Goal: Task Accomplishment & Management: Manage account settings

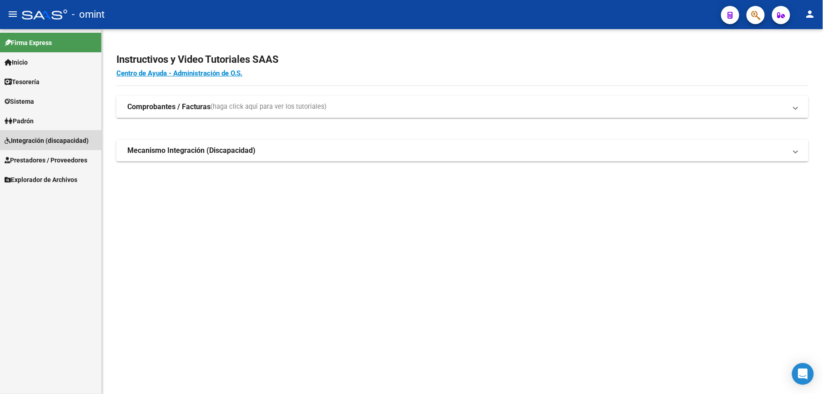
click at [59, 137] on span "Integración (discapacidad)" at bounding box center [47, 140] width 84 height 10
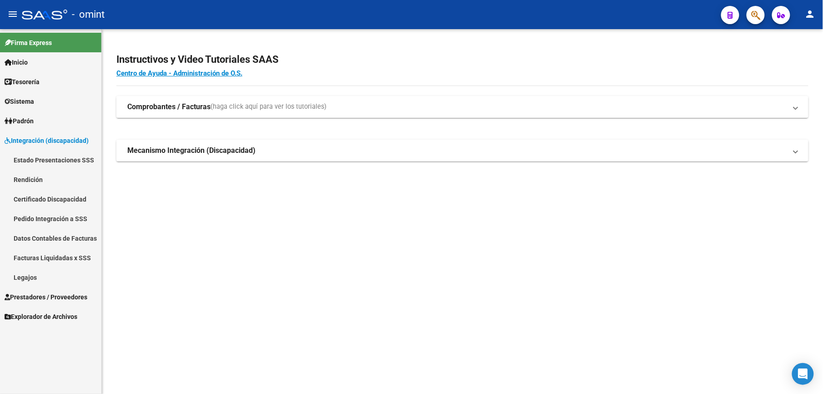
click at [61, 296] on span "Prestadores / Proveedores" at bounding box center [46, 297] width 83 height 10
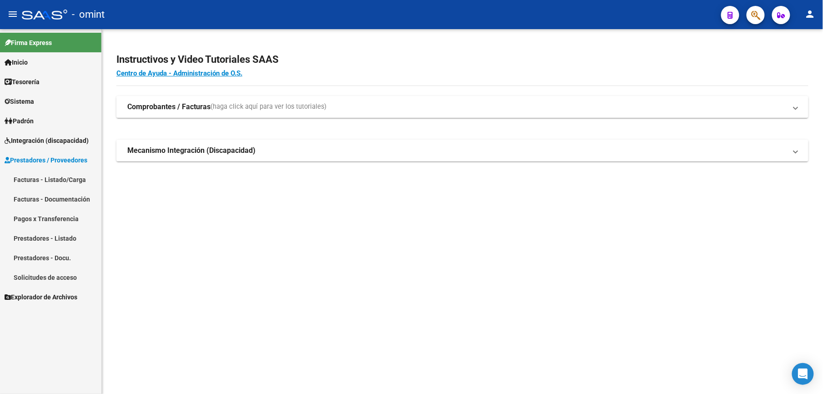
click at [50, 138] on span "Integración (discapacidad)" at bounding box center [47, 140] width 84 height 10
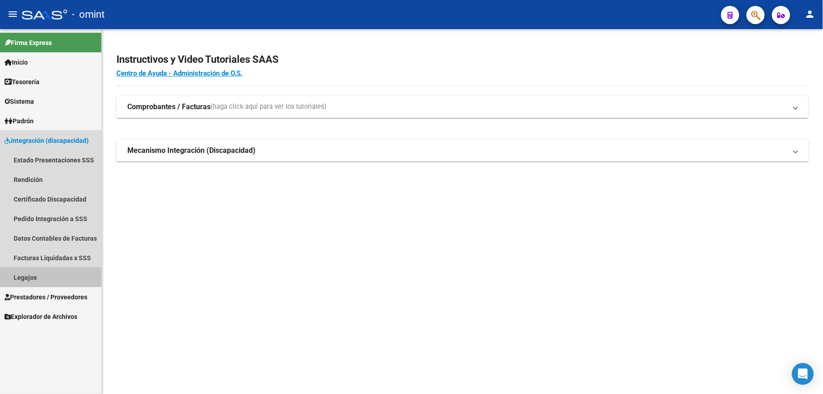
click at [37, 275] on link "Legajos" at bounding box center [50, 277] width 101 height 20
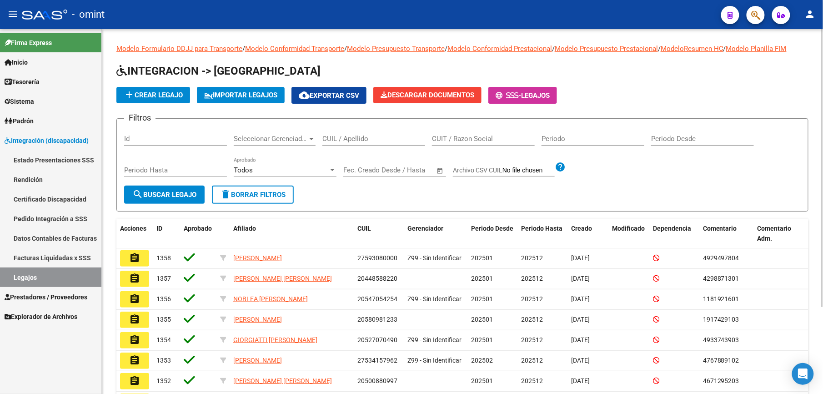
drag, startPoint x: 364, startPoint y: 136, endPoint x: 374, endPoint y: 128, distance: 12.9
click at [373, 129] on div "CUIL / Apellido" at bounding box center [373, 136] width 103 height 20
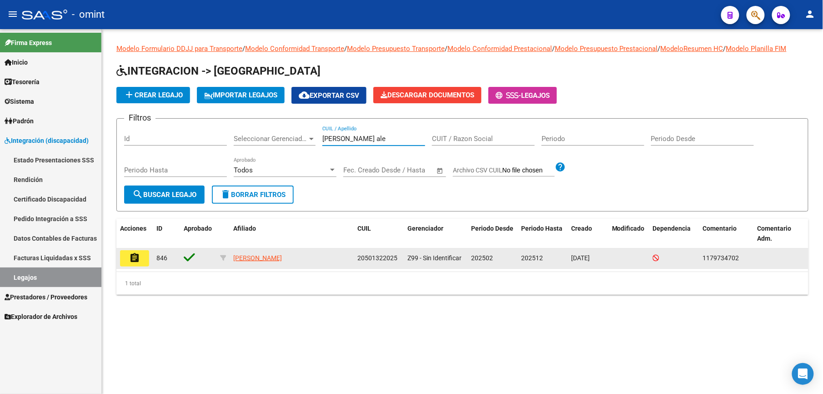
type input "diaz ale"
click at [125, 256] on button "assignment" at bounding box center [134, 258] width 29 height 16
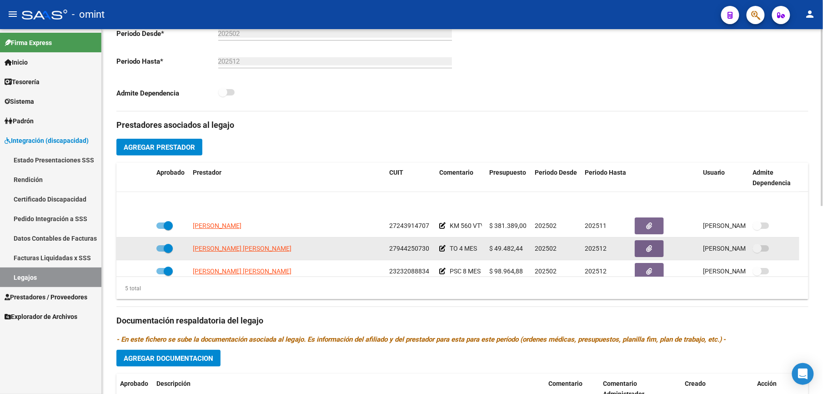
scroll to position [31, 0]
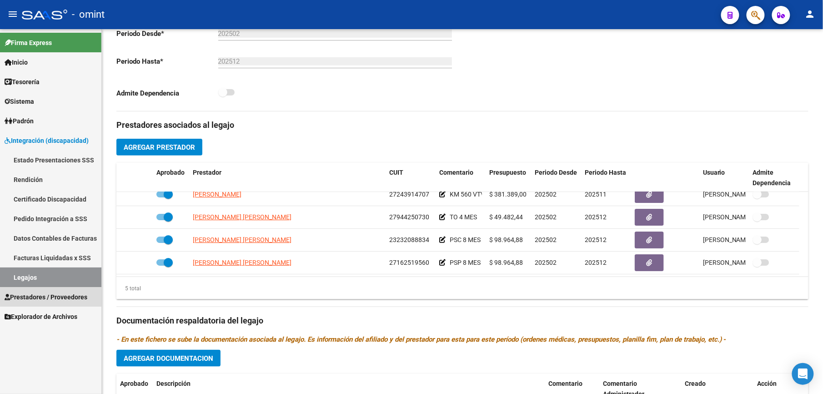
click at [57, 296] on span "Prestadores / Proveedores" at bounding box center [46, 297] width 83 height 10
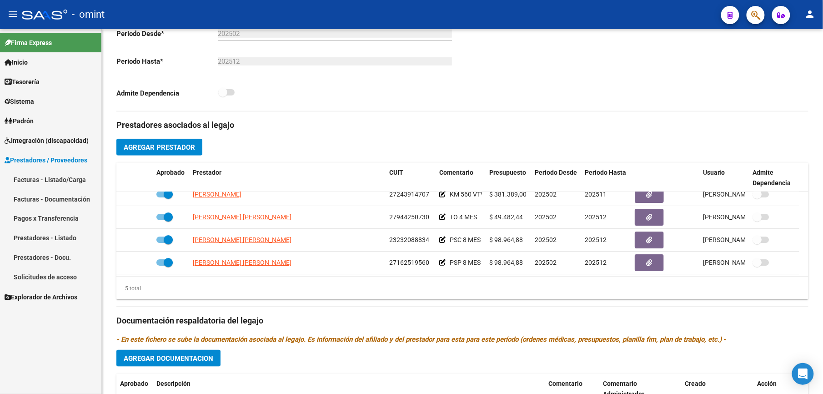
click at [72, 179] on link "Facturas - Listado/Carga" at bounding box center [50, 180] width 101 height 20
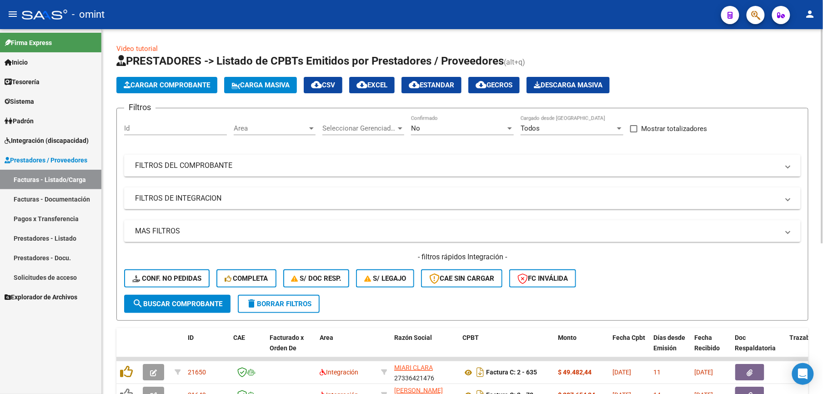
click at [191, 81] on span "Cargar Comprobante" at bounding box center [167, 85] width 86 height 8
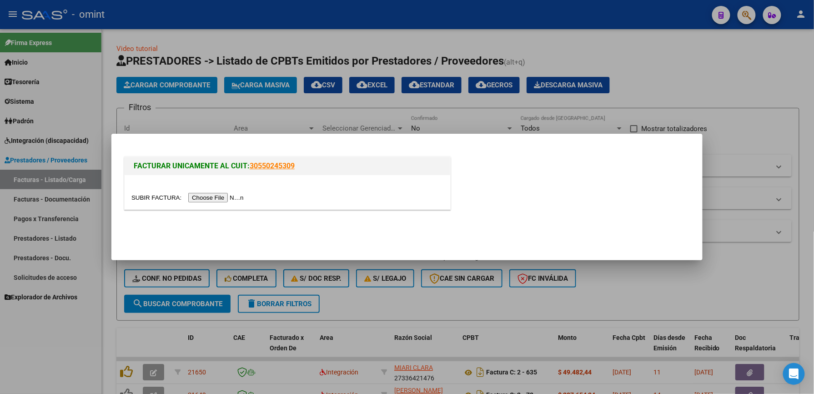
click at [206, 198] on input "file" at bounding box center [188, 198] width 115 height 10
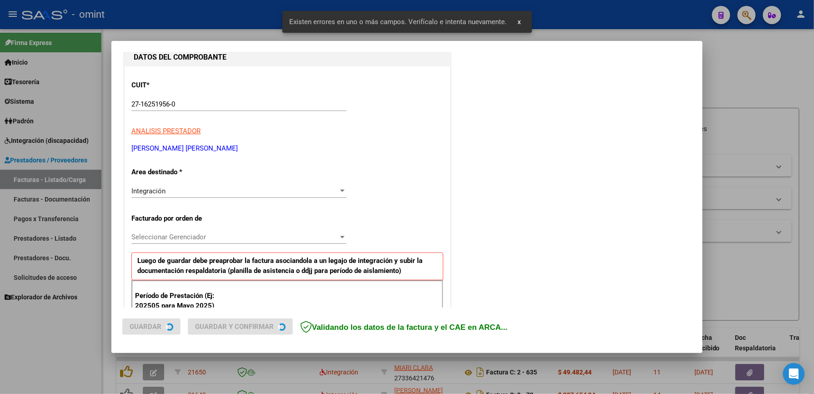
scroll to position [219, 0]
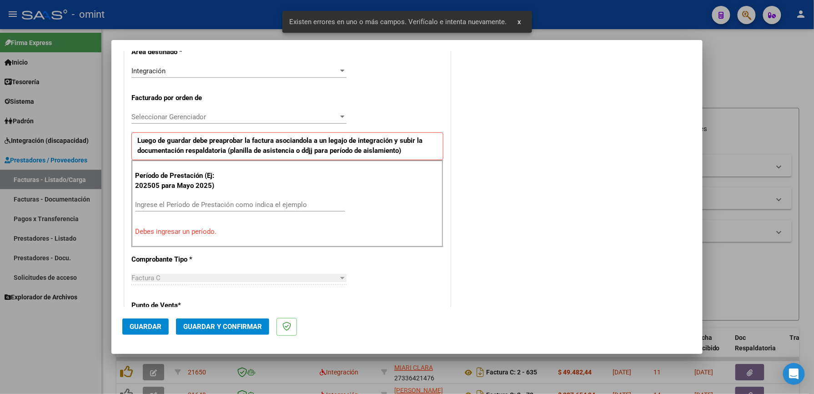
drag, startPoint x: 248, startPoint y: 202, endPoint x: 252, endPoint y: 197, distance: 6.1
click at [250, 199] on div "Ingrese el Período de Prestación como indica el ejemplo" at bounding box center [240, 205] width 210 height 14
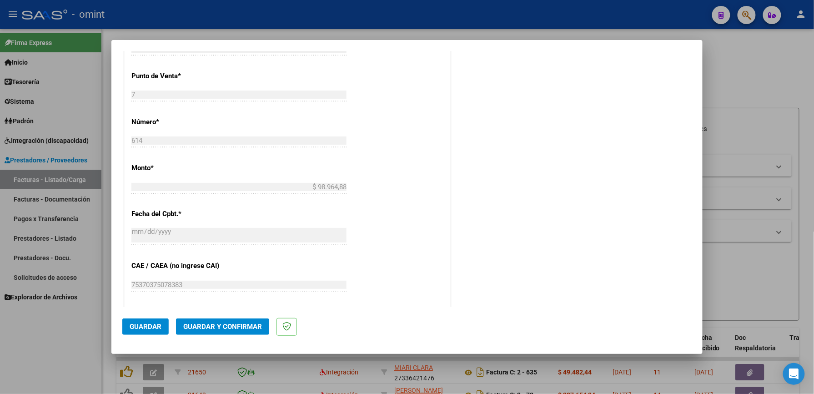
scroll to position [643, 0]
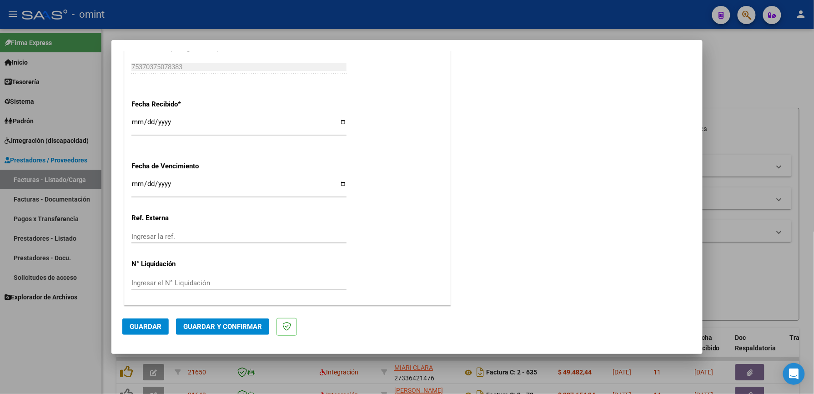
type input "202506"
click at [159, 324] on span "Guardar" at bounding box center [146, 326] width 32 height 8
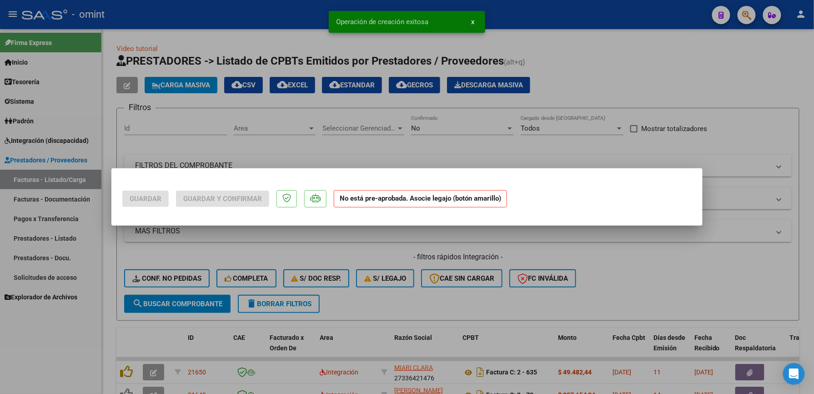
scroll to position [0, 0]
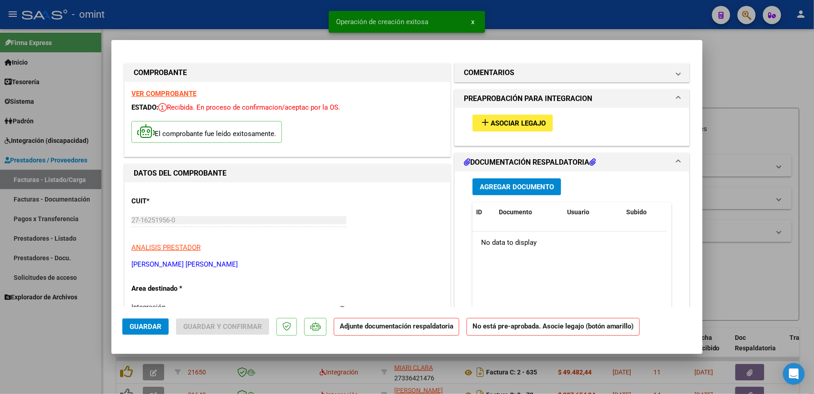
click at [504, 123] on span "Asociar Legajo" at bounding box center [518, 123] width 55 height 8
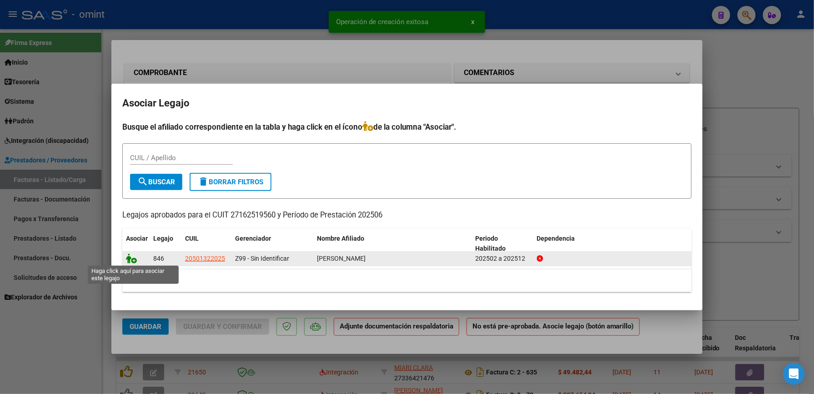
click at [135, 257] on icon at bounding box center [131, 258] width 11 height 10
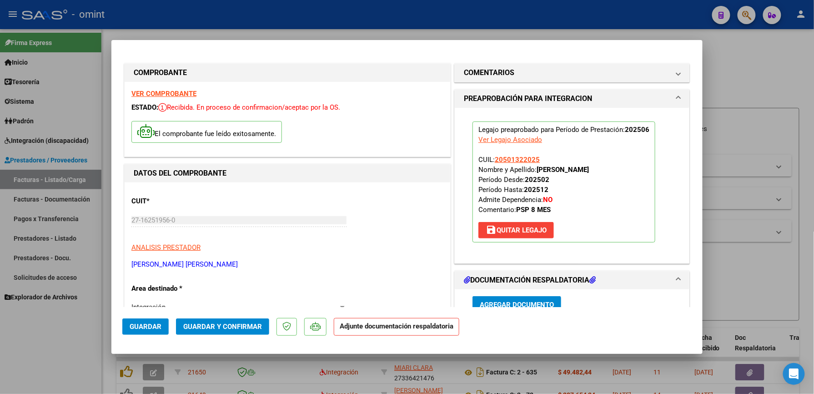
scroll to position [121, 0]
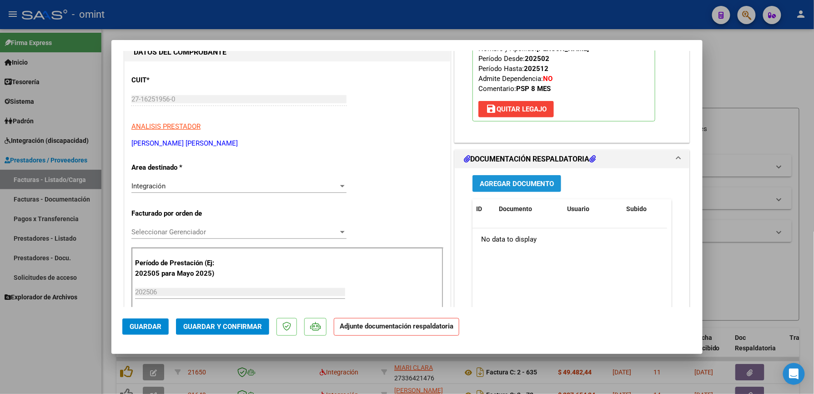
click at [520, 185] on span "Agregar Documento" at bounding box center [517, 184] width 74 height 8
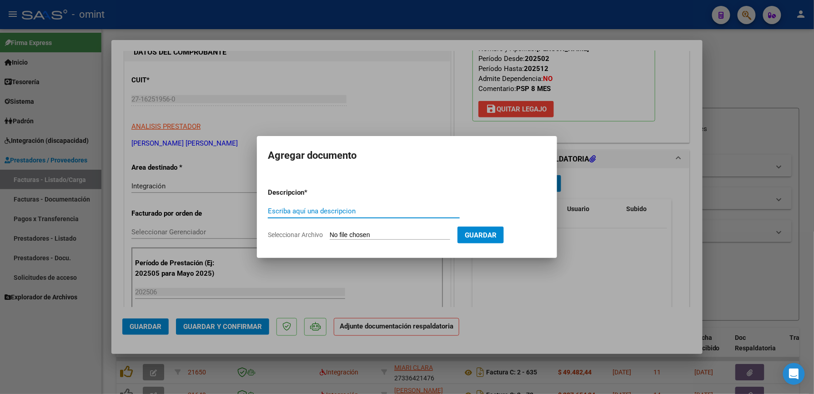
click at [367, 210] on input "Escriba aquí una descripcion" at bounding box center [364, 211] width 192 height 8
type input "Asistencias"
click at [305, 235] on span "Seleccionar Archivo" at bounding box center [295, 234] width 55 height 7
click at [330, 235] on input "Seleccionar Archivo" at bounding box center [390, 235] width 120 height 9
type input "C:\fakepath\Díaz Junio 2025 Psp.pdf"
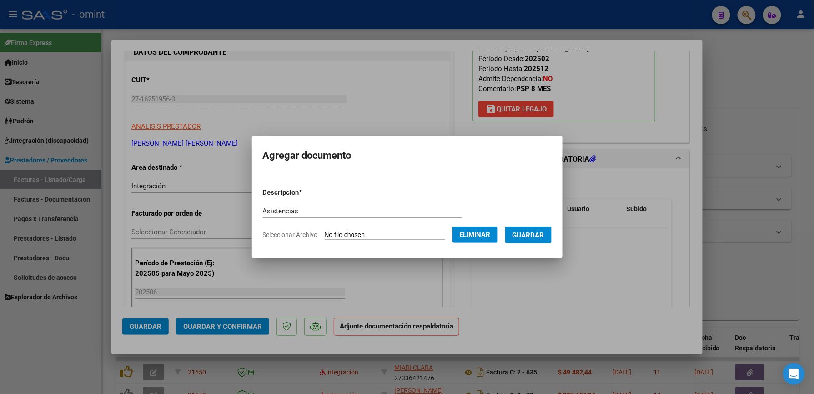
click at [536, 233] on span "Guardar" at bounding box center [528, 235] width 32 height 8
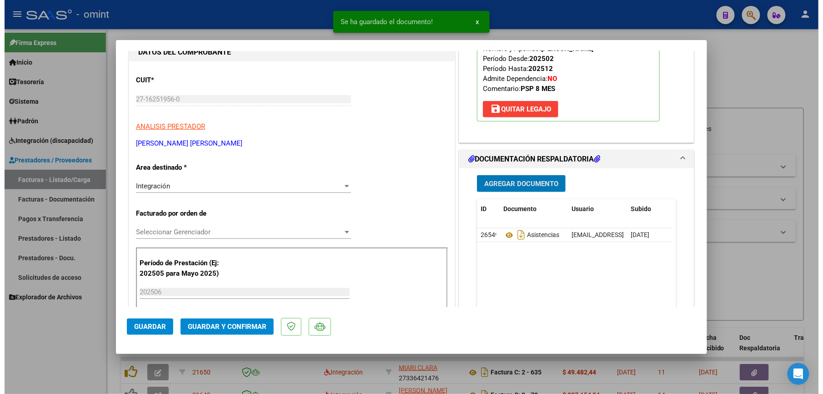
scroll to position [303, 0]
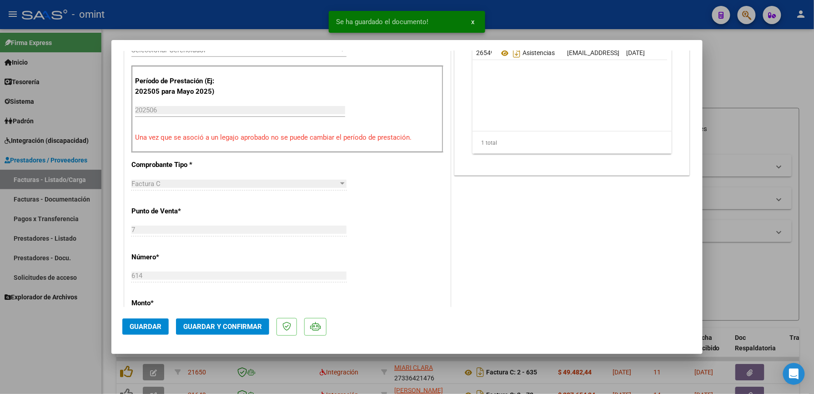
click at [251, 324] on span "Guardar y Confirmar" at bounding box center [222, 326] width 79 height 8
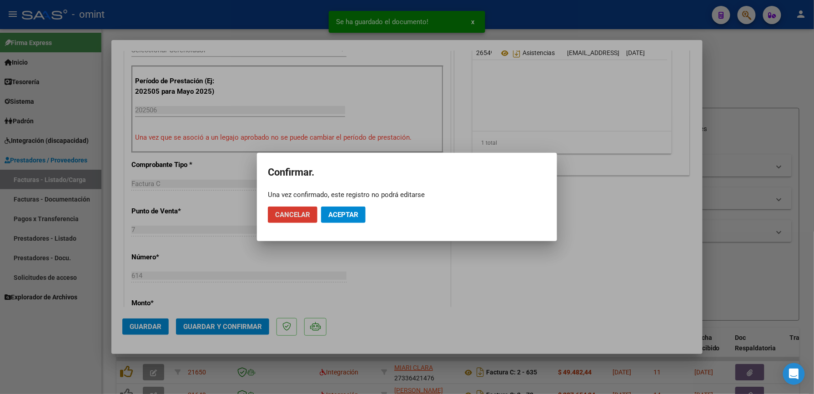
click at [355, 216] on span "Aceptar" at bounding box center [343, 215] width 30 height 8
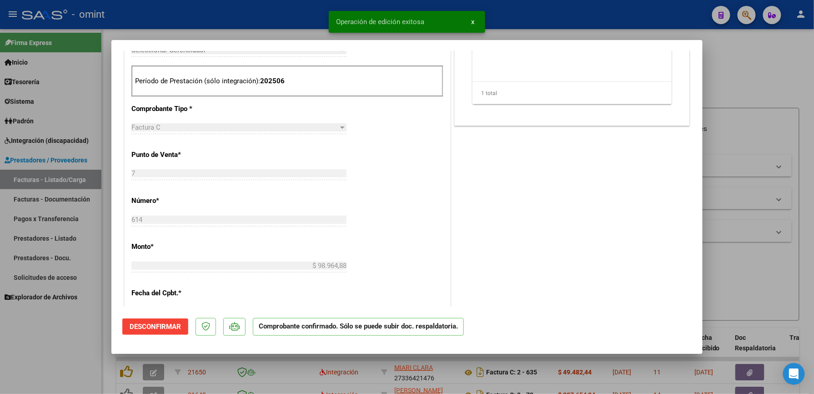
click at [744, 89] on div at bounding box center [407, 197] width 814 height 394
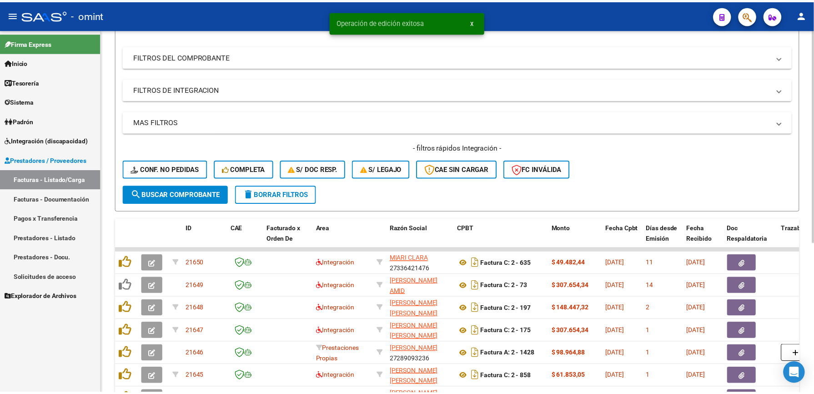
scroll to position [121, 0]
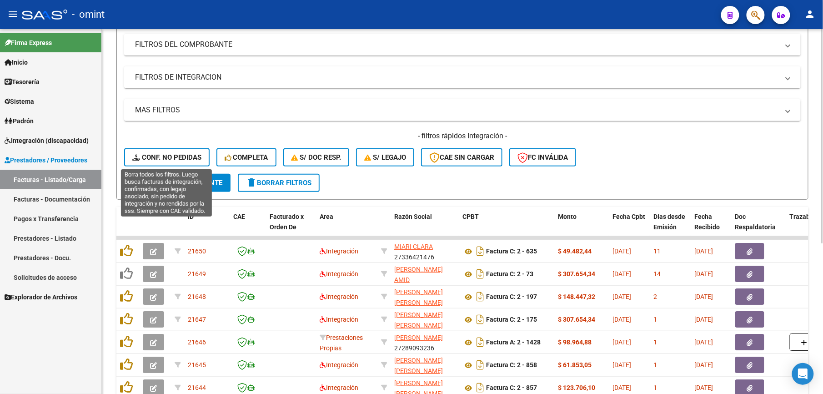
click at [194, 153] on span "Conf. no pedidas" at bounding box center [166, 157] width 69 height 8
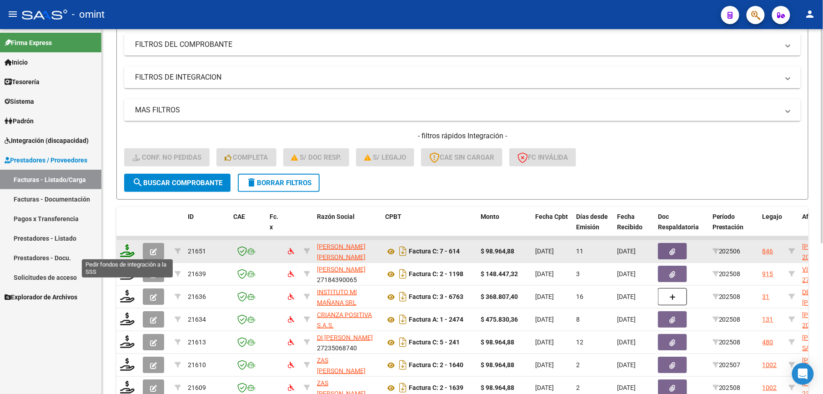
click at [130, 251] on icon at bounding box center [127, 250] width 15 height 13
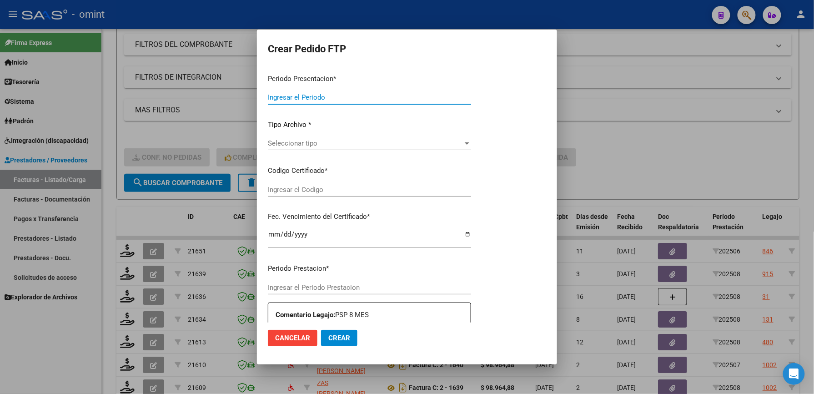
type input "202508"
type input "202506"
type input "$ 98.964,88"
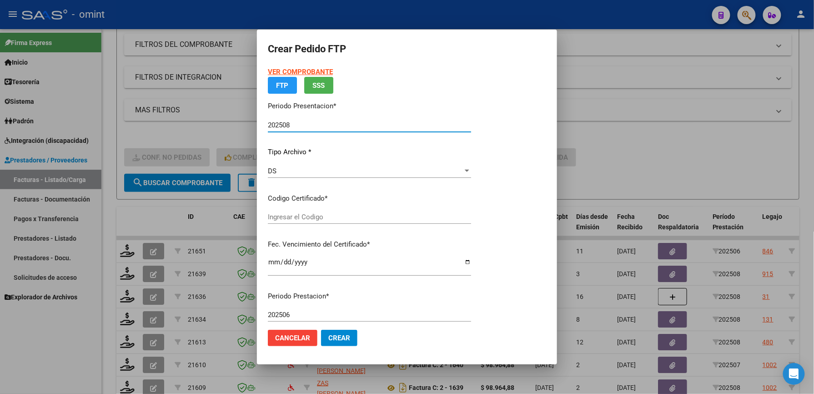
type input "8514061052"
type input "2027-12-10"
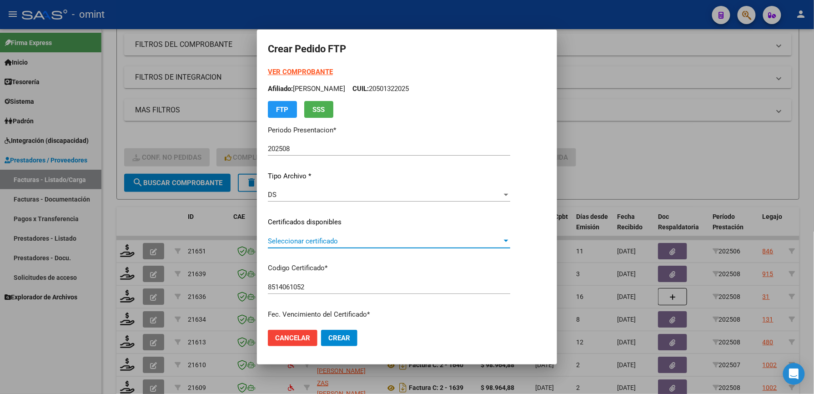
click at [304, 240] on span "Seleccionar certificado" at bounding box center [385, 241] width 234 height 8
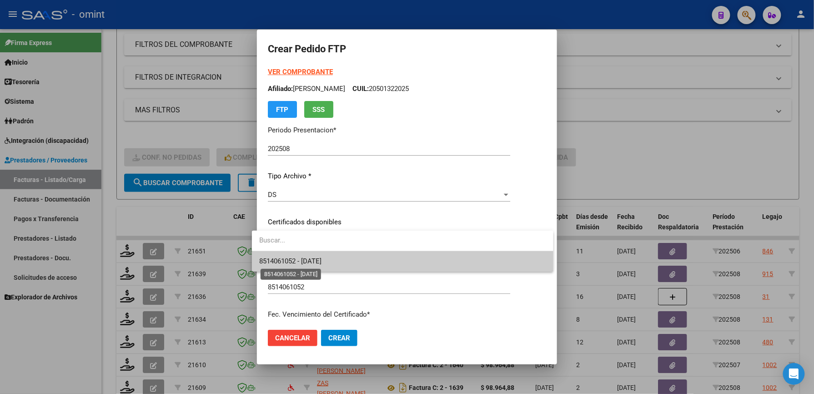
click at [303, 263] on span "8514061052 - 2027-12-10" at bounding box center [290, 261] width 62 height 8
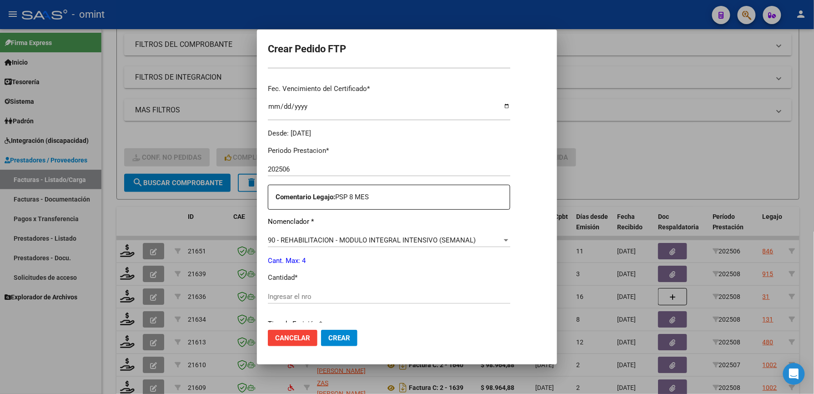
scroll to position [242, 0]
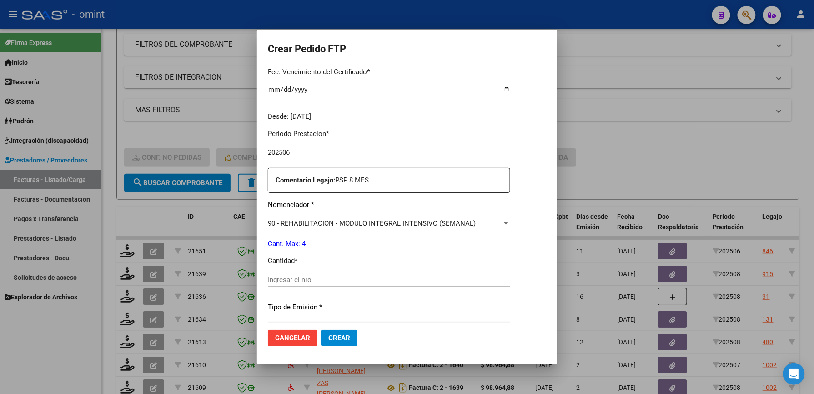
click at [304, 274] on div "Ingresar el nro" at bounding box center [389, 280] width 242 height 14
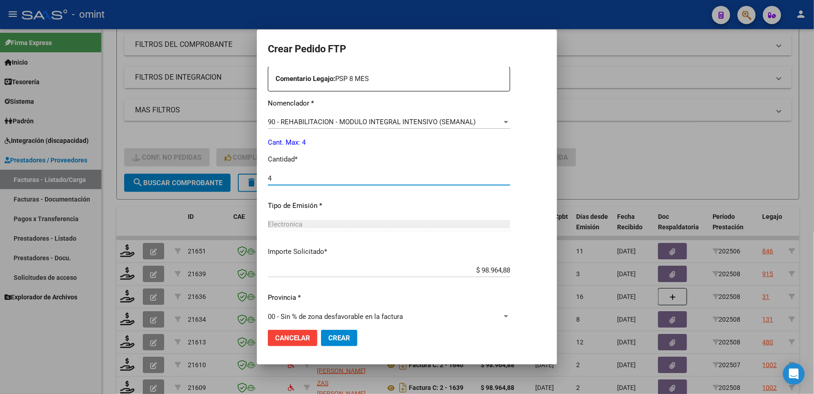
scroll to position [352, 0]
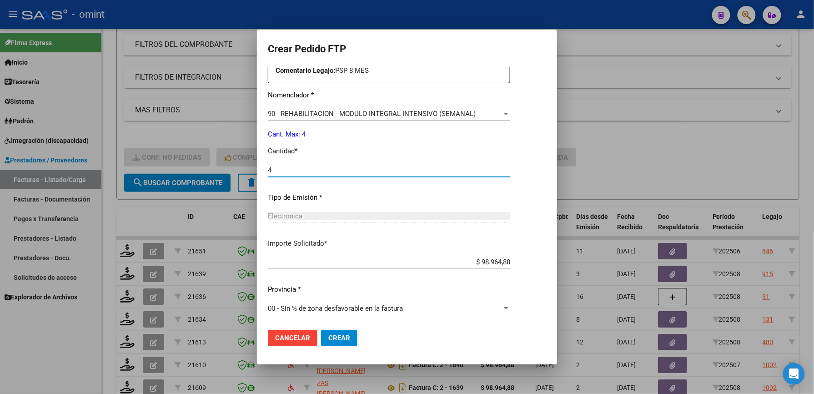
type input "4"
click at [331, 336] on span "Crear" at bounding box center [339, 338] width 22 height 8
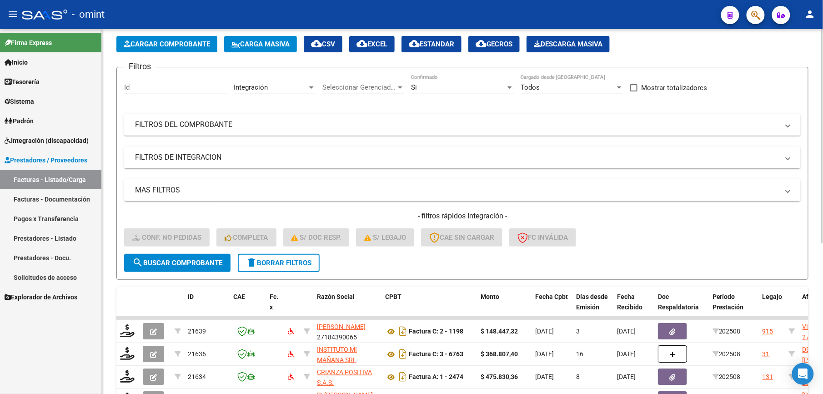
scroll to position [0, 0]
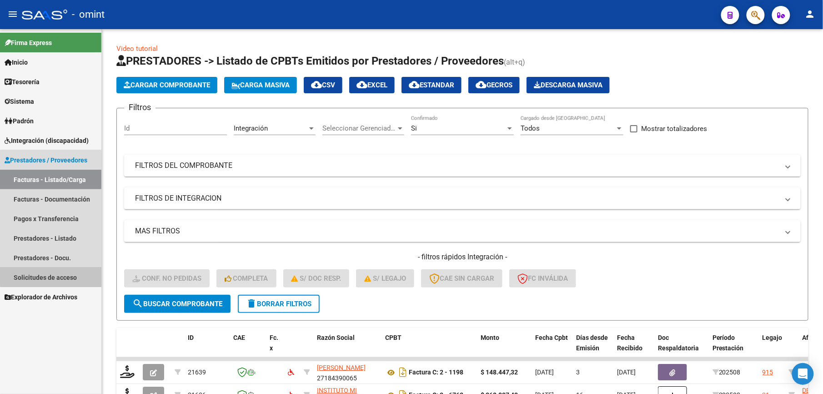
drag, startPoint x: 59, startPoint y: 276, endPoint x: 59, endPoint y: 268, distance: 7.3
click at [59, 275] on link "Solicitudes de acceso" at bounding box center [50, 277] width 101 height 20
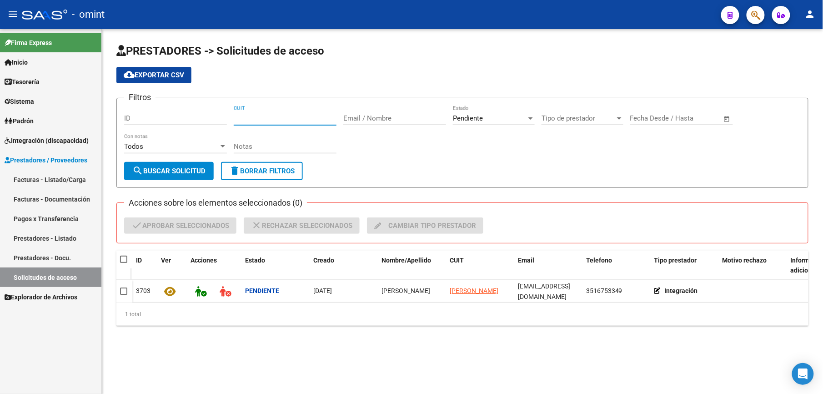
click at [267, 117] on input "CUIT" at bounding box center [285, 118] width 103 height 8
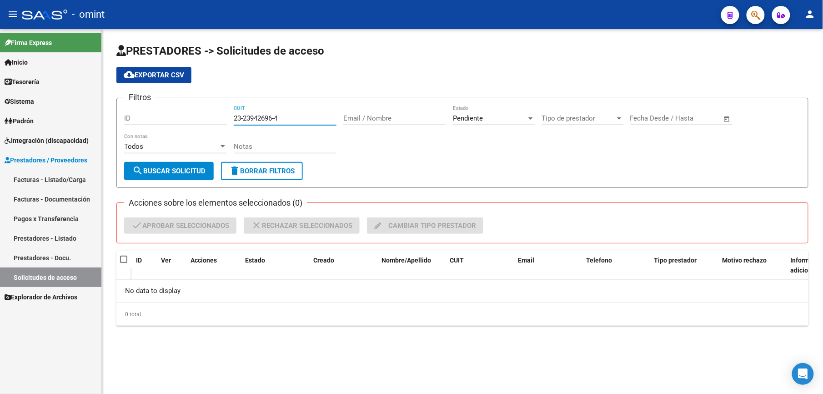
type input "23-23942696-4"
click at [505, 119] on div "Pendiente" at bounding box center [490, 118] width 74 height 8
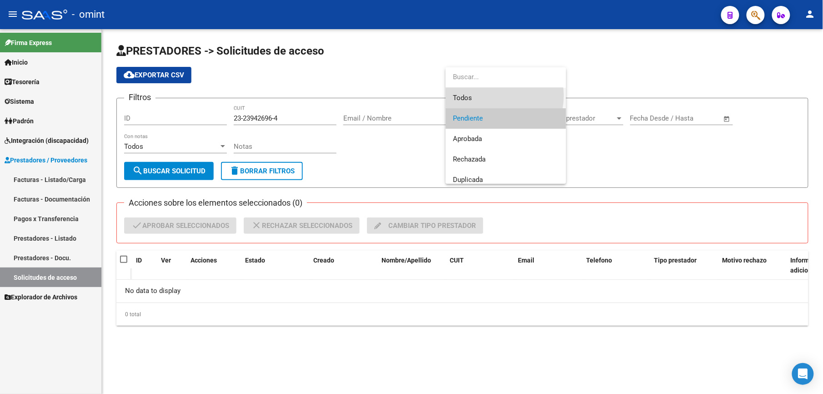
click at [492, 95] on span "Todos" at bounding box center [506, 98] width 106 height 20
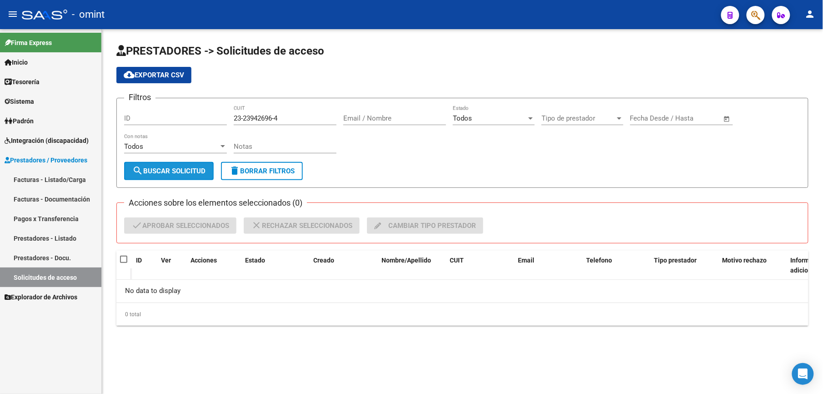
click at [176, 170] on span "search Buscar solicitud" at bounding box center [168, 171] width 73 height 8
drag, startPoint x: 295, startPoint y: 119, endPoint x: 180, endPoint y: 115, distance: 114.6
click at [180, 115] on div "Filtros ID 23-23942696-4 CUIT Email / Nombre Todos Estado Tipo de prestador Tip…" at bounding box center [462, 133] width 677 height 56
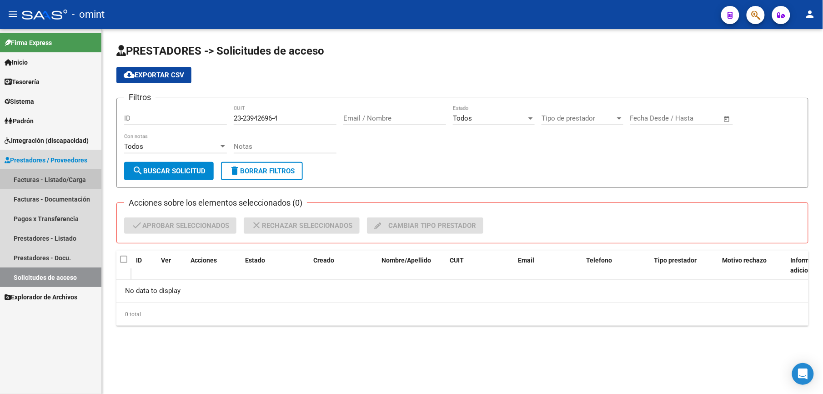
click at [71, 172] on link "Facturas - Listado/Carga" at bounding box center [50, 180] width 101 height 20
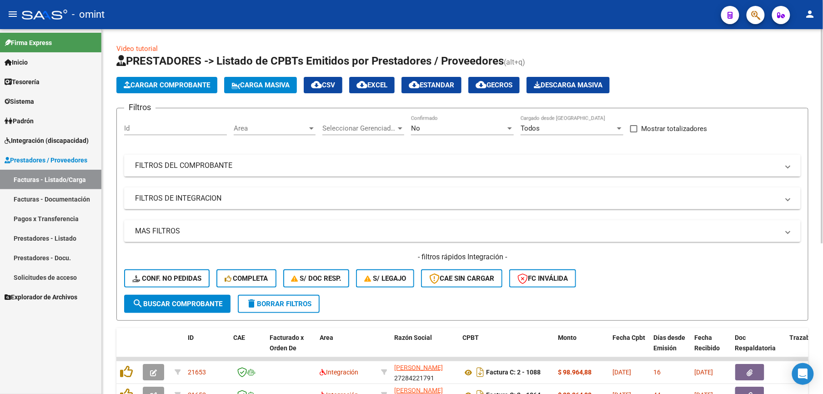
click at [290, 167] on mat-panel-title "FILTROS DEL COMPROBANTE" at bounding box center [457, 165] width 644 height 10
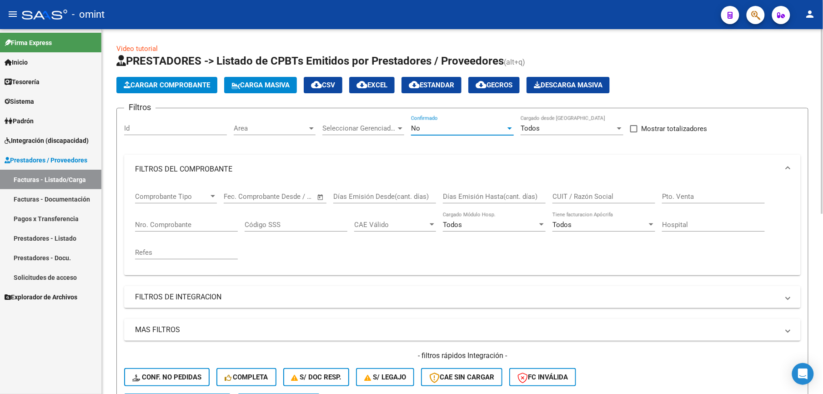
click at [451, 128] on div "No" at bounding box center [458, 128] width 95 height 8
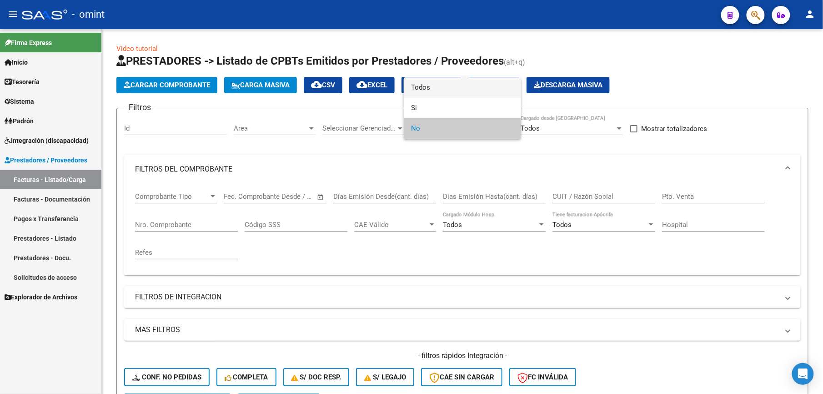
click at [443, 88] on span "Todos" at bounding box center [462, 87] width 103 height 20
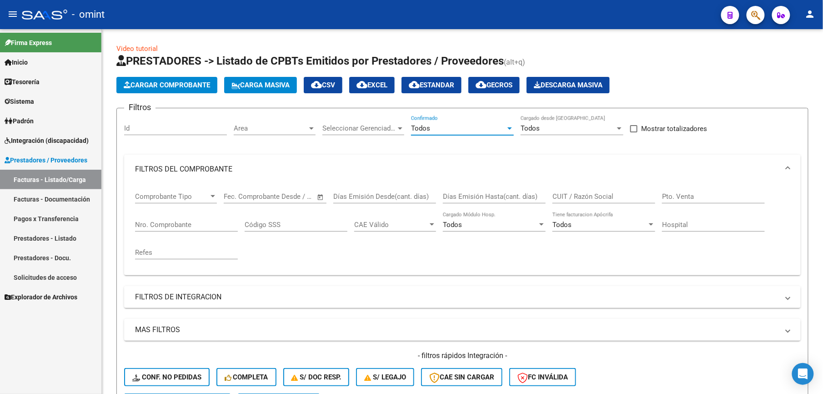
click at [73, 136] on span "Integración (discapacidad)" at bounding box center [47, 140] width 84 height 10
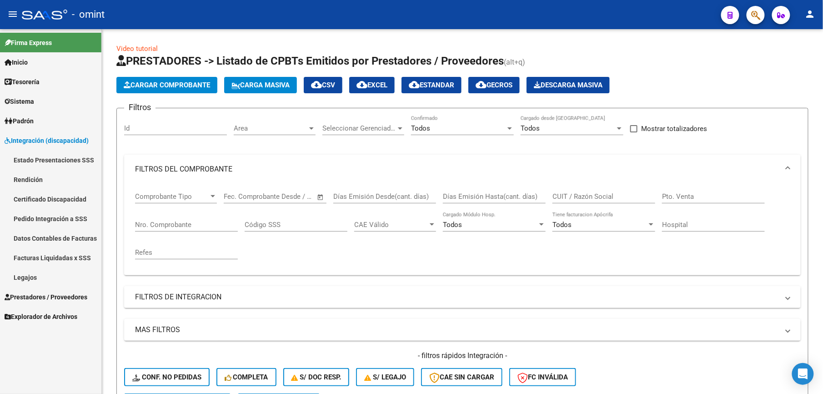
click at [71, 216] on link "Pedido Integración a SSS" at bounding box center [50, 219] width 101 height 20
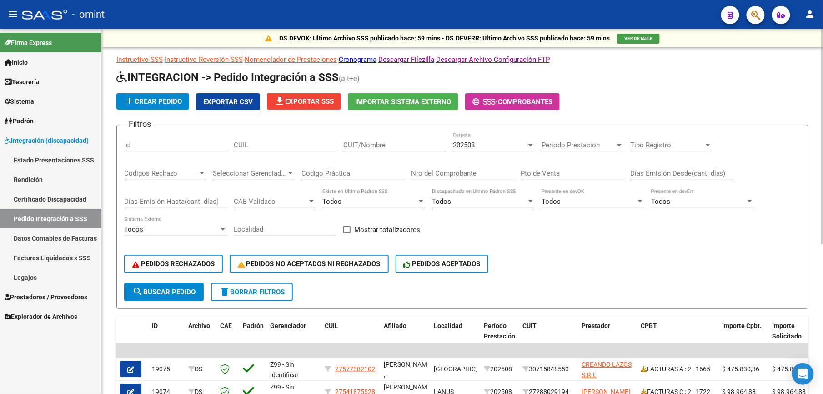
click at [78, 256] on link "Facturas Liquidadas x SSS" at bounding box center [50, 258] width 101 height 20
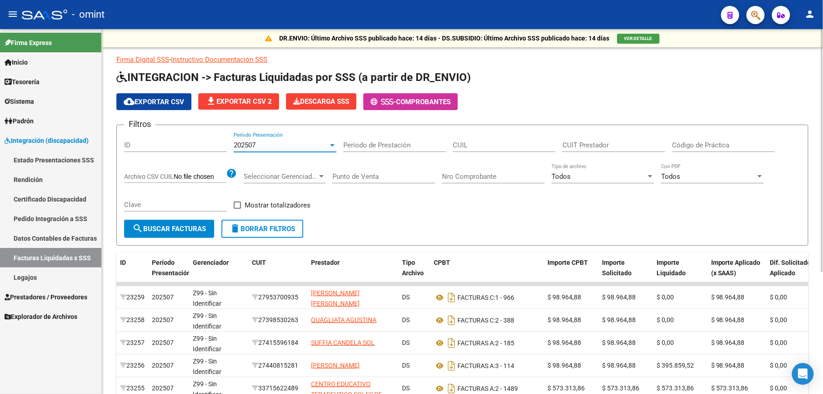
click at [291, 144] on div "202507" at bounding box center [281, 145] width 95 height 8
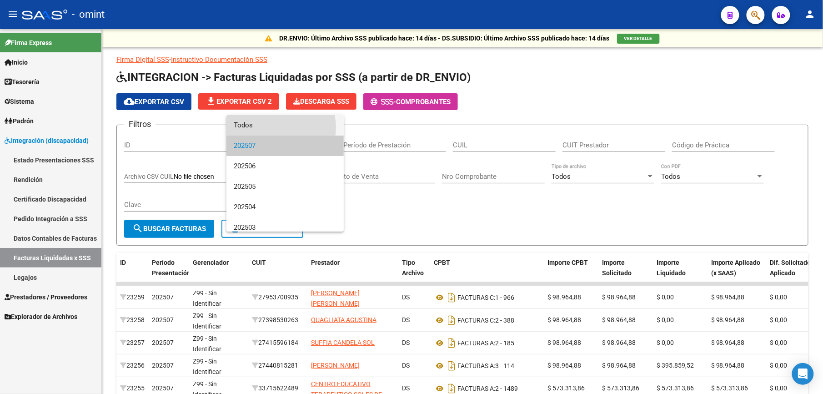
click at [275, 127] on span "Todos" at bounding box center [285, 125] width 103 height 20
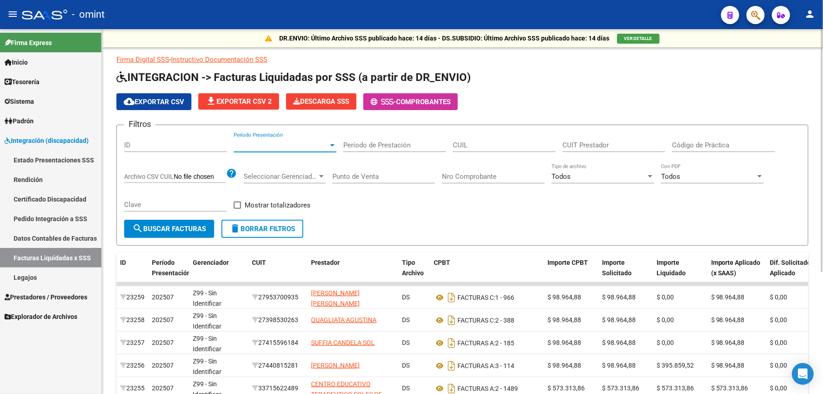
click at [575, 142] on input "CUIT Prestador" at bounding box center [613, 145] width 103 height 8
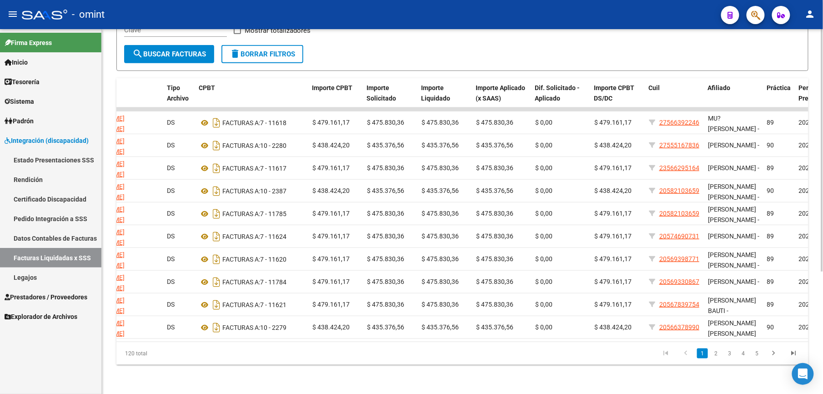
scroll to position [0, 331]
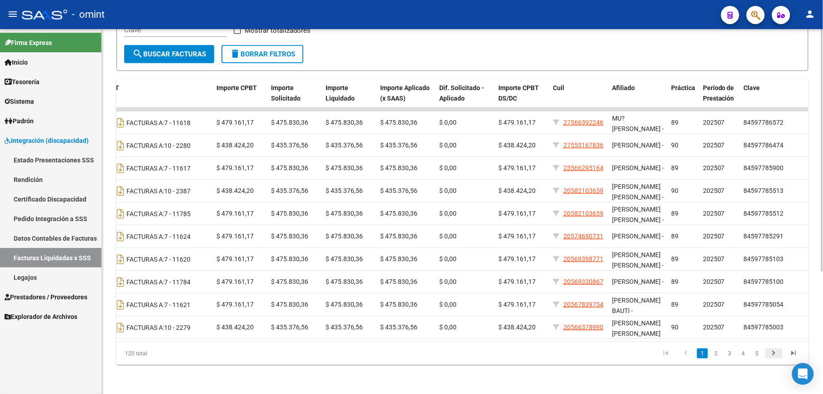
type input "27-23567609-0"
click at [718, 356] on link "2" at bounding box center [716, 353] width 11 height 10
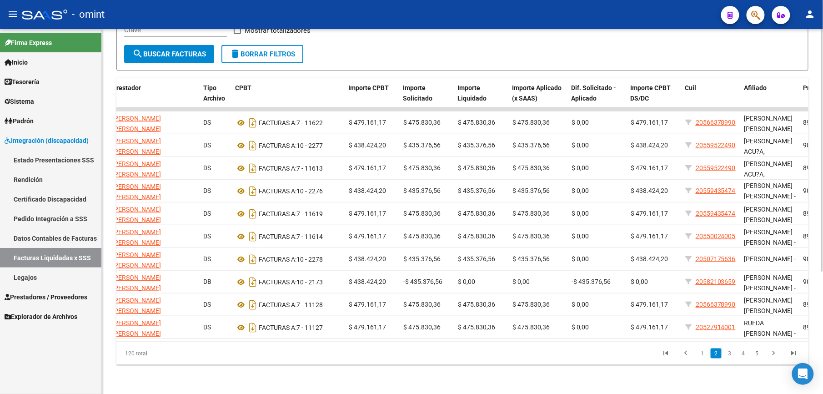
scroll to position [0, 119]
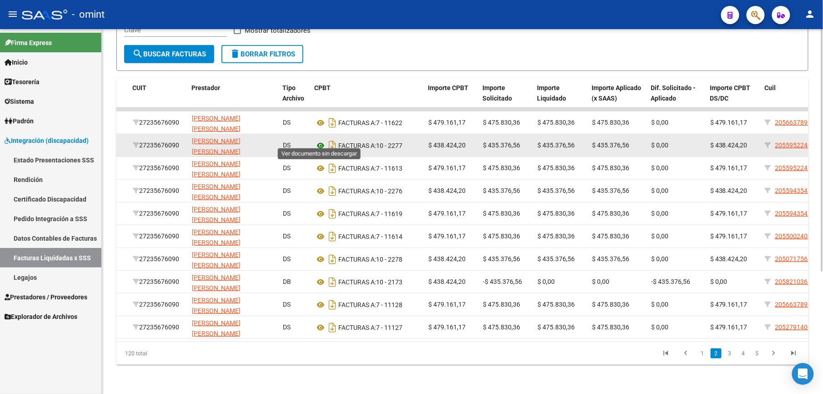
click at [317, 140] on icon at bounding box center [321, 145] width 12 height 11
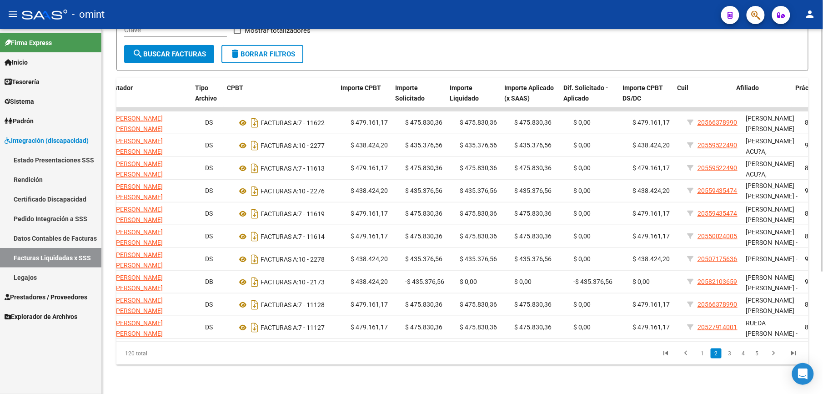
scroll to position [0, 206]
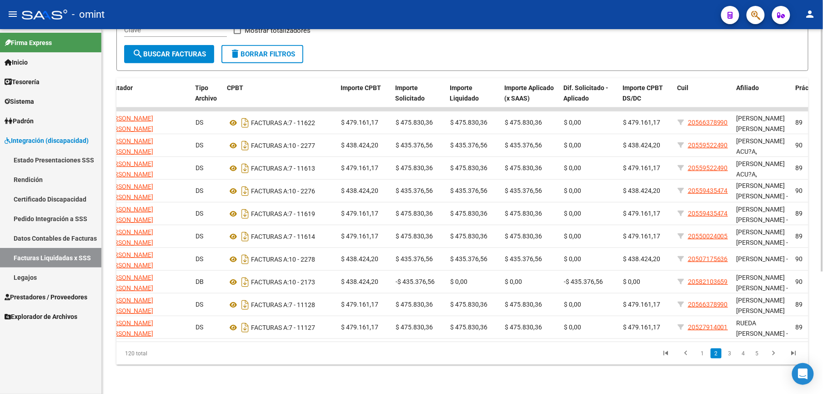
drag, startPoint x: 30, startPoint y: 280, endPoint x: 191, endPoint y: 296, distance: 162.7
click at [30, 279] on link "Legajos" at bounding box center [50, 277] width 101 height 20
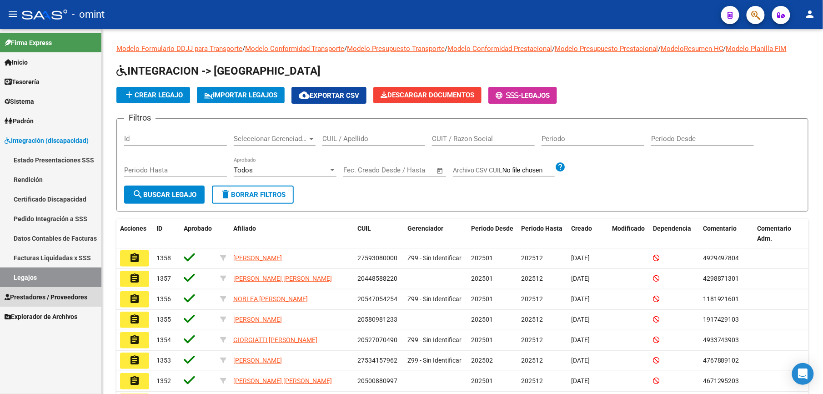
click at [55, 299] on span "Prestadores / Proveedores" at bounding box center [46, 297] width 83 height 10
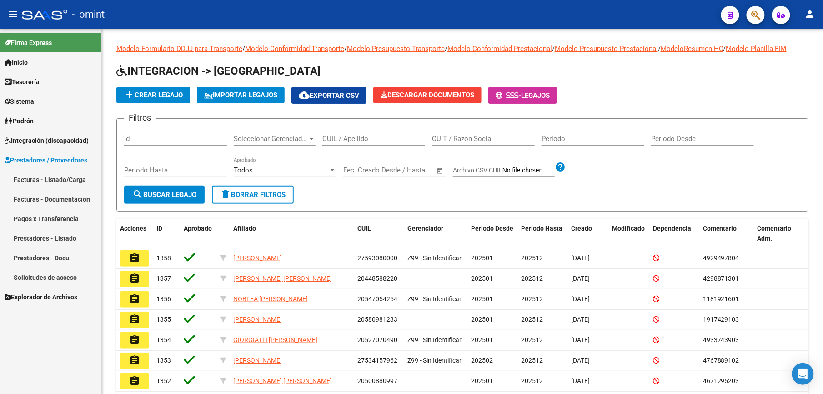
click at [59, 180] on link "Facturas - Listado/Carga" at bounding box center [50, 180] width 101 height 20
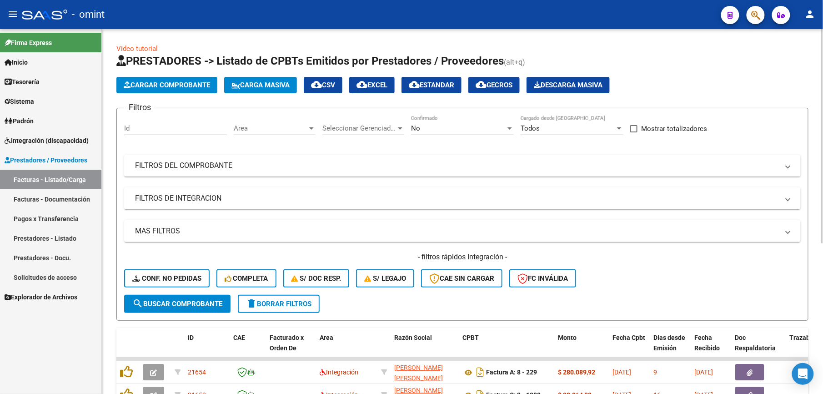
click at [381, 83] on span "cloud_download EXCEL" at bounding box center [371, 85] width 31 height 8
click at [59, 142] on span "Integración (discapacidad)" at bounding box center [47, 140] width 84 height 10
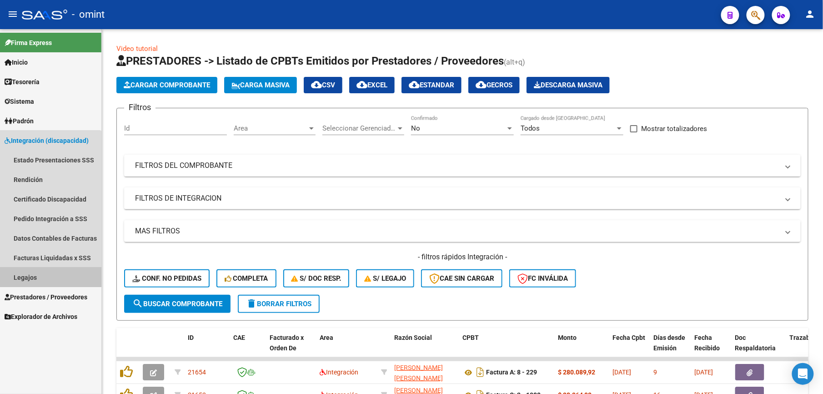
click at [36, 276] on link "Legajos" at bounding box center [50, 277] width 101 height 20
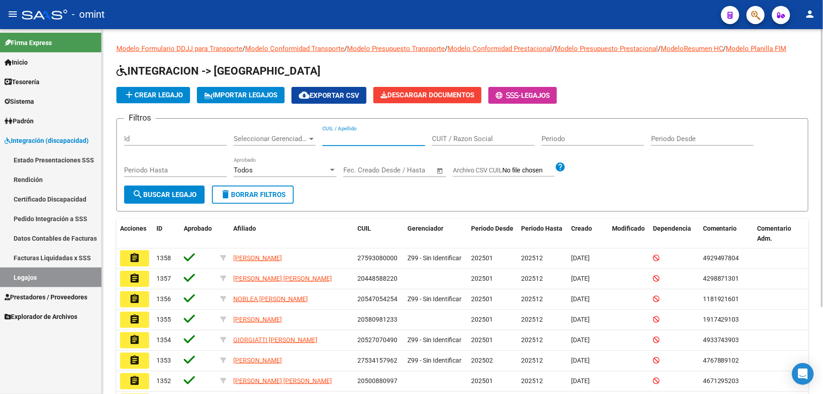
drag, startPoint x: 355, startPoint y: 136, endPoint x: 356, endPoint y: 132, distance: 4.6
click at [355, 135] on input "CUIL / Apellido" at bounding box center [373, 139] width 103 height 8
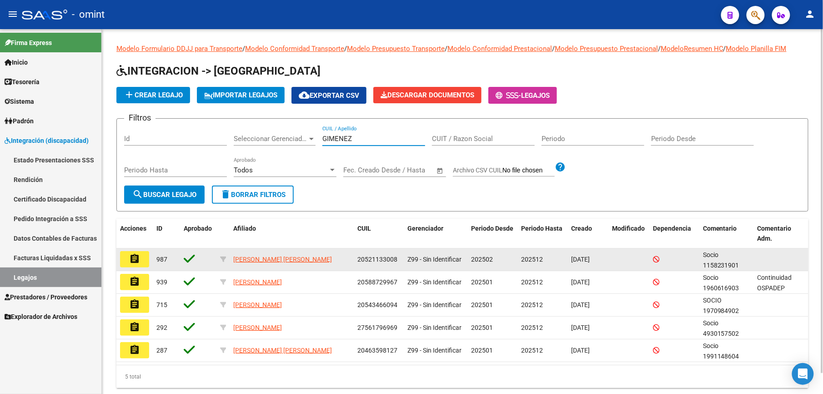
type input "GIMENEZ"
click at [138, 258] on mat-icon "assignment" at bounding box center [134, 258] width 11 height 11
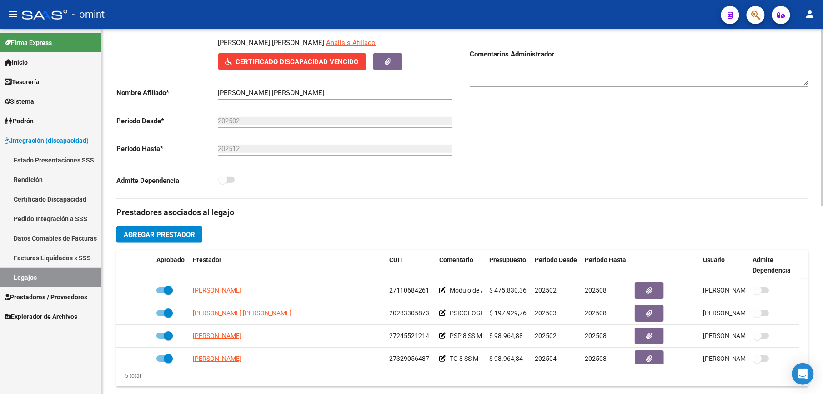
scroll to position [121, 0]
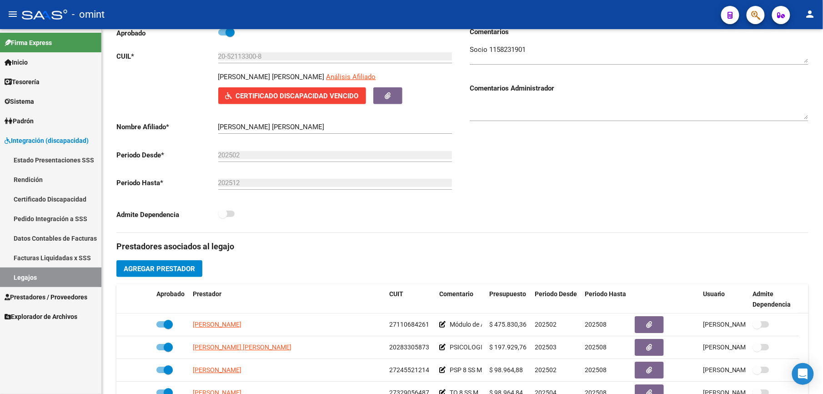
click at [46, 297] on span "Prestadores / Proveedores" at bounding box center [46, 297] width 83 height 10
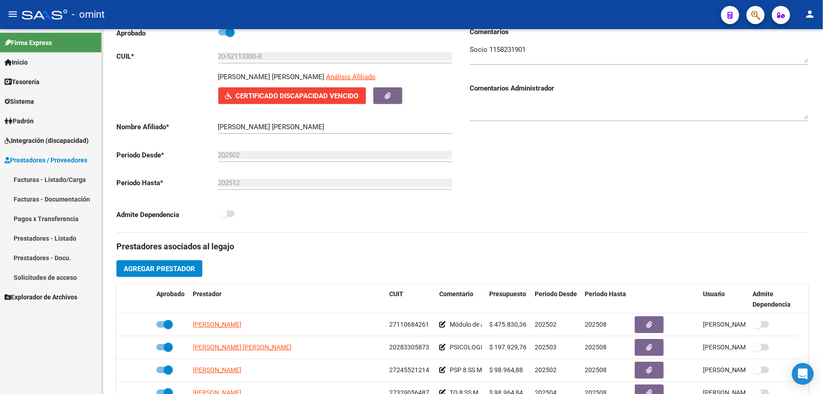
click at [73, 178] on link "Facturas - Listado/Carga" at bounding box center [50, 180] width 101 height 20
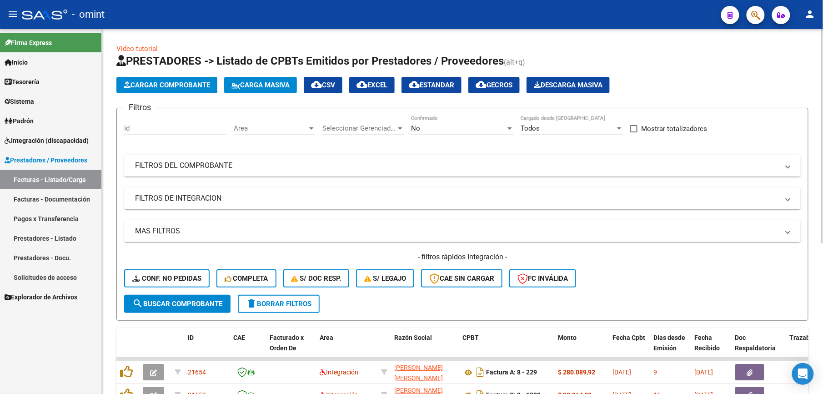
click at [246, 168] on mat-panel-title "FILTROS DEL COMPROBANTE" at bounding box center [457, 165] width 644 height 10
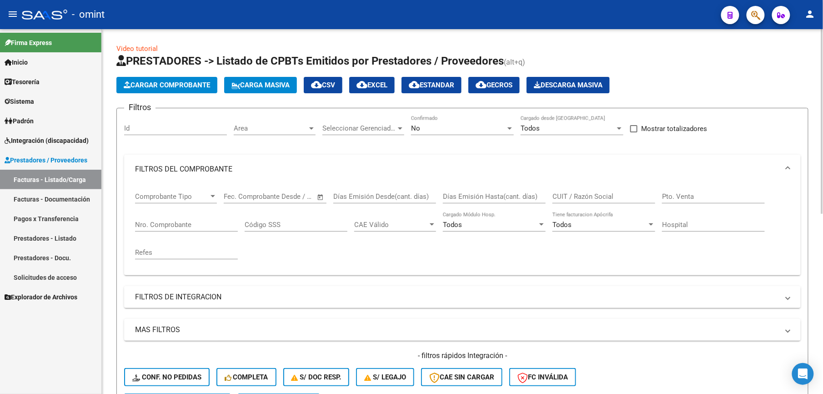
click at [584, 196] on input "CUIT / Razón Social" at bounding box center [603, 196] width 103 height 8
paste input "27245521214"
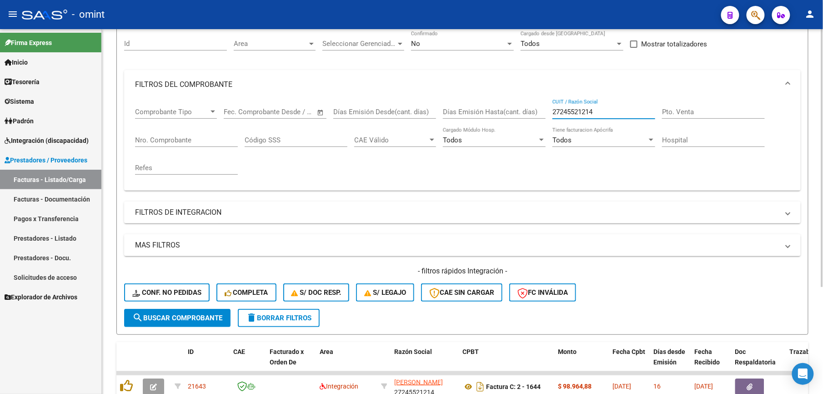
scroll to position [152, 0]
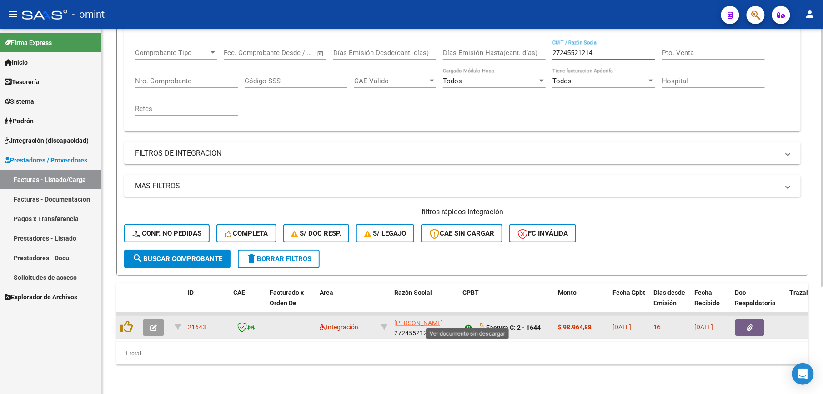
click at [466, 322] on icon at bounding box center [468, 327] width 12 height 11
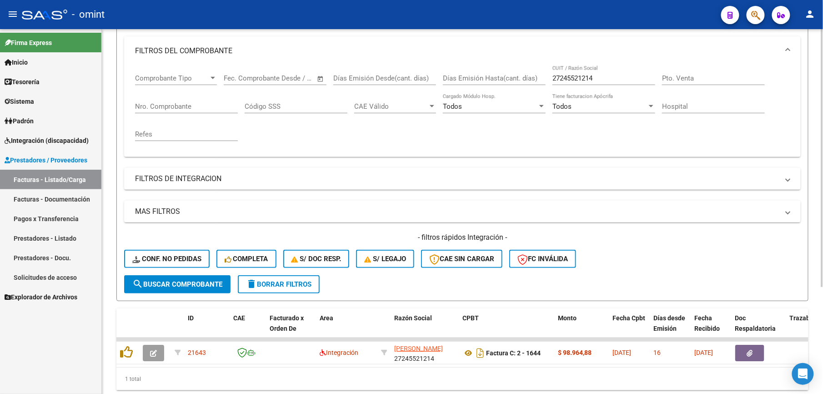
scroll to position [91, 0]
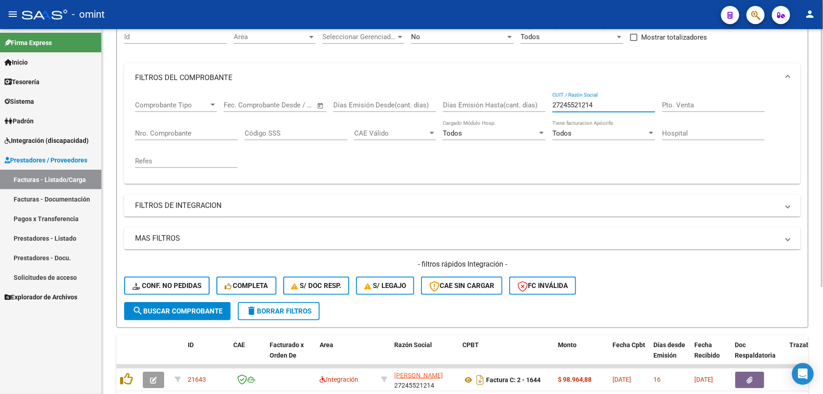
drag, startPoint x: 566, startPoint y: 103, endPoint x: 517, endPoint y: 101, distance: 49.6
click at [517, 101] on div "Comprobante Tipo Comprobante Tipo Fecha inicio – Fecha fin Fec. Comprobante Des…" at bounding box center [462, 134] width 655 height 84
paste input "338949257"
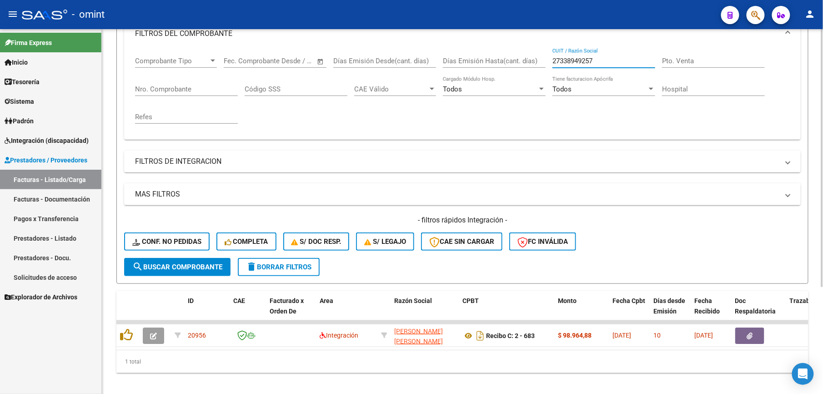
scroll to position [152, 0]
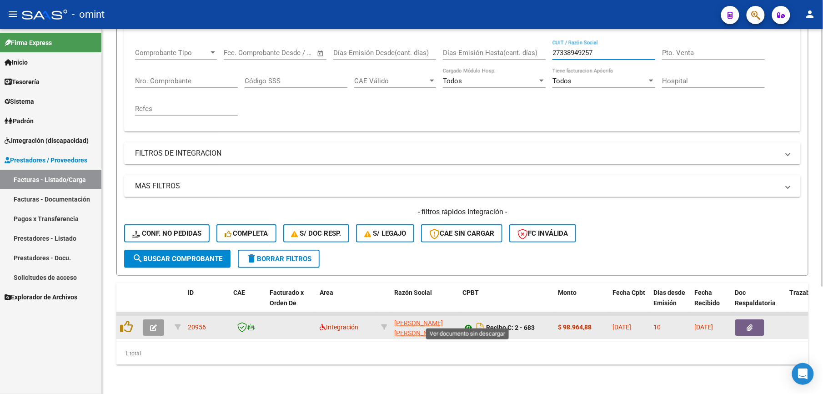
click at [468, 322] on icon at bounding box center [468, 327] width 12 height 11
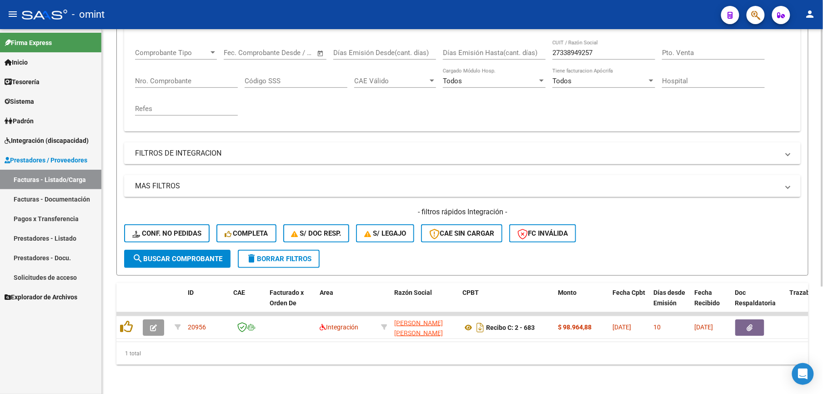
scroll to position [91, 0]
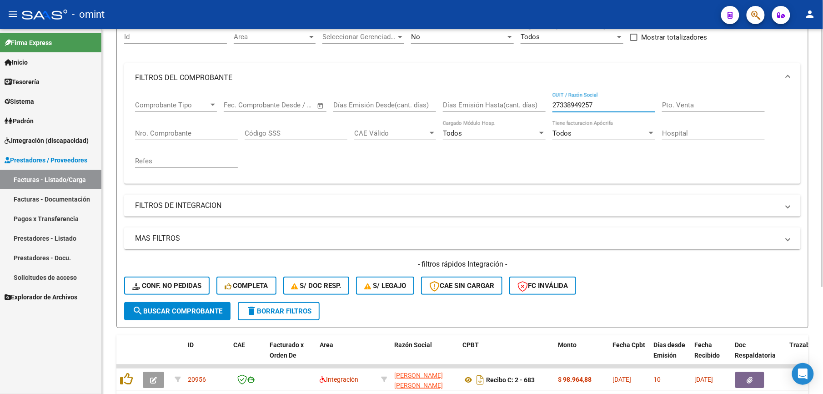
drag, startPoint x: 609, startPoint y: 102, endPoint x: 537, endPoint y: 99, distance: 72.4
click at [535, 100] on div "Comprobante Tipo Comprobante Tipo Fecha inicio – Fecha fin Fec. Comprobante Des…" at bounding box center [462, 134] width 655 height 84
paste input "3332603744"
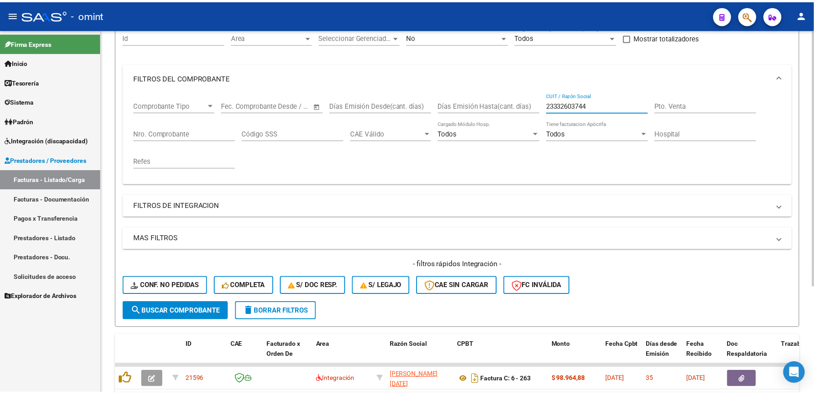
scroll to position [152, 0]
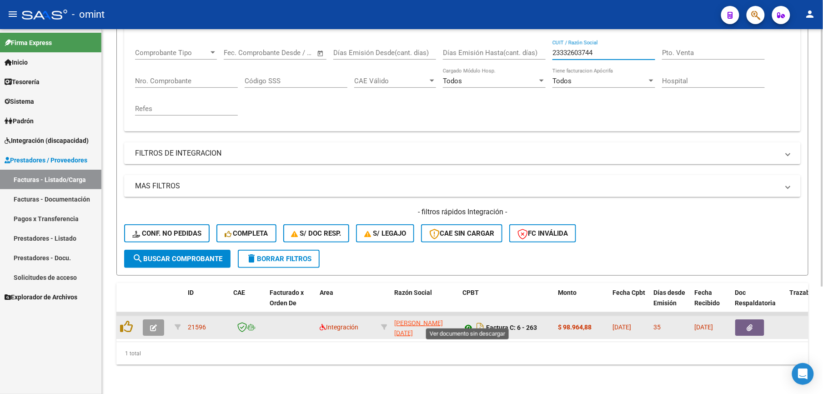
type input "23332603744"
click at [468, 322] on icon at bounding box center [468, 327] width 12 height 11
click at [155, 324] on icon "button" at bounding box center [153, 327] width 7 height 7
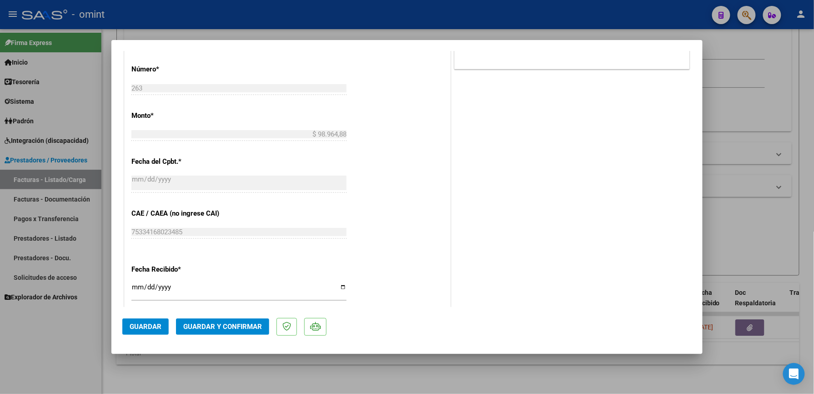
scroll to position [546, 0]
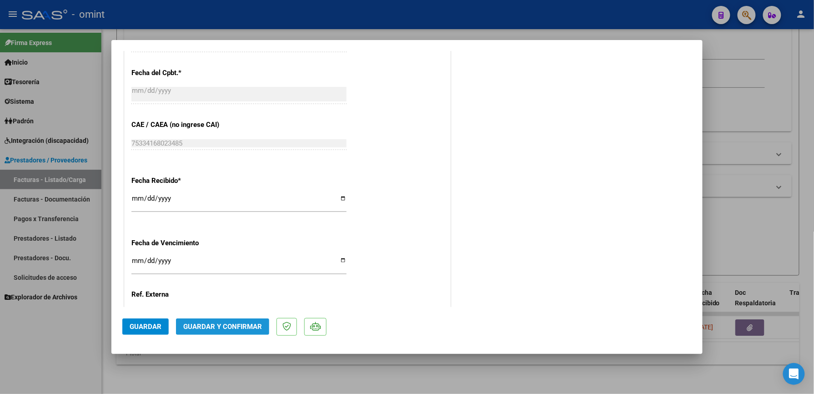
click at [242, 324] on span "Guardar y Confirmar" at bounding box center [222, 326] width 79 height 8
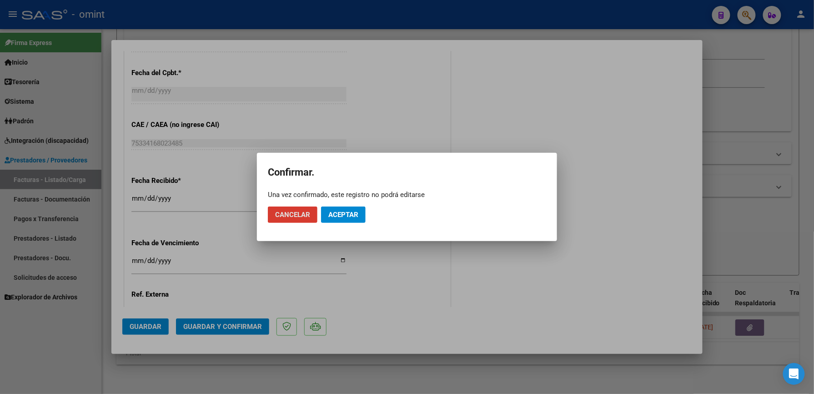
click at [349, 211] on span "Aceptar" at bounding box center [343, 215] width 30 height 8
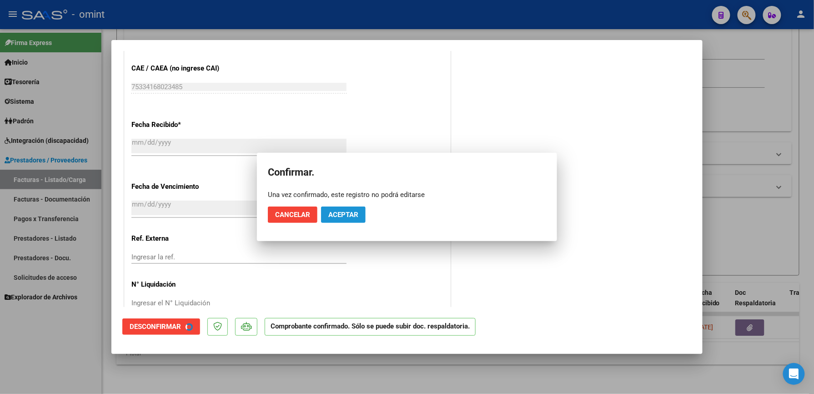
scroll to position [489, 0]
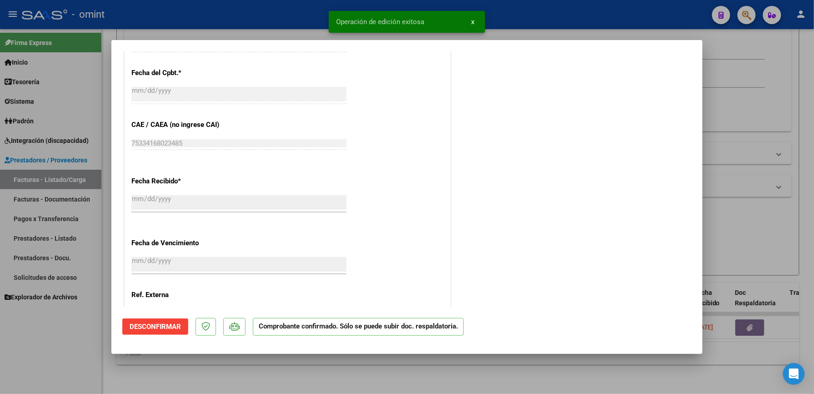
click at [562, 15] on div at bounding box center [407, 197] width 814 height 394
type input "$ 0,00"
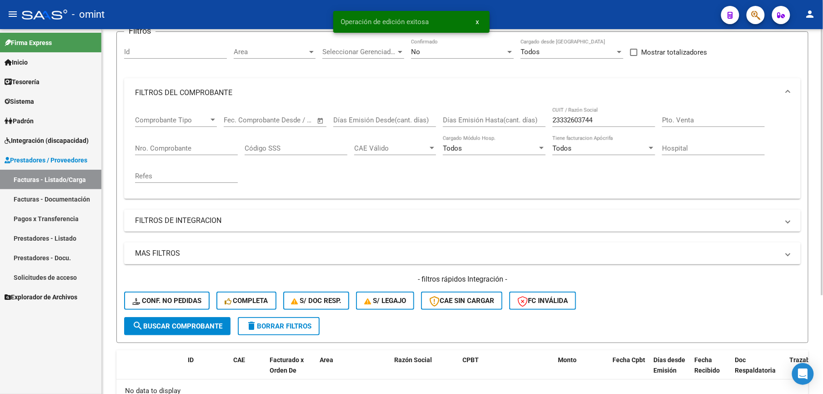
scroll to position [75, 0]
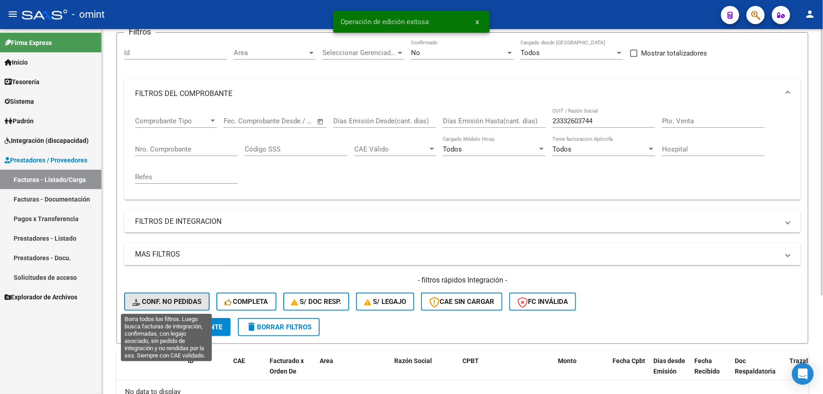
click at [195, 293] on button "Conf. no pedidas" at bounding box center [166, 301] width 85 height 18
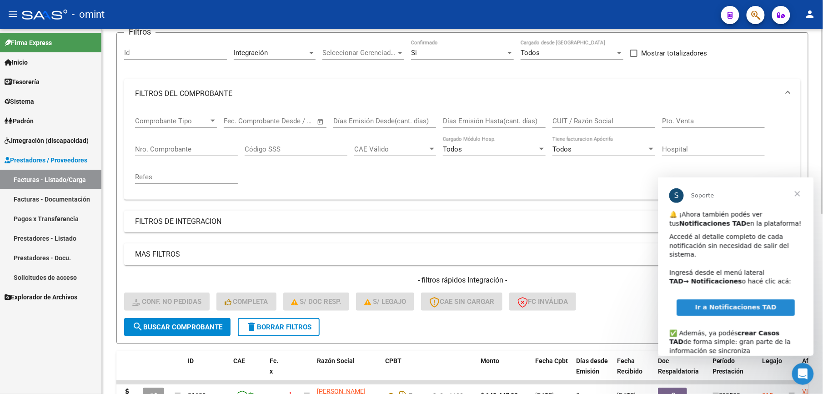
scroll to position [15, 0]
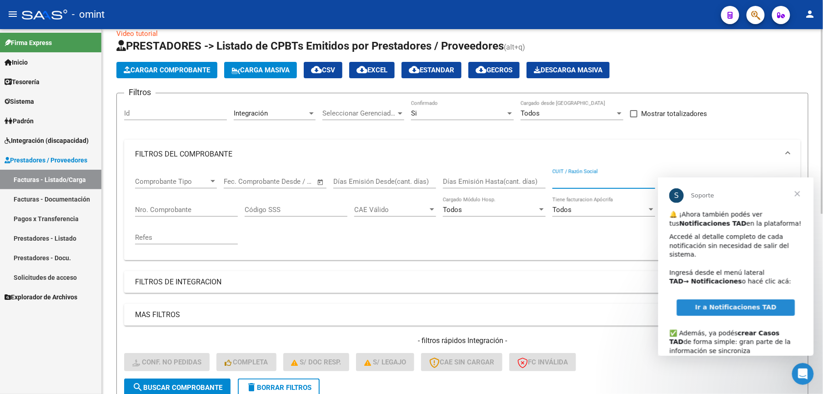
drag, startPoint x: 560, startPoint y: 184, endPoint x: 558, endPoint y: 178, distance: 6.2
click at [558, 178] on input "CUIT / Razón Social" at bounding box center [603, 181] width 103 height 8
paste input "23332603744"
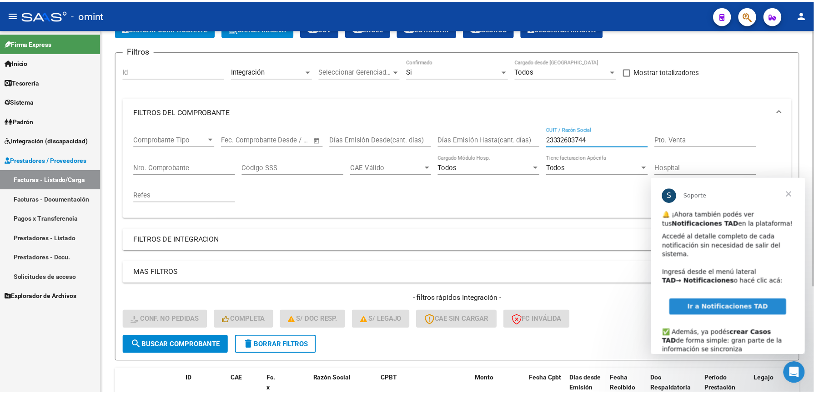
scroll to position [152, 0]
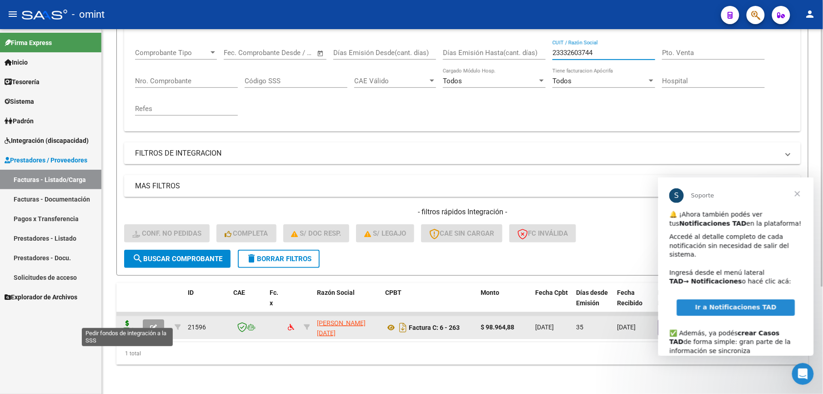
type input "23332603744"
click at [127, 320] on icon at bounding box center [127, 326] width 15 height 13
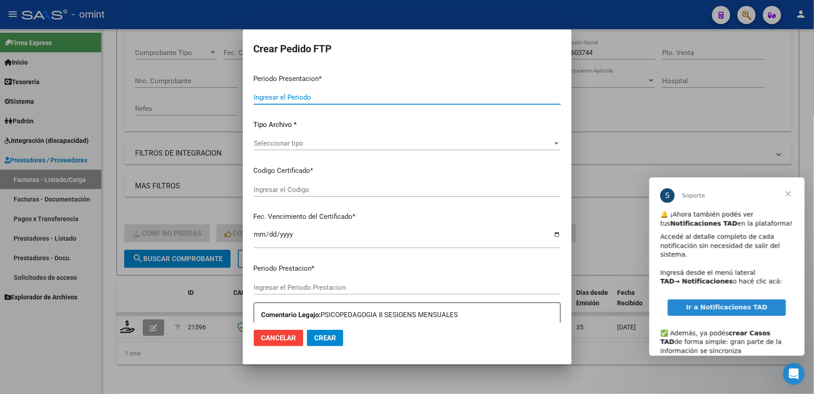
type input "202508"
type input "202507"
type input "$ 98.964,88"
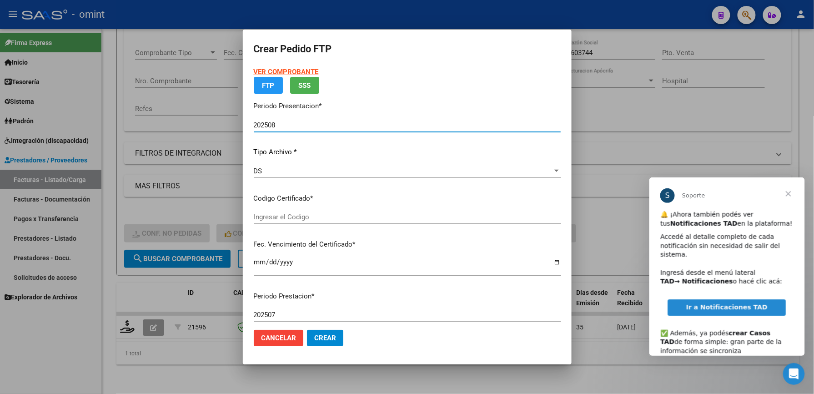
type input "2639592106"
type input "2029-09-30"
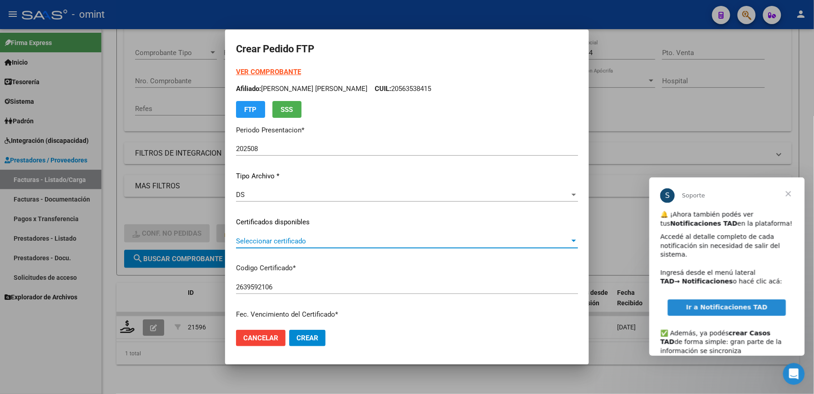
click at [283, 241] on span "Seleccionar certificado" at bounding box center [403, 241] width 334 height 8
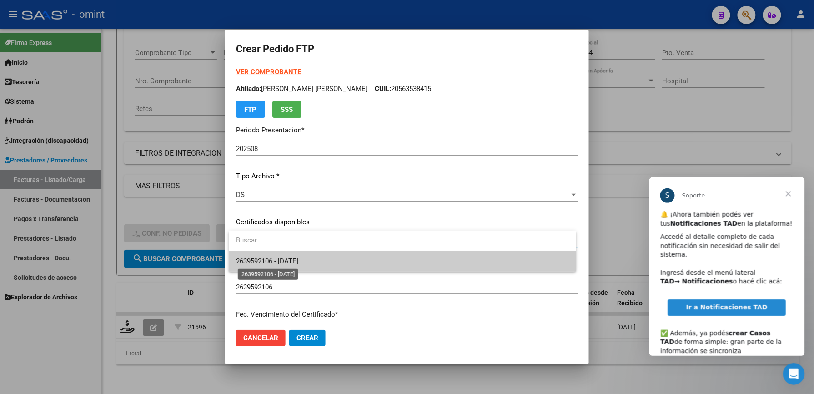
click at [281, 259] on span "2639592106 - 2029-09-30" at bounding box center [267, 261] width 62 height 8
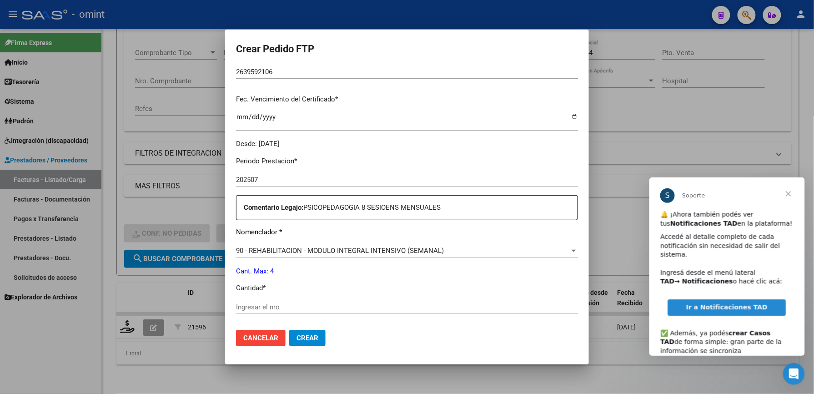
scroll to position [242, 0]
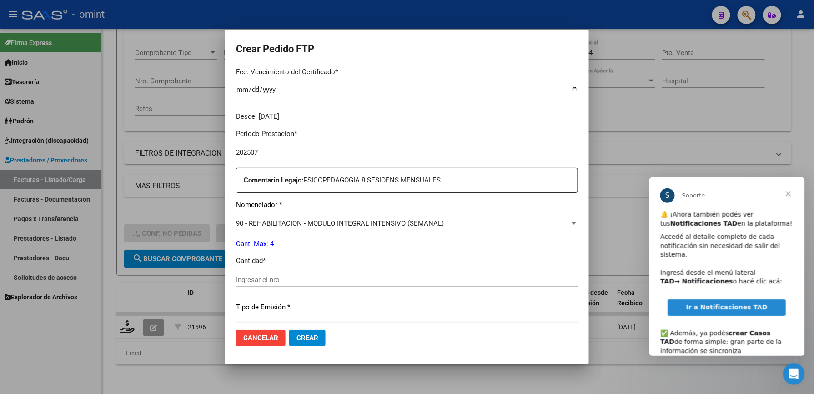
drag, startPoint x: 255, startPoint y: 279, endPoint x: 261, endPoint y: 255, distance: 24.3
click at [255, 278] on input "Ingresar el nro" at bounding box center [407, 280] width 342 height 8
type input "4"
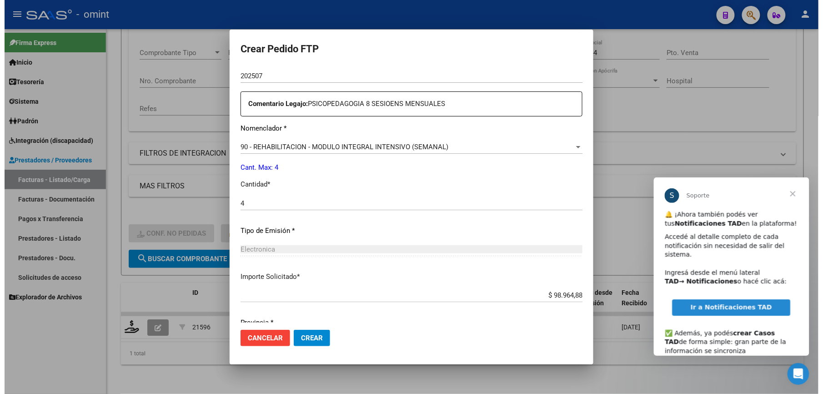
scroll to position [352, 0]
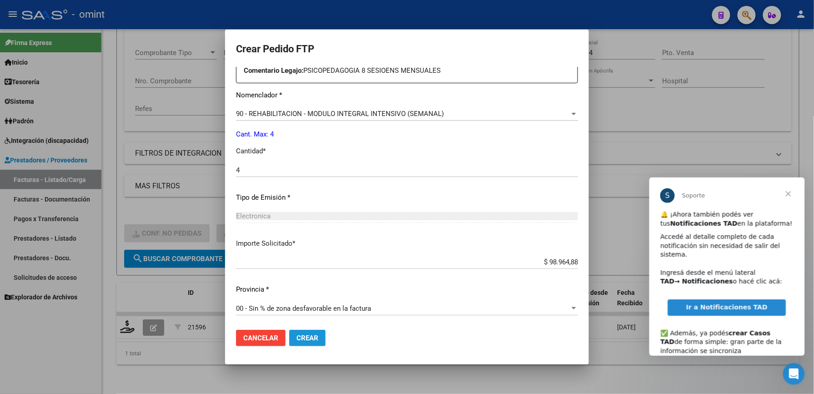
click at [318, 339] on span "Crear" at bounding box center [307, 338] width 22 height 8
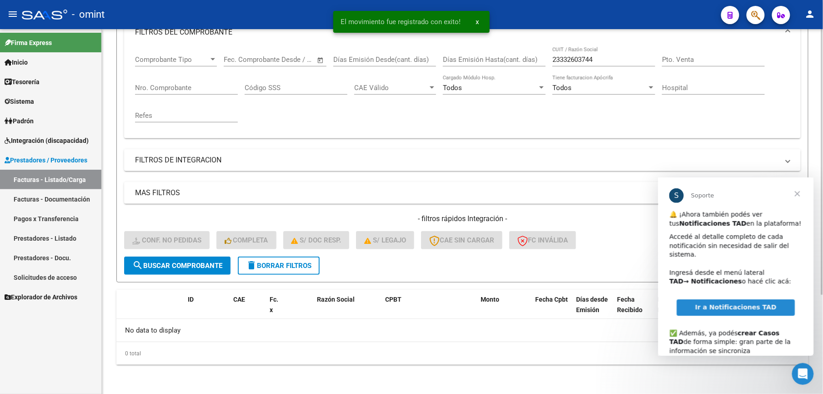
scroll to position [136, 0]
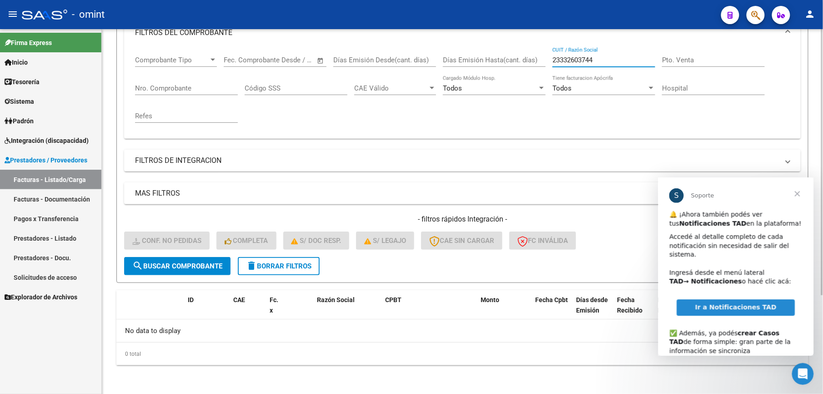
drag, startPoint x: 610, startPoint y: 58, endPoint x: 528, endPoint y: 55, distance: 82.3
click at [528, 55] on div "Comprobante Tipo Comprobante Tipo Fecha inicio – Fecha fin Fec. Comprobante Des…" at bounding box center [462, 89] width 655 height 84
click at [286, 266] on span "delete Borrar Filtros" at bounding box center [278, 266] width 65 height 8
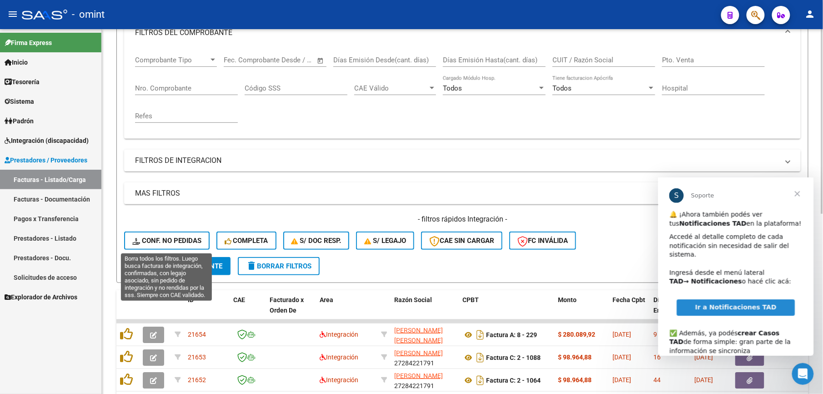
click at [192, 240] on span "Conf. no pedidas" at bounding box center [166, 240] width 69 height 8
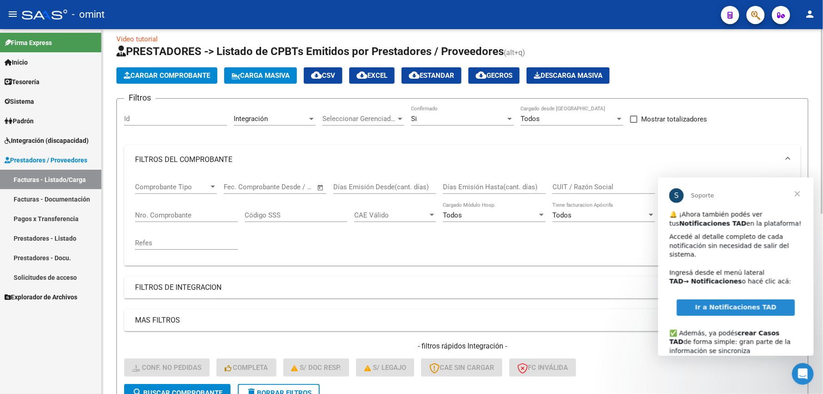
scroll to position [0, 0]
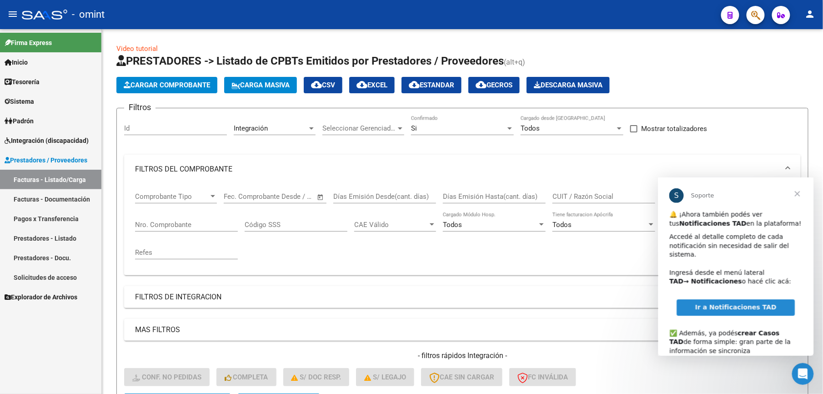
click at [799, 194] on span "Cerrar" at bounding box center [797, 193] width 33 height 33
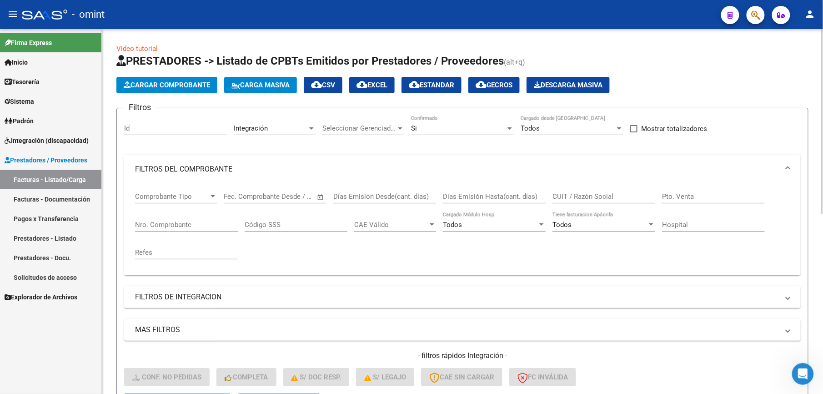
click at [381, 84] on span "cloud_download EXCEL" at bounding box center [371, 85] width 31 height 8
click at [778, 110] on form "Filtros Id Integración Area Seleccionar Gerenciador Seleccionar Gerenciador Si …" at bounding box center [462, 263] width 692 height 311
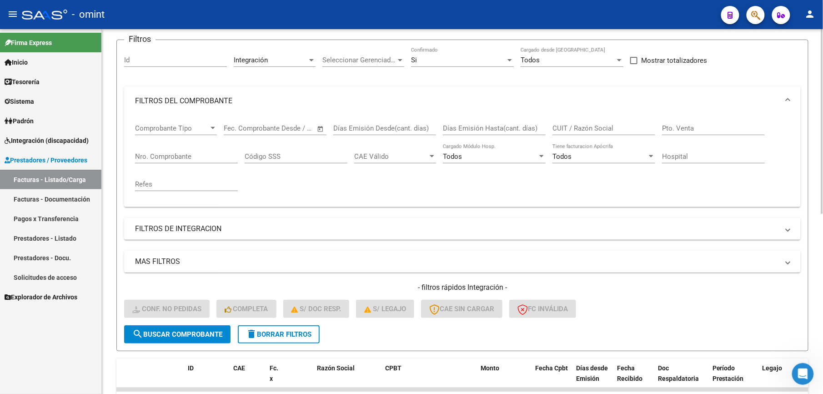
scroll to position [121, 0]
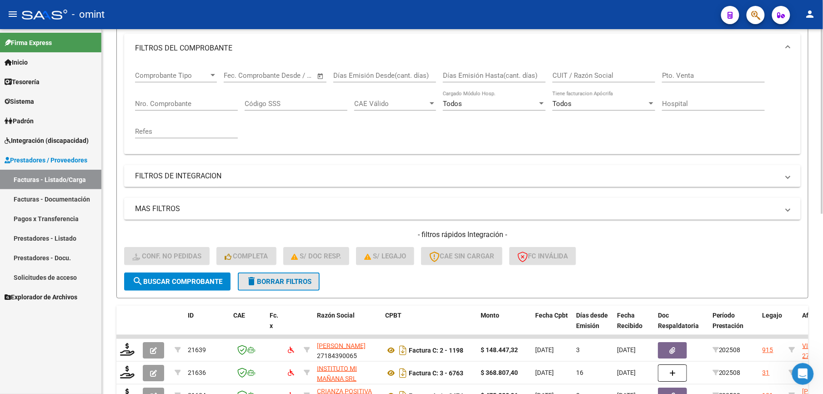
click at [281, 277] on span "delete Borrar Filtros" at bounding box center [278, 281] width 65 height 8
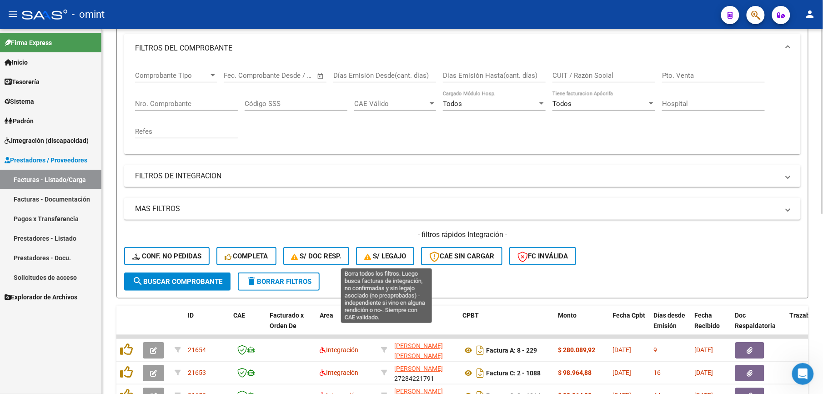
click at [396, 253] on span "S/ legajo" at bounding box center [385, 256] width 42 height 8
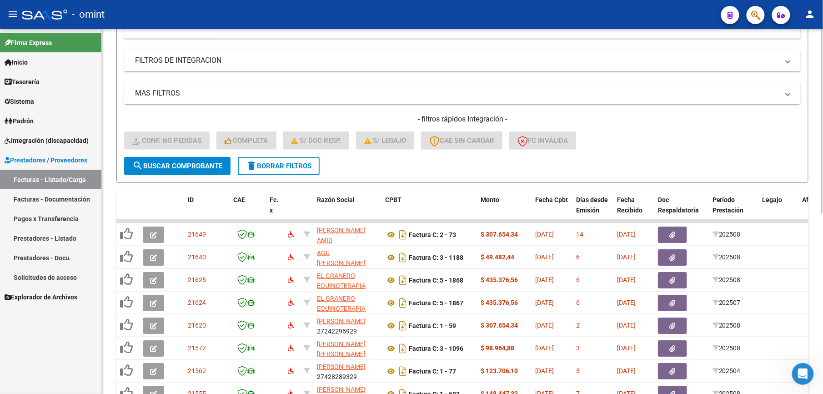
scroll to position [357, 0]
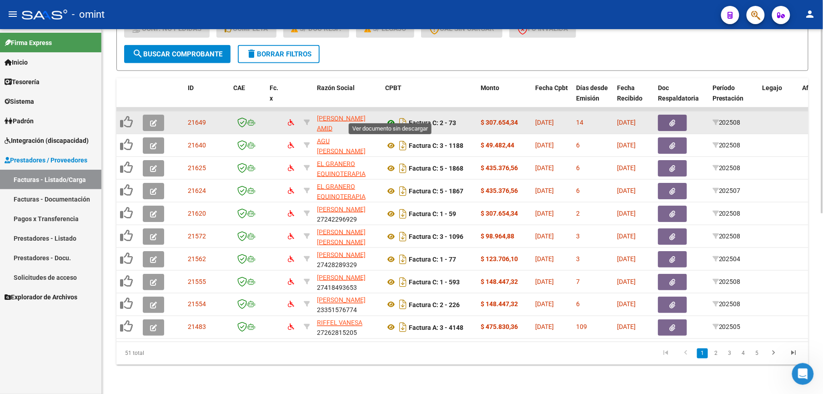
click at [387, 117] on icon at bounding box center [391, 122] width 12 height 11
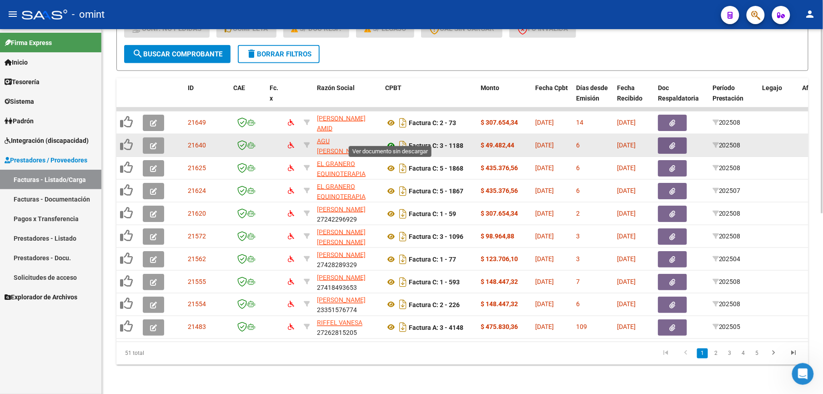
click at [392, 140] on icon at bounding box center [391, 145] width 12 height 11
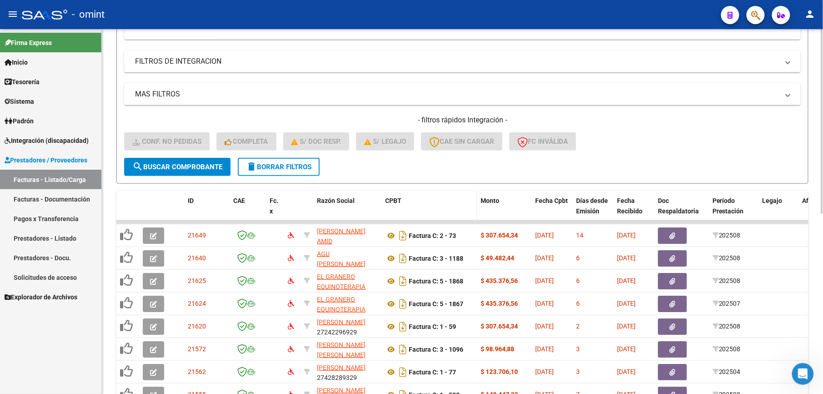
scroll to position [296, 0]
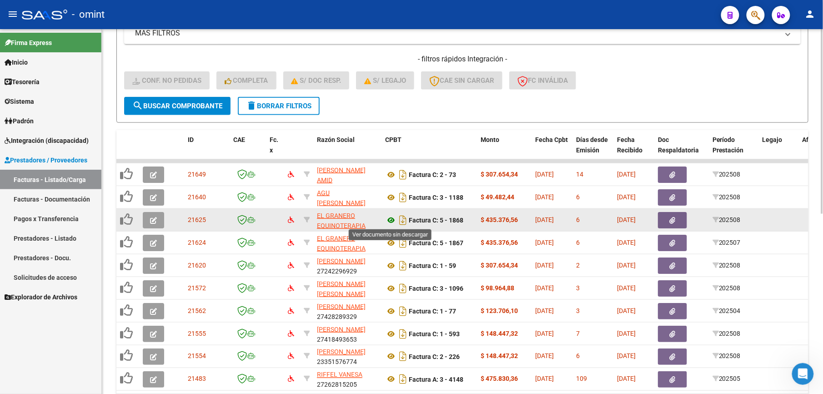
click at [390, 222] on icon at bounding box center [391, 220] width 12 height 11
click at [155, 219] on icon "button" at bounding box center [153, 220] width 7 height 7
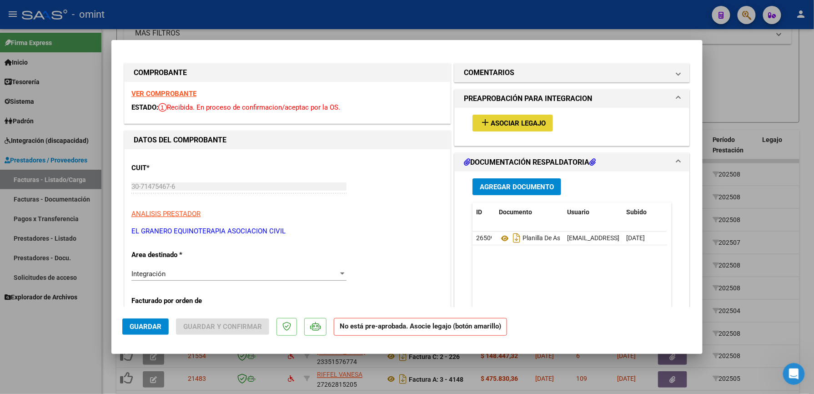
click at [502, 124] on span "Asociar Legajo" at bounding box center [518, 123] width 55 height 8
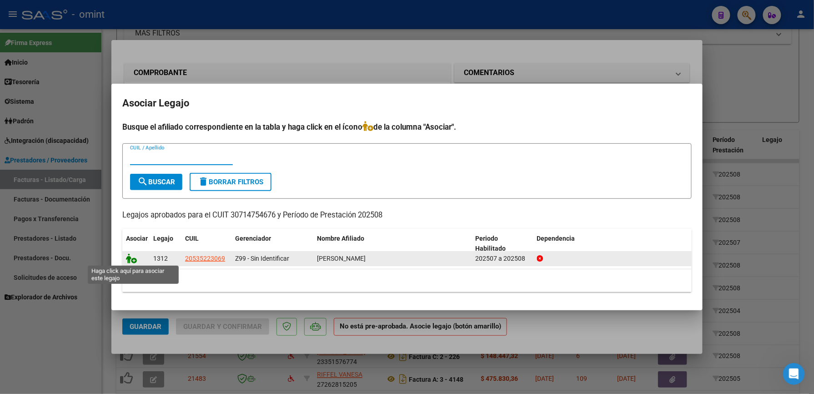
click at [128, 258] on icon at bounding box center [131, 258] width 11 height 10
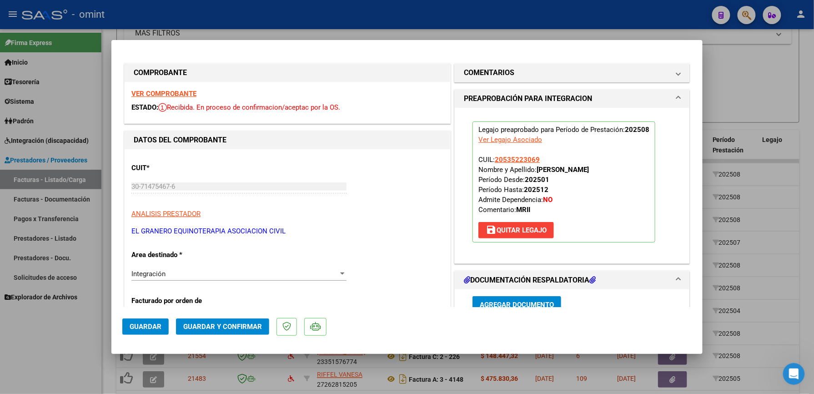
click at [155, 324] on span "Guardar" at bounding box center [146, 326] width 32 height 8
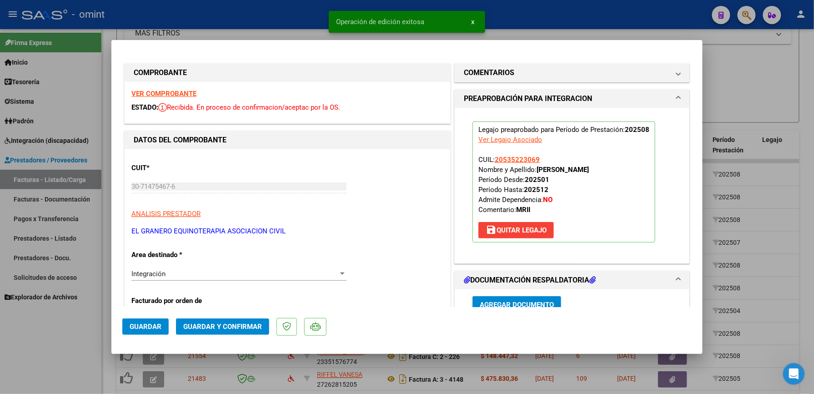
click at [586, 22] on div at bounding box center [407, 197] width 814 height 394
type input "$ 0,00"
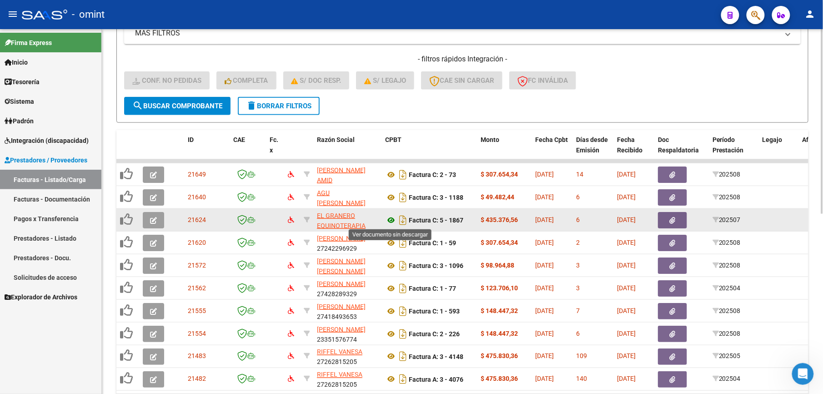
click at [389, 220] on icon at bounding box center [391, 220] width 12 height 11
click at [393, 219] on icon at bounding box center [391, 220] width 12 height 11
click at [155, 217] on icon "button" at bounding box center [153, 220] width 7 height 7
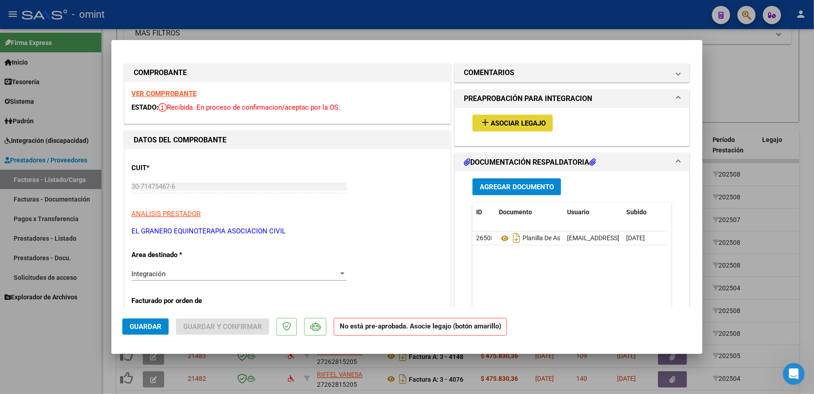
click at [532, 124] on span "Asociar Legajo" at bounding box center [518, 123] width 55 height 8
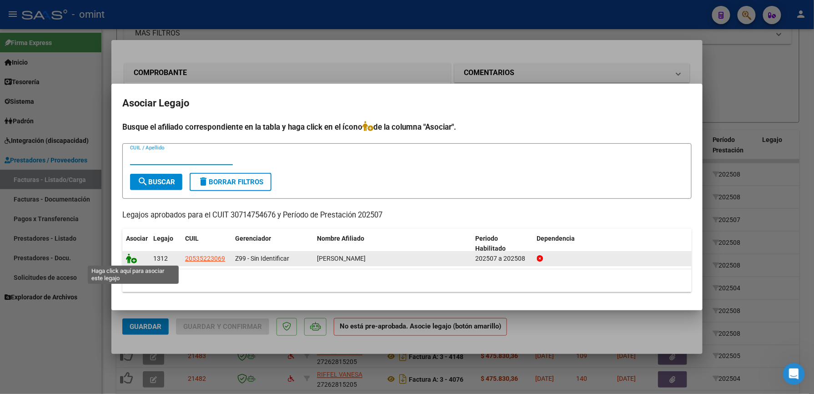
click at [129, 258] on icon at bounding box center [131, 258] width 11 height 10
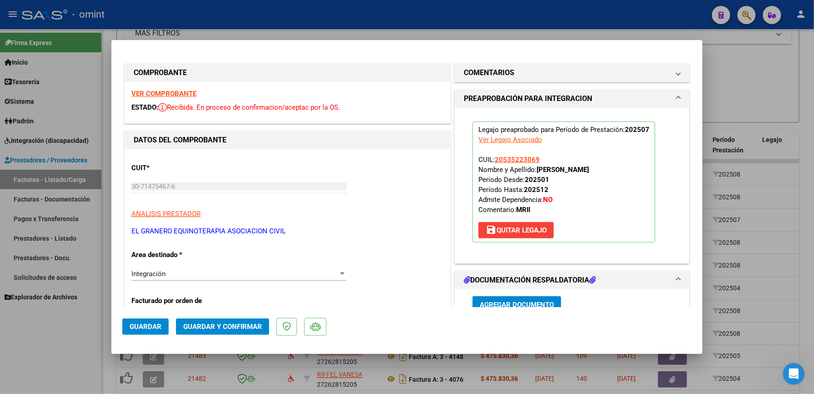
click at [137, 329] on span "Guardar" at bounding box center [146, 326] width 32 height 8
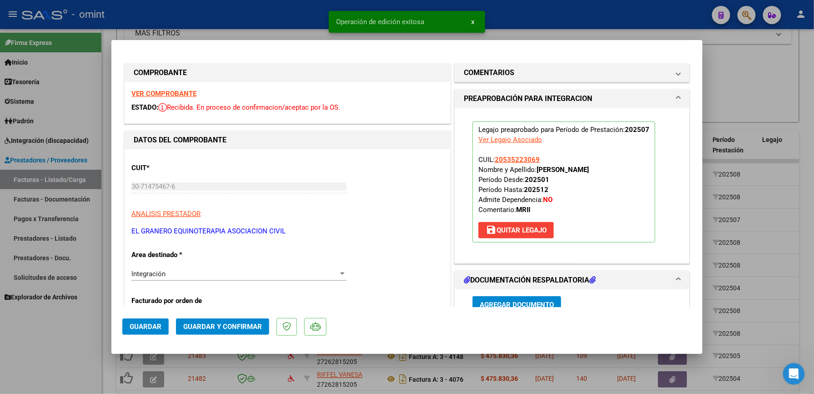
click at [293, 15] on div at bounding box center [407, 197] width 814 height 394
type input "$ 0,00"
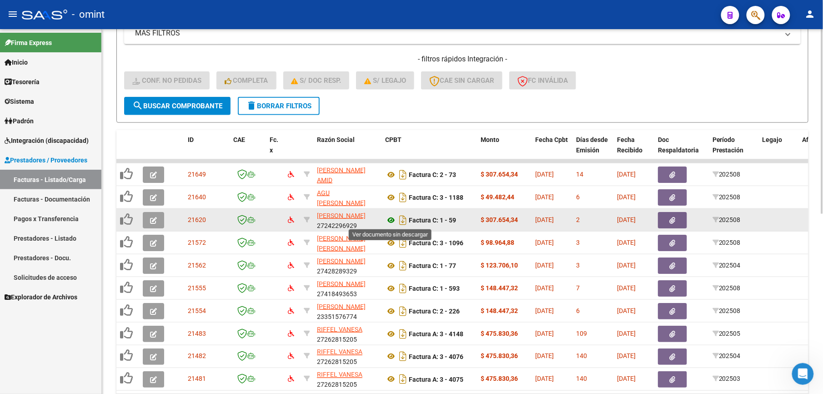
click at [391, 219] on icon at bounding box center [391, 220] width 12 height 11
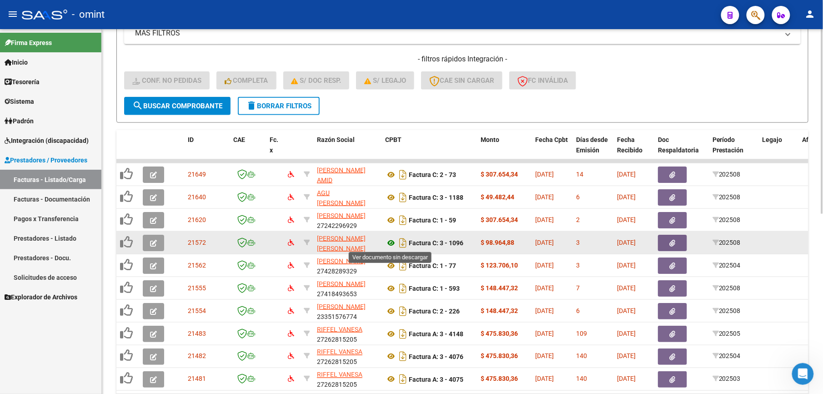
click at [391, 240] on icon at bounding box center [391, 242] width 12 height 11
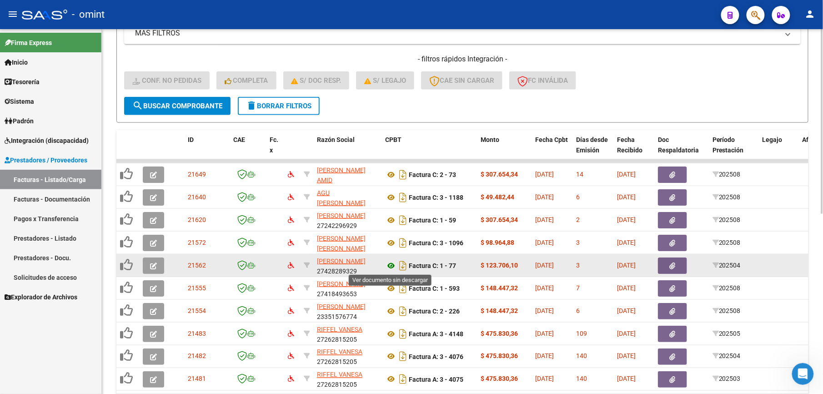
click at [391, 264] on icon at bounding box center [391, 265] width 12 height 11
click at [149, 266] on button "button" at bounding box center [153, 265] width 21 height 16
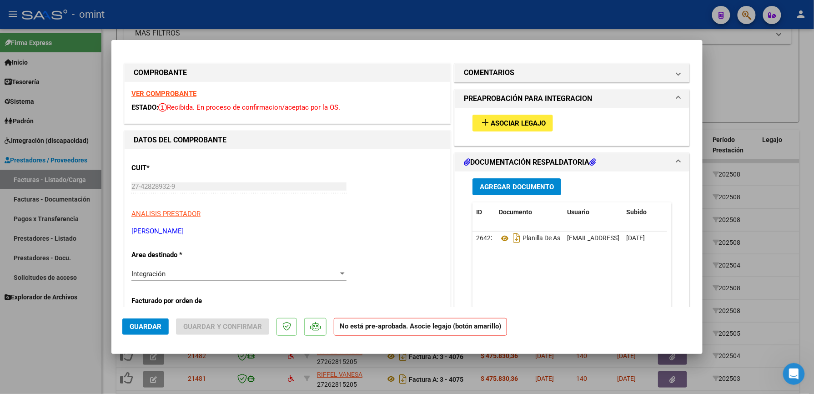
click at [499, 121] on span "Asociar Legajo" at bounding box center [518, 123] width 55 height 8
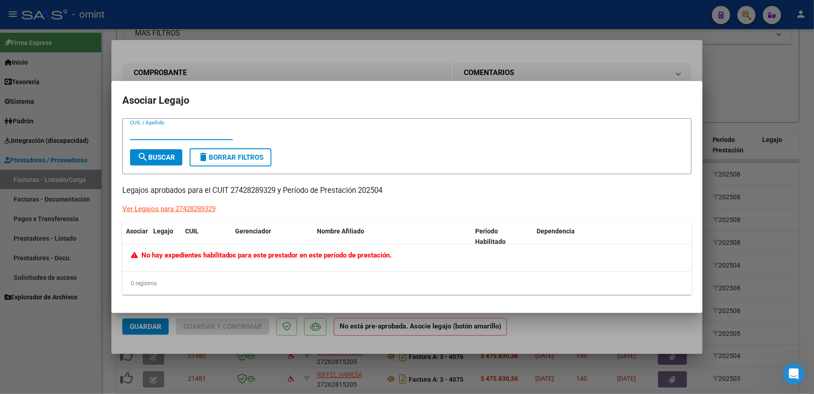
click at [548, 66] on div at bounding box center [407, 197] width 814 height 394
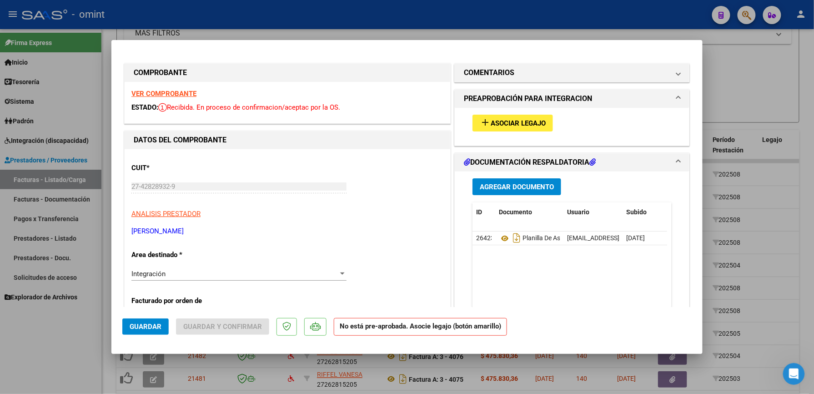
drag, startPoint x: 393, startPoint y: 16, endPoint x: 258, endPoint y: 5, distance: 135.5
click at [388, 19] on div at bounding box center [407, 197] width 814 height 394
type input "$ 0,00"
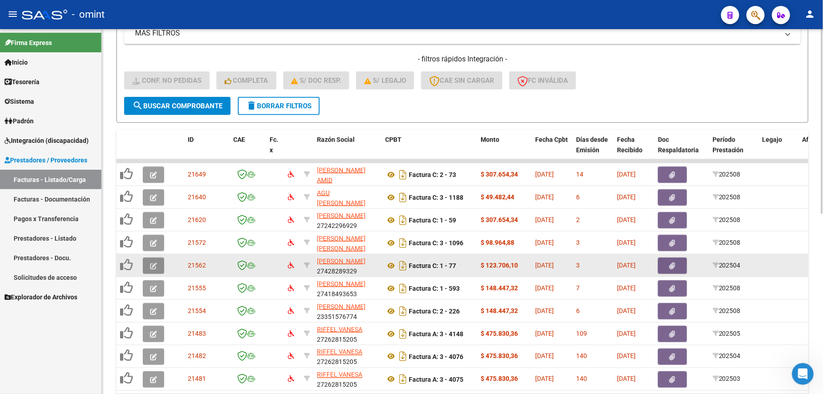
click at [157, 265] on button "button" at bounding box center [153, 265] width 21 height 16
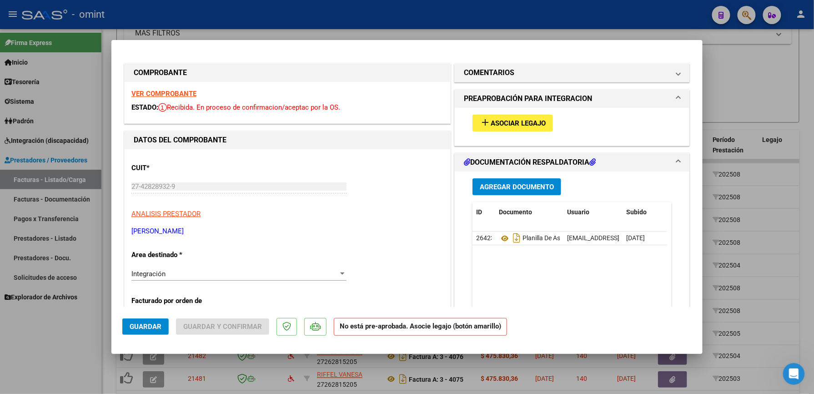
scroll to position [121, 0]
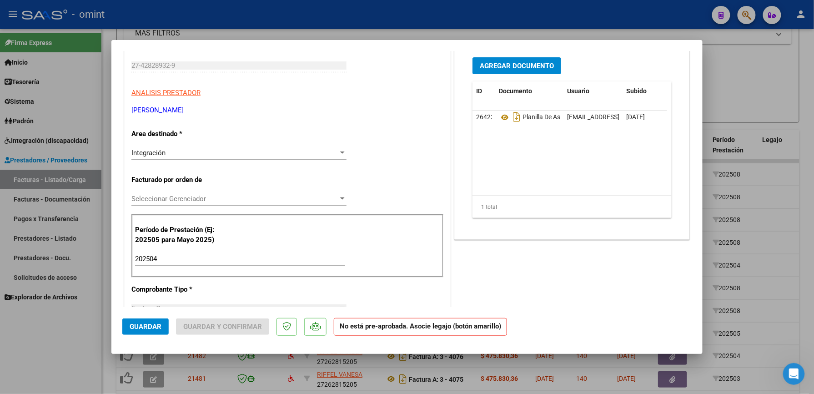
click at [340, 153] on div at bounding box center [342, 152] width 5 height 2
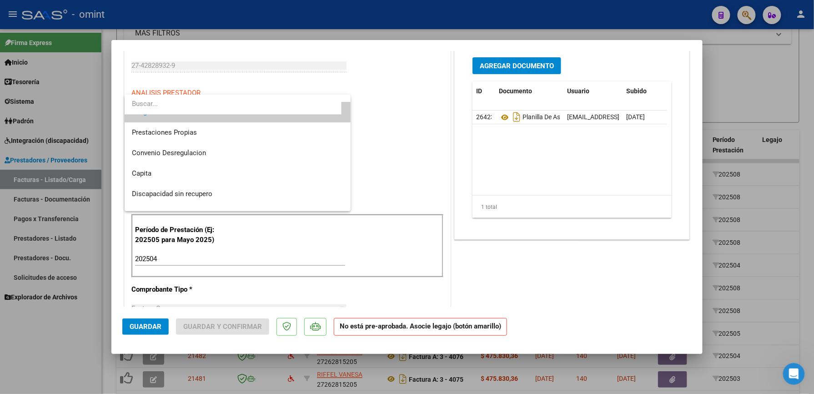
scroll to position [88, 0]
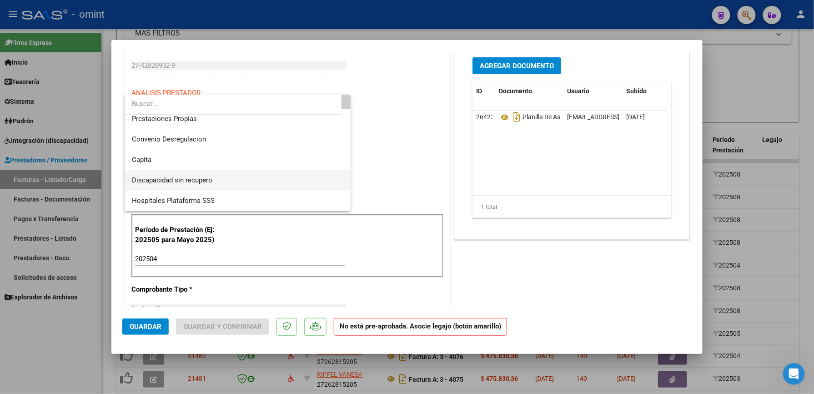
click at [291, 182] on span "Discapacidad sin recupero" at bounding box center [237, 180] width 211 height 20
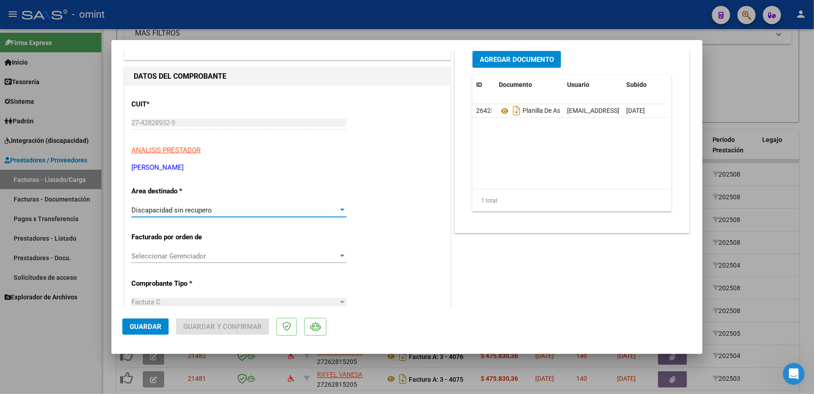
scroll to position [0, 0]
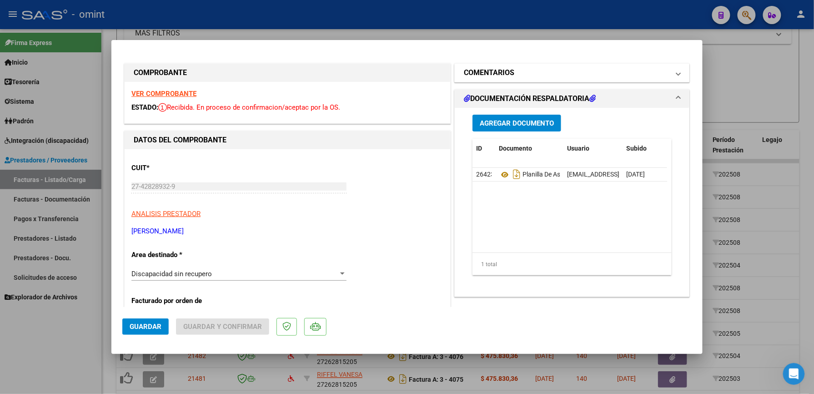
click at [673, 74] on mat-expansion-panel-header "COMENTARIOS" at bounding box center [572, 73] width 235 height 18
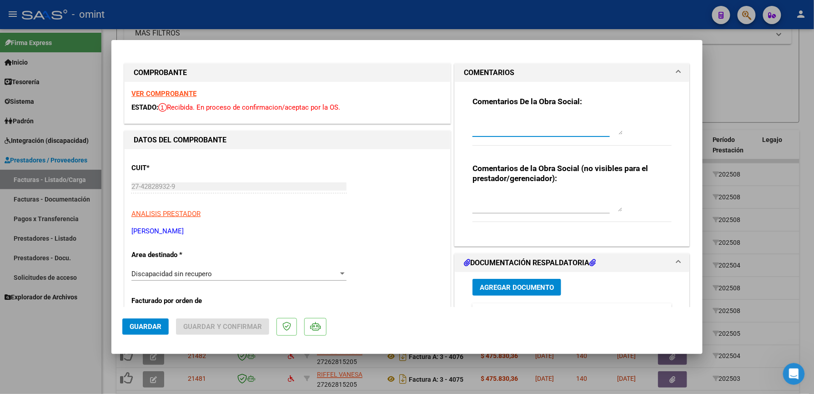
click at [551, 129] on textarea at bounding box center [547, 125] width 150 height 18
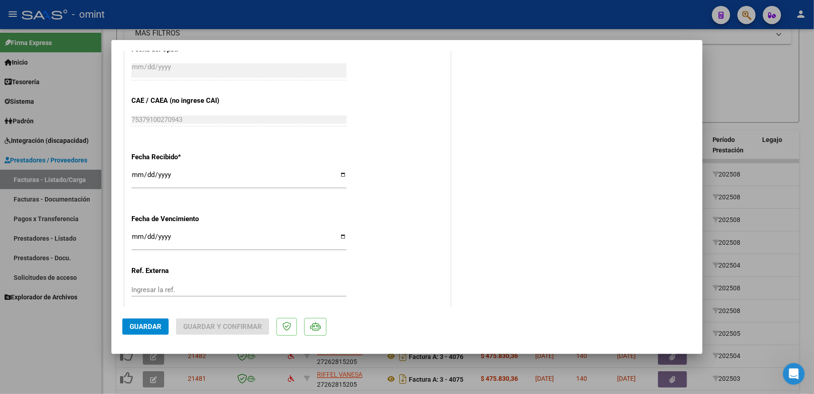
scroll to position [485, 0]
type textarea "PERIODO VENCIDO"
click at [153, 326] on span "Guardar" at bounding box center [146, 326] width 32 height 8
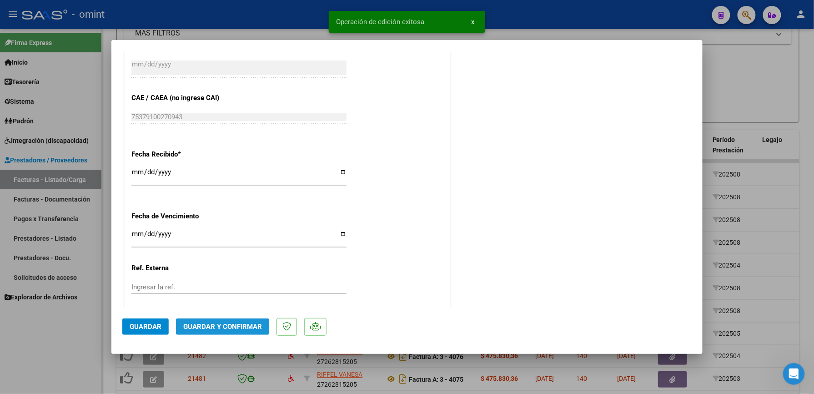
click at [233, 328] on span "Guardar y Confirmar" at bounding box center [222, 326] width 79 height 8
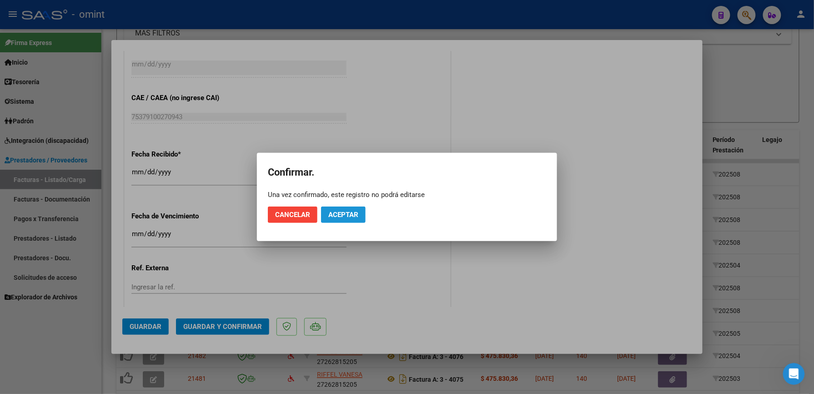
click at [346, 214] on span "Aceptar" at bounding box center [343, 215] width 30 height 8
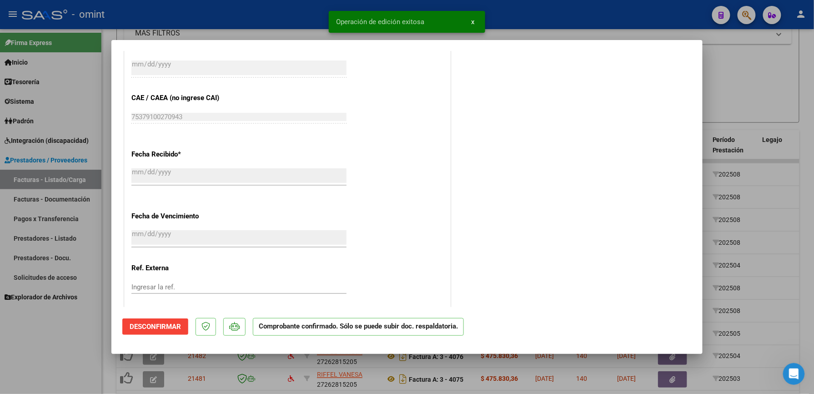
click at [566, 11] on div at bounding box center [407, 197] width 814 height 394
type input "$ 0,00"
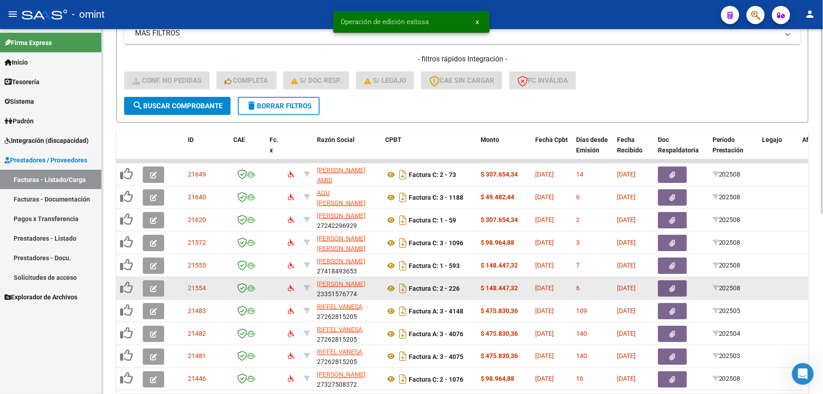
scroll to position [357, 0]
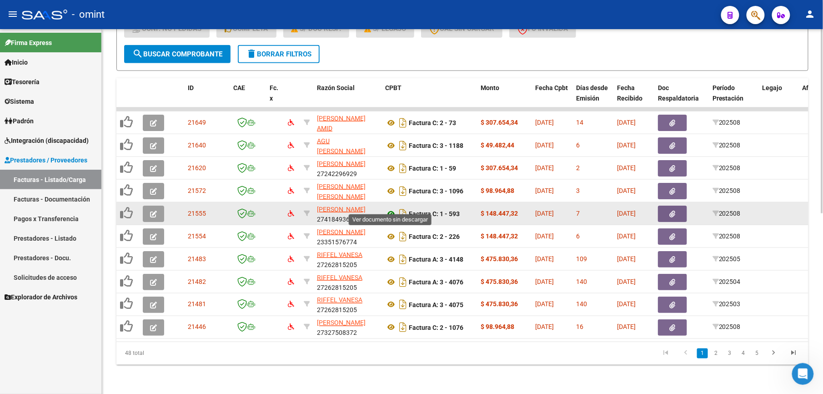
click at [389, 208] on icon at bounding box center [391, 213] width 12 height 11
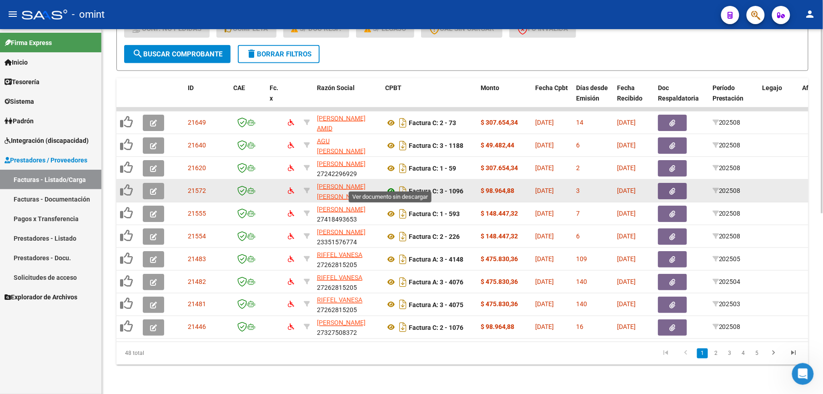
click at [391, 185] on icon at bounding box center [391, 190] width 12 height 11
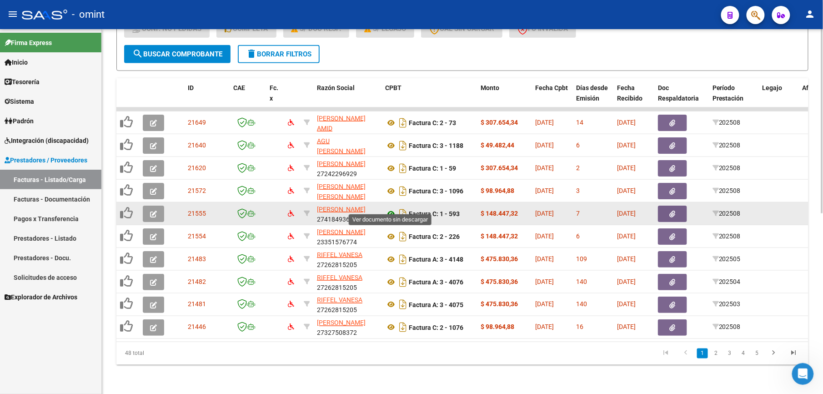
click at [390, 208] on icon at bounding box center [391, 213] width 12 height 11
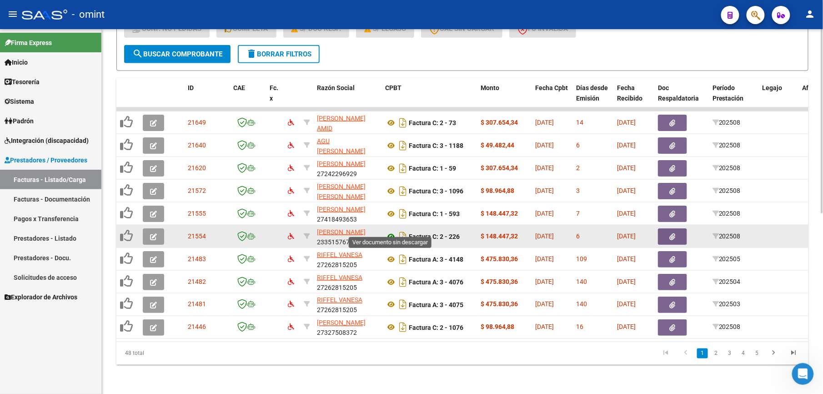
click at [388, 231] on icon at bounding box center [391, 236] width 12 height 11
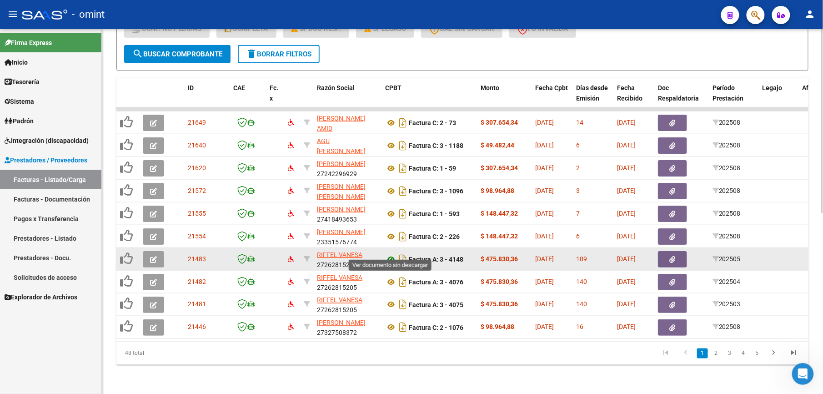
click at [390, 254] on icon at bounding box center [391, 259] width 12 height 11
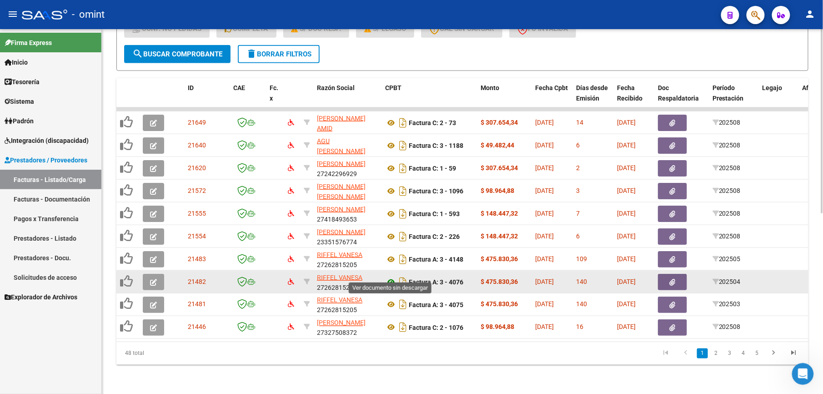
click at [389, 276] on icon at bounding box center [391, 281] width 12 height 11
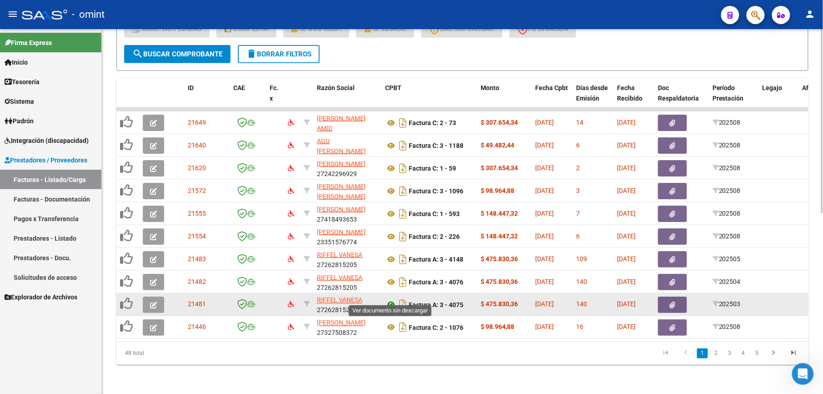
click at [389, 299] on icon at bounding box center [391, 304] width 12 height 11
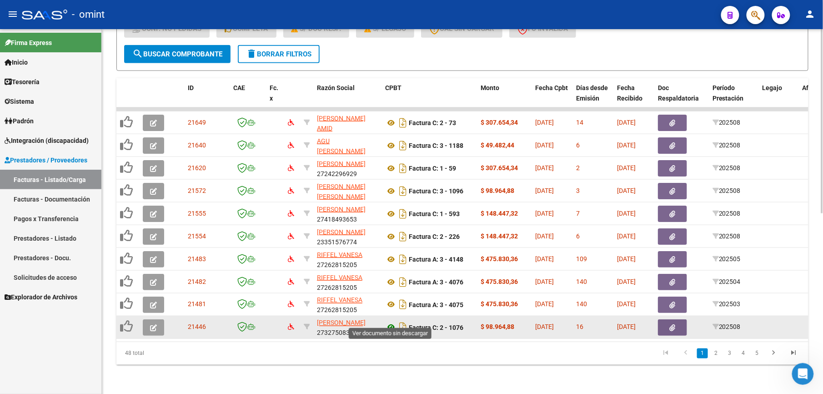
click at [391, 322] on icon at bounding box center [391, 327] width 12 height 11
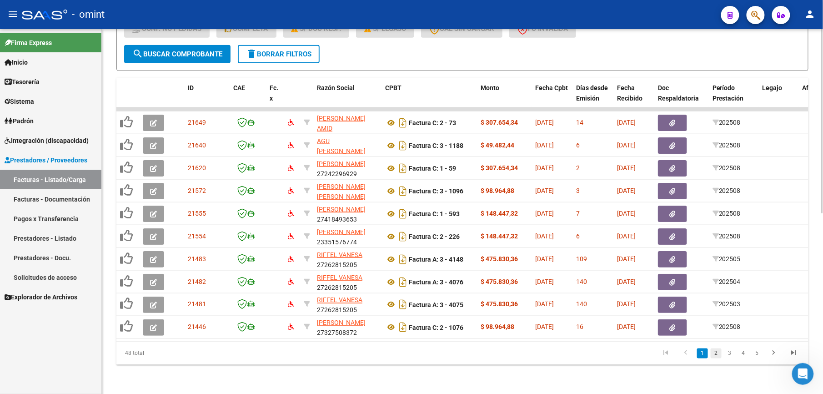
click at [717, 355] on link "2" at bounding box center [716, 353] width 11 height 10
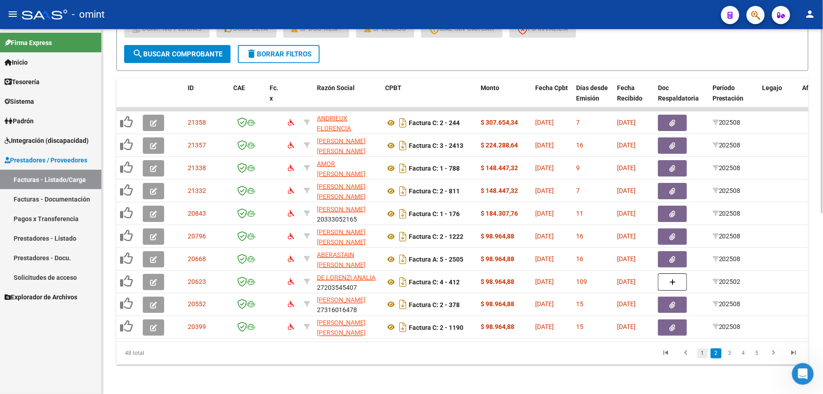
click at [706, 353] on link "1" at bounding box center [702, 353] width 11 height 10
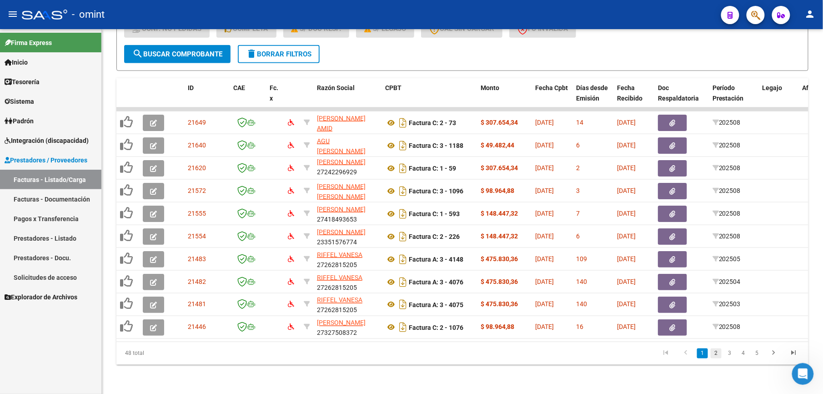
click at [717, 355] on link "2" at bounding box center [716, 353] width 11 height 10
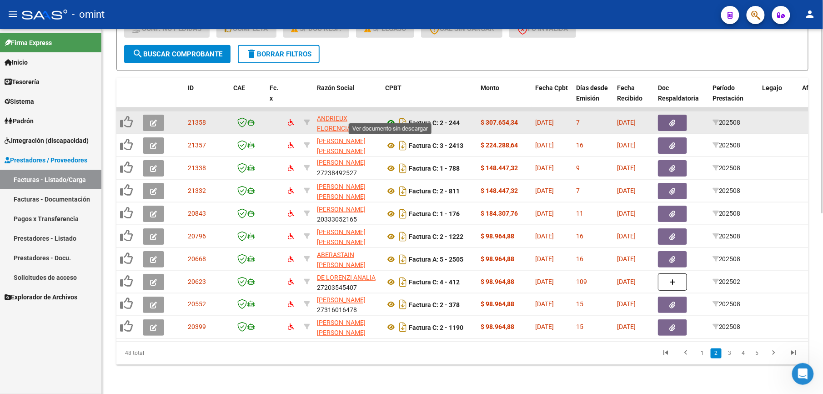
click at [390, 117] on icon at bounding box center [391, 122] width 12 height 11
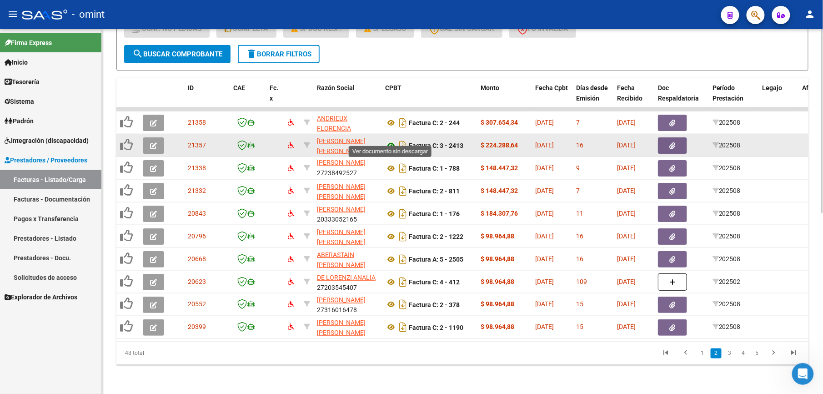
click at [393, 140] on icon at bounding box center [391, 145] width 12 height 11
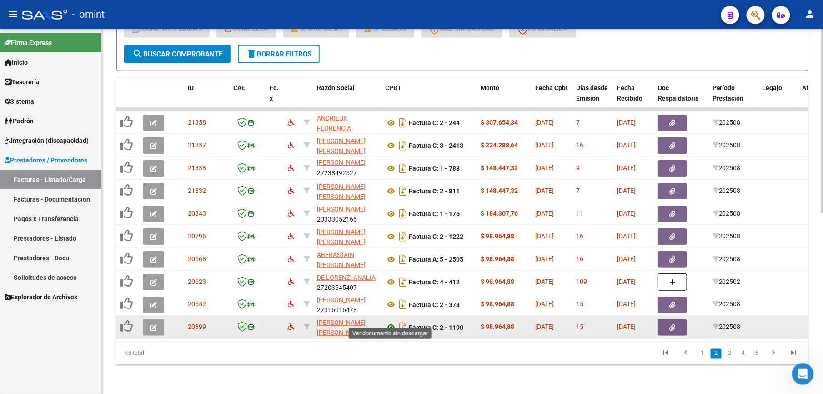
click at [389, 322] on icon at bounding box center [391, 327] width 12 height 11
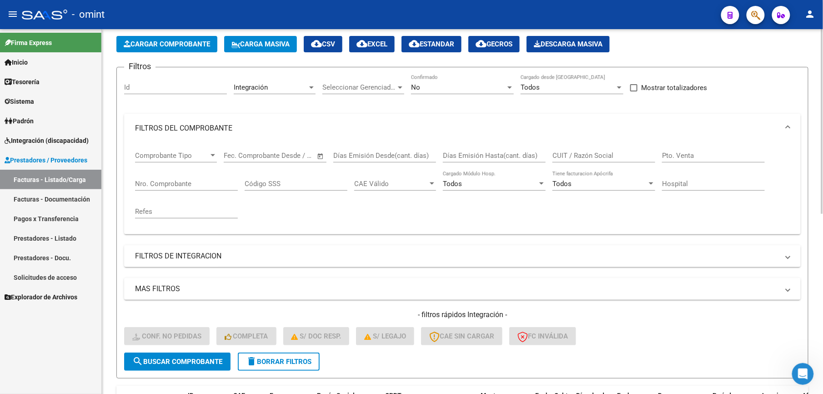
scroll to position [0, 0]
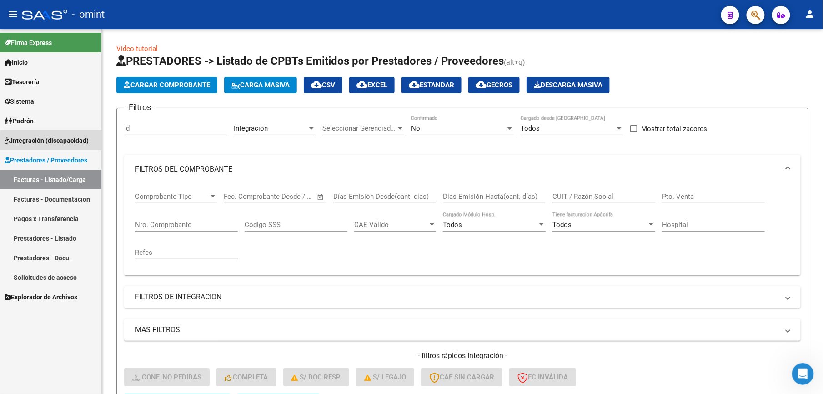
click at [66, 143] on span "Integración (discapacidad)" at bounding box center [47, 140] width 84 height 10
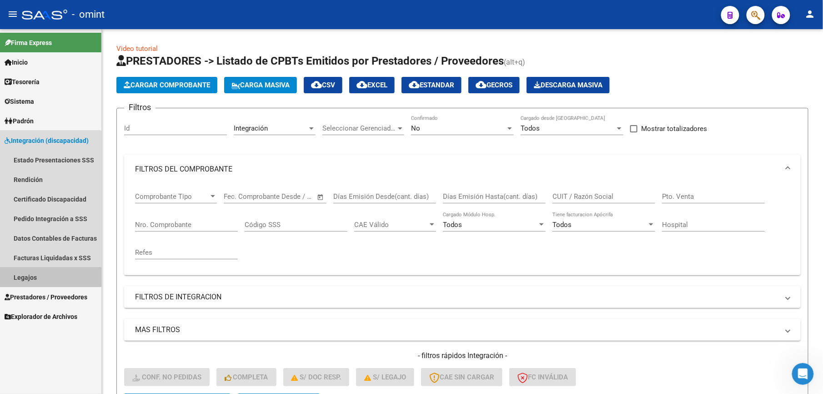
click at [33, 278] on link "Legajos" at bounding box center [50, 277] width 101 height 20
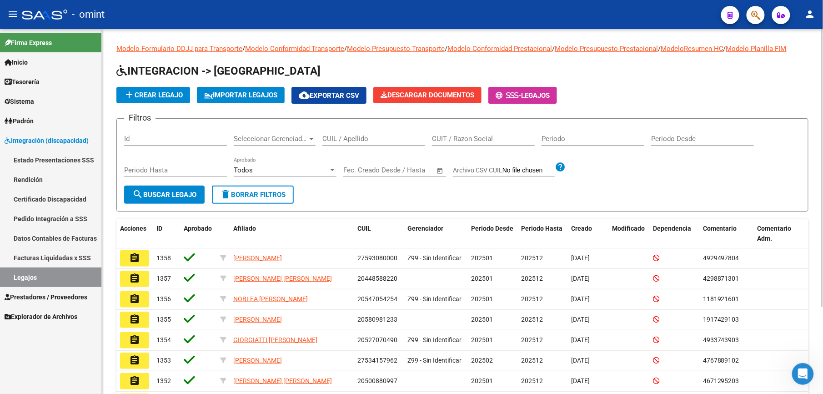
click at [360, 134] on div "CUIL / Apellido" at bounding box center [373, 136] width 103 height 20
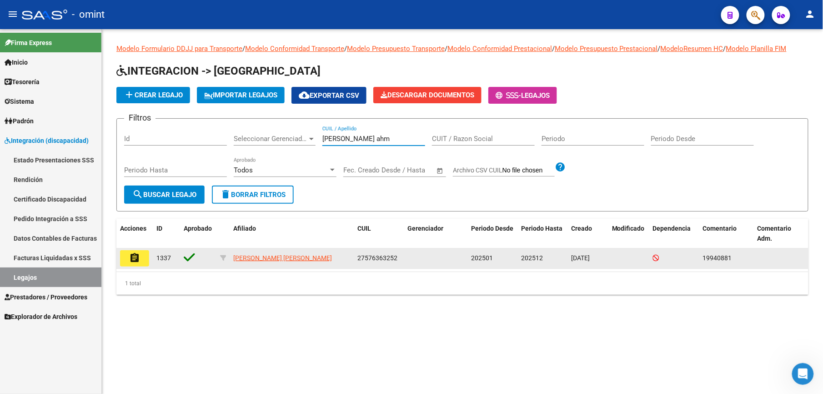
type input "fernandez ahm"
click at [135, 263] on mat-icon "assignment" at bounding box center [134, 257] width 11 height 11
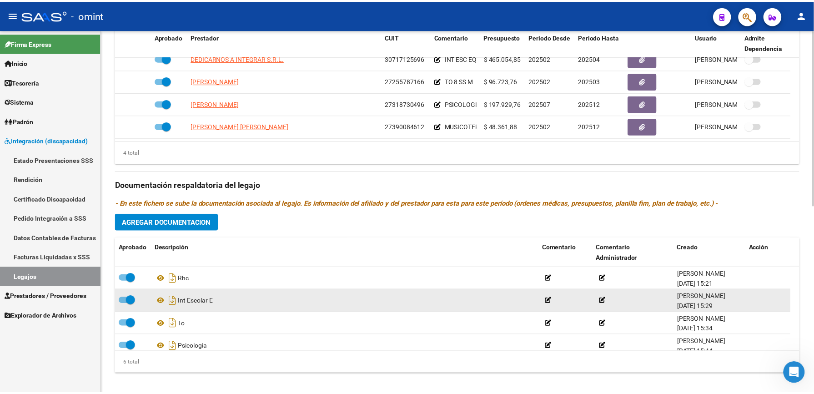
scroll to position [388, 0]
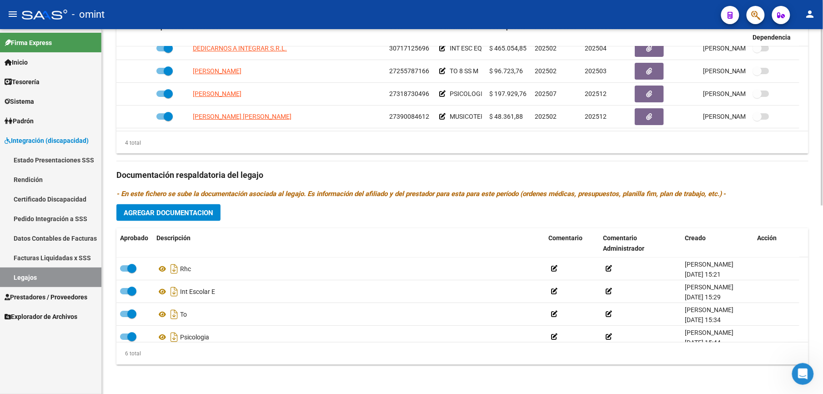
click at [162, 210] on span "Agregar Documentacion" at bounding box center [169, 213] width 90 height 8
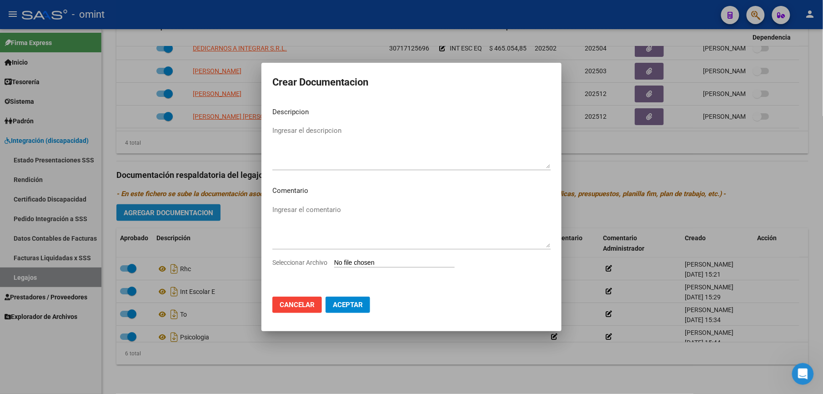
scroll to position [398, 0]
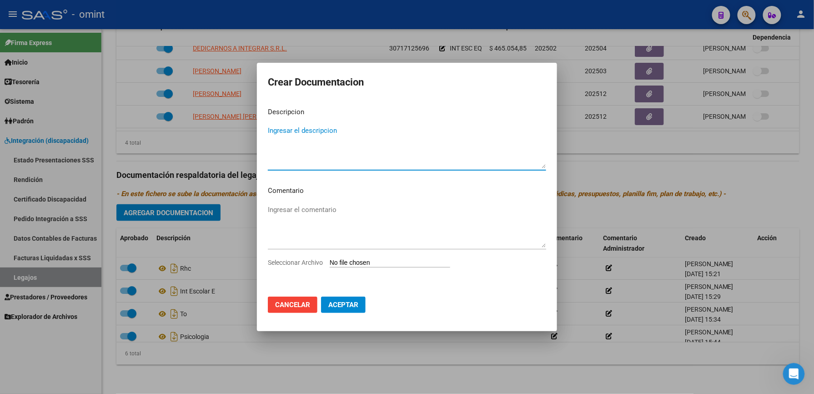
click at [339, 130] on textarea "Ingresar el descripcion" at bounding box center [407, 146] width 278 height 43
type textarea "i"
type textarea "INF SEMESTRAL TO"
click at [306, 262] on span "Seleccionar Archivo" at bounding box center [295, 262] width 55 height 7
click at [330, 262] on input "Seleccionar Archivo" at bounding box center [390, 263] width 120 height 9
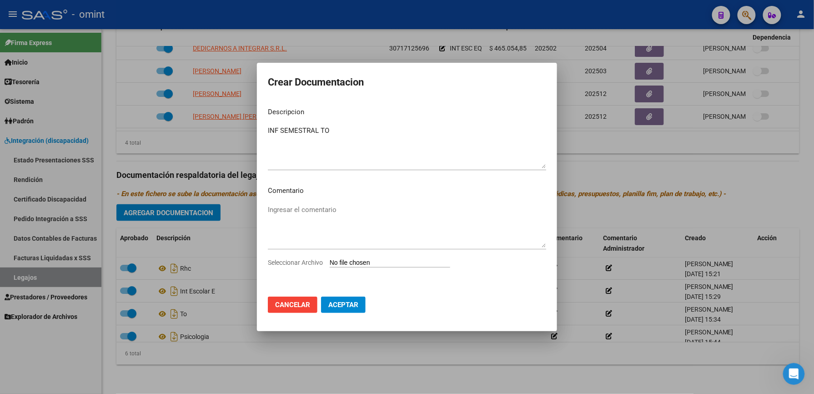
click at [308, 263] on span "Seleccionar Archivo" at bounding box center [295, 262] width 55 height 7
click at [330, 263] on input "Seleccionar Archivo" at bounding box center [390, 263] width 120 height 9
type input "C:\fakepath\INF SEMESTRAL TO.pdf"
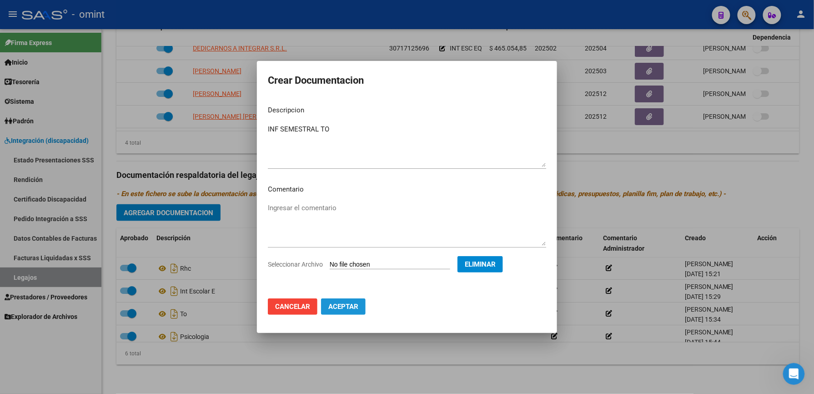
click at [332, 302] on span "Aceptar" at bounding box center [343, 306] width 30 height 8
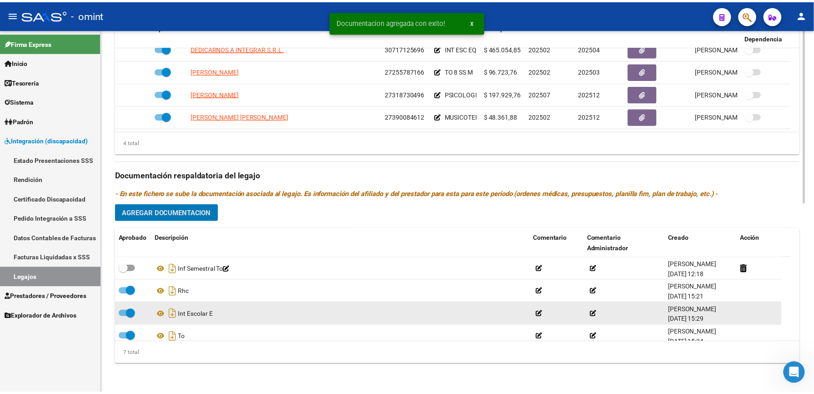
scroll to position [388, 0]
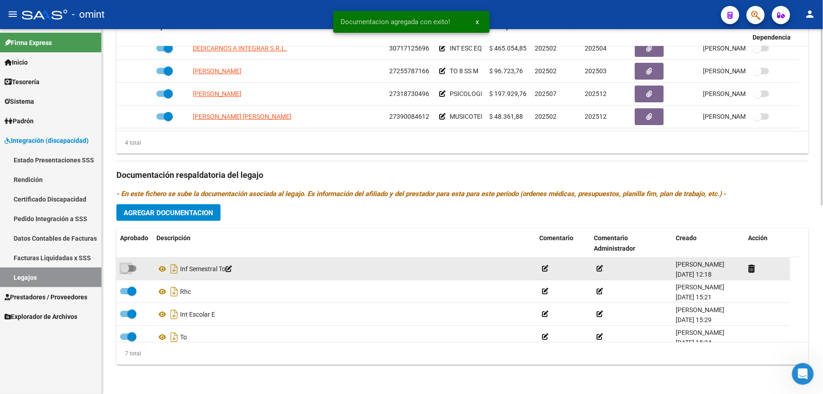
click at [135, 270] on span at bounding box center [128, 268] width 16 height 6
click at [125, 271] on input "checkbox" at bounding box center [124, 271] width 0 height 0
checkbox input "true"
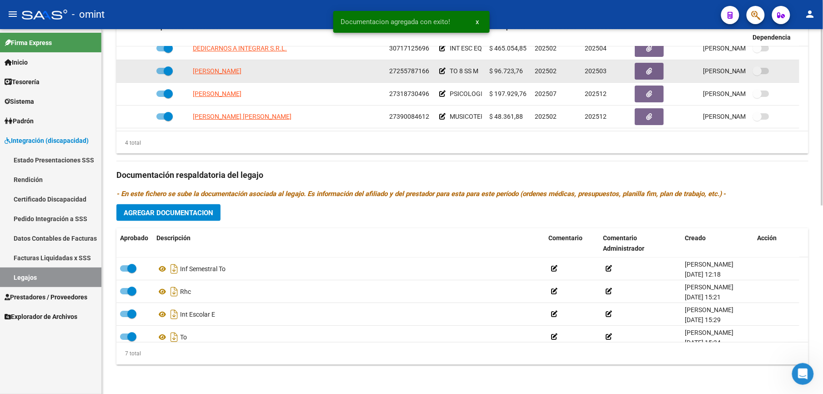
click at [163, 72] on span at bounding box center [164, 71] width 16 height 6
click at [161, 74] on input "checkbox" at bounding box center [160, 74] width 0 height 0
checkbox input "false"
click at [140, 73] on icon at bounding box center [139, 71] width 6 height 6
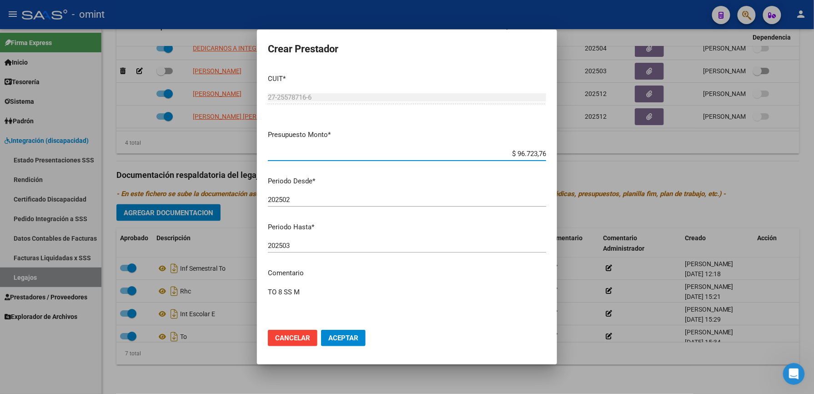
click at [377, 242] on input "202503" at bounding box center [407, 245] width 278 height 8
type input "202512"
click at [341, 336] on span "Aceptar" at bounding box center [343, 338] width 30 height 8
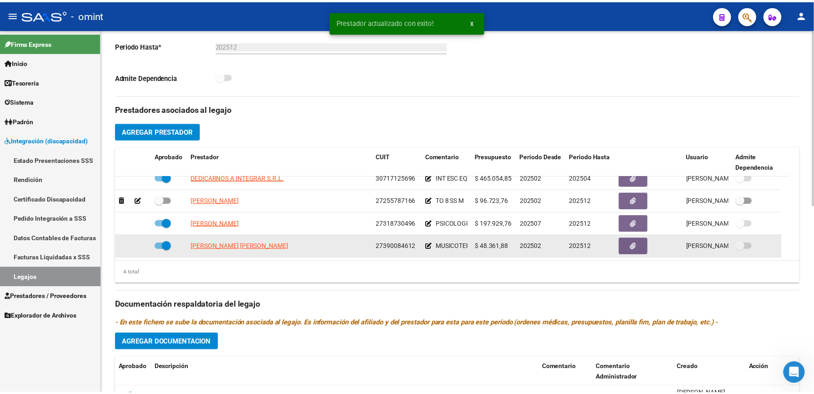
scroll to position [266, 0]
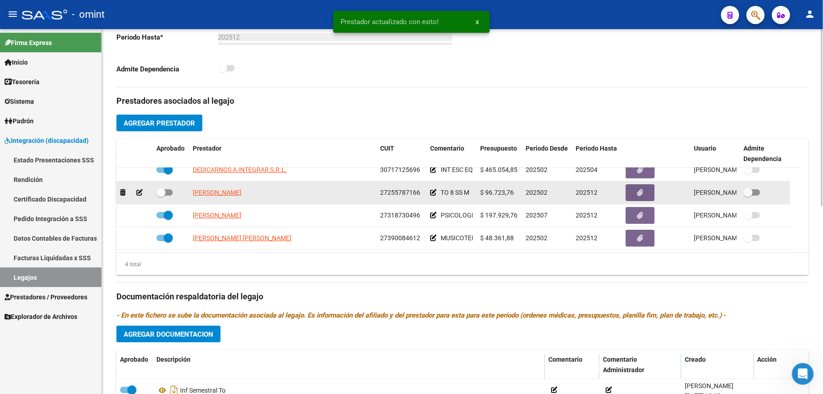
click at [170, 192] on span at bounding box center [164, 192] width 16 height 6
click at [161, 195] on input "checkbox" at bounding box center [160, 195] width 0 height 0
checkbox input "true"
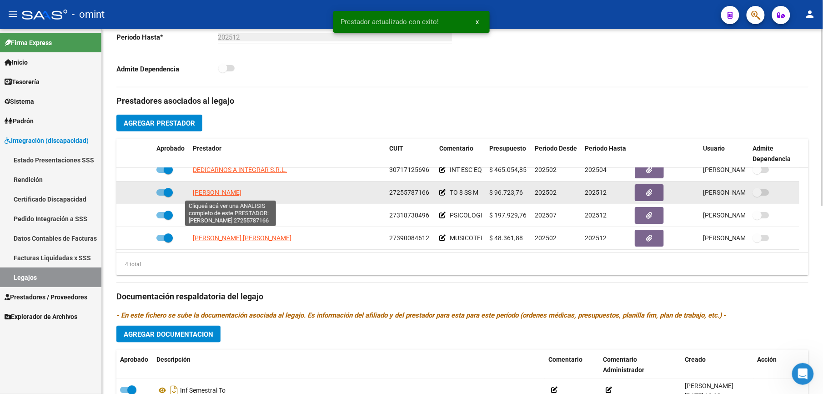
click at [241, 194] on span "ALITTA VALERIA ADRIANA" at bounding box center [217, 192] width 49 height 7
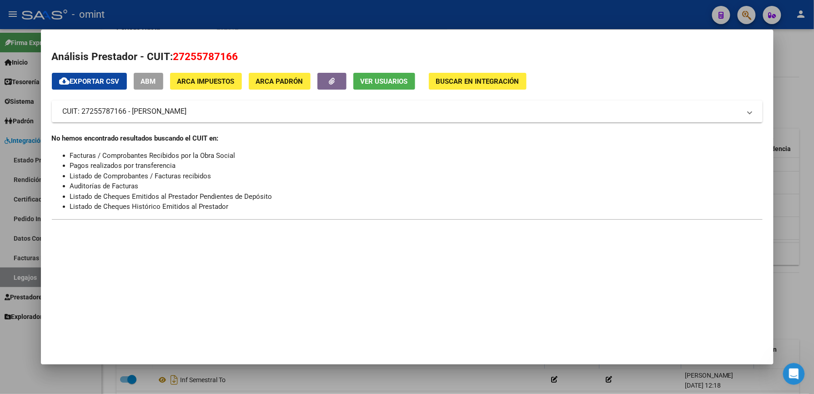
click at [454, 19] on div at bounding box center [407, 197] width 814 height 394
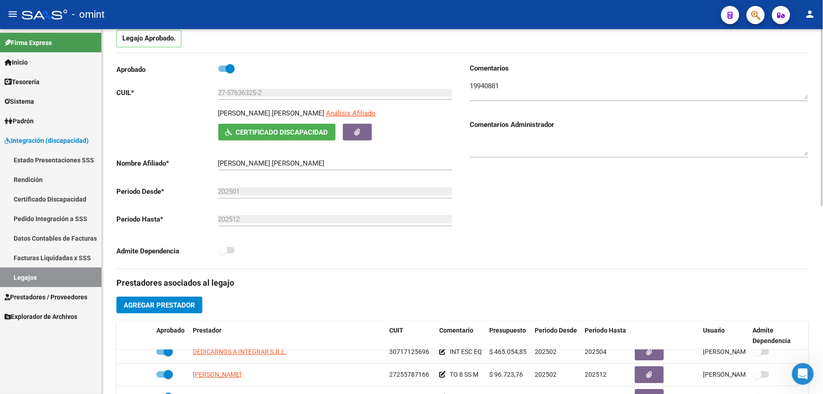
scroll to position [0, 0]
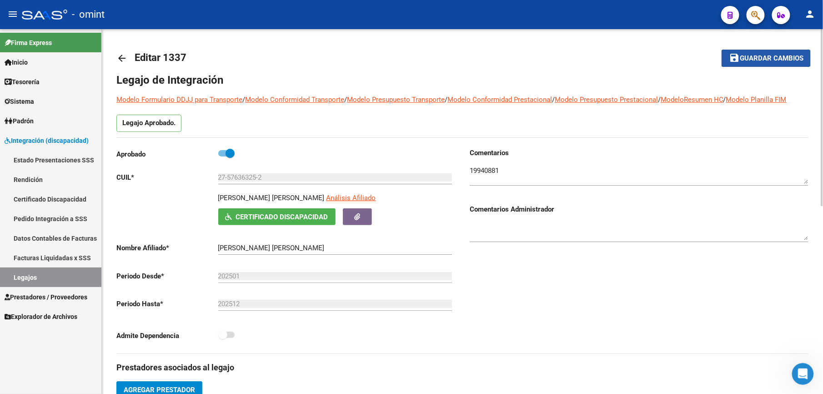
click at [766, 59] on span "Guardar cambios" at bounding box center [772, 59] width 64 height 8
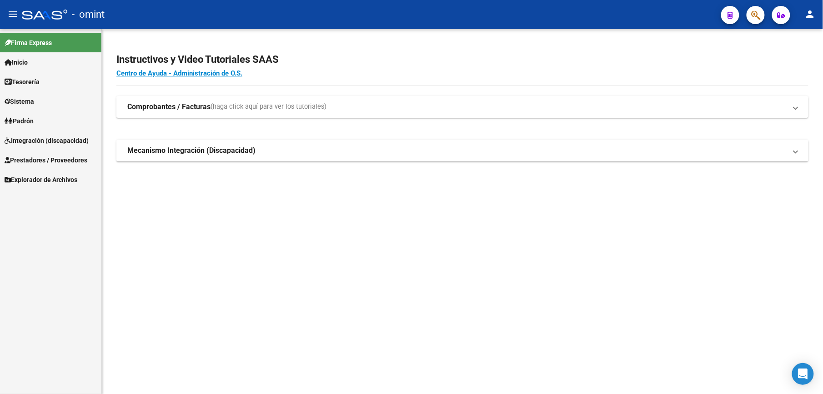
click at [55, 140] on span "Integración (discapacidad)" at bounding box center [47, 140] width 84 height 10
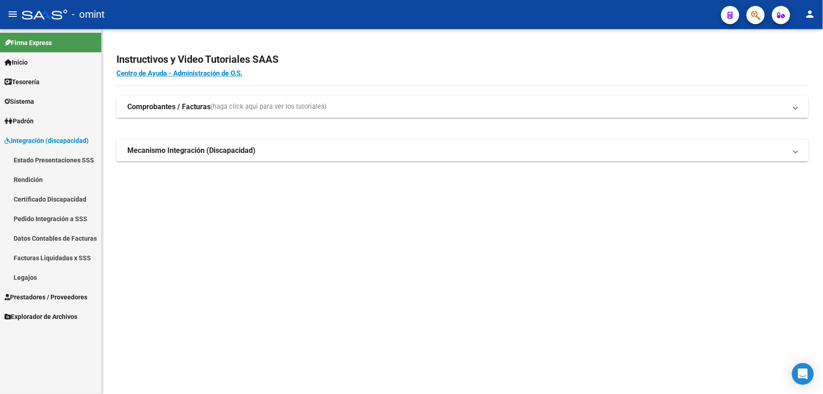
click at [25, 277] on link "Legajos" at bounding box center [50, 277] width 101 height 20
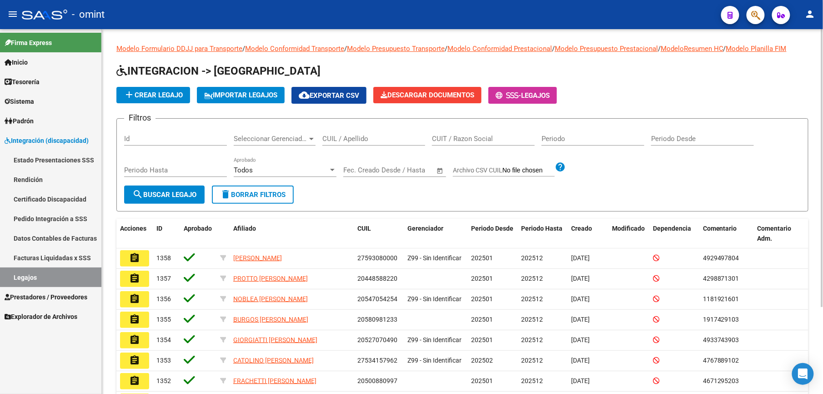
click at [386, 139] on input "CUIL / Apellido" at bounding box center [373, 139] width 103 height 8
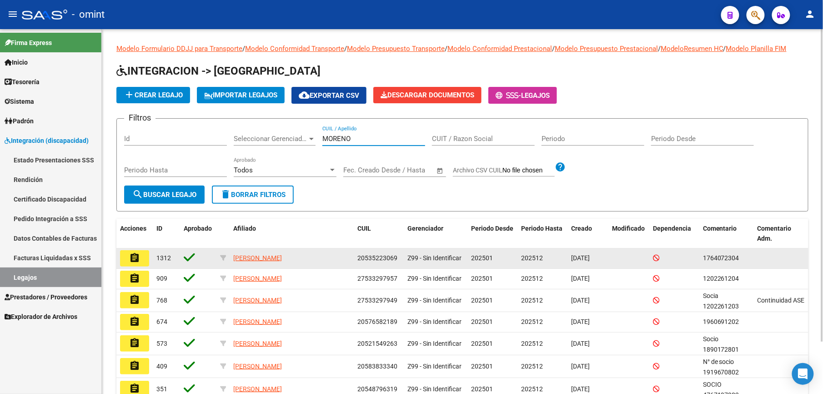
type input "MORENO"
click at [142, 256] on button "assignment" at bounding box center [134, 258] width 29 height 16
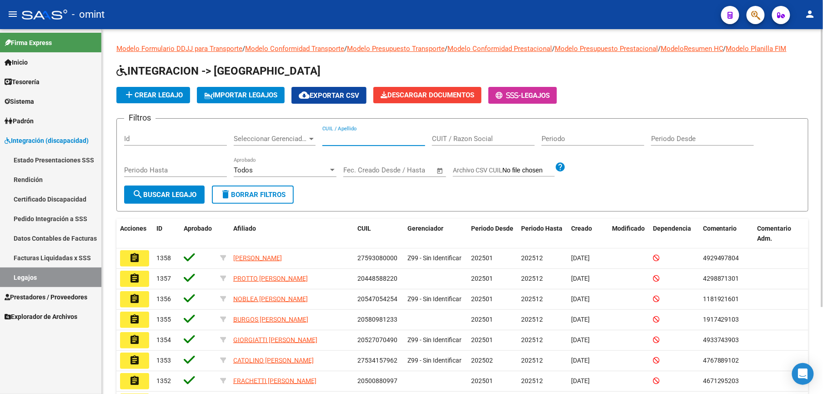
click at [348, 140] on input "CUIL / Apellido" at bounding box center [373, 139] width 103 height 8
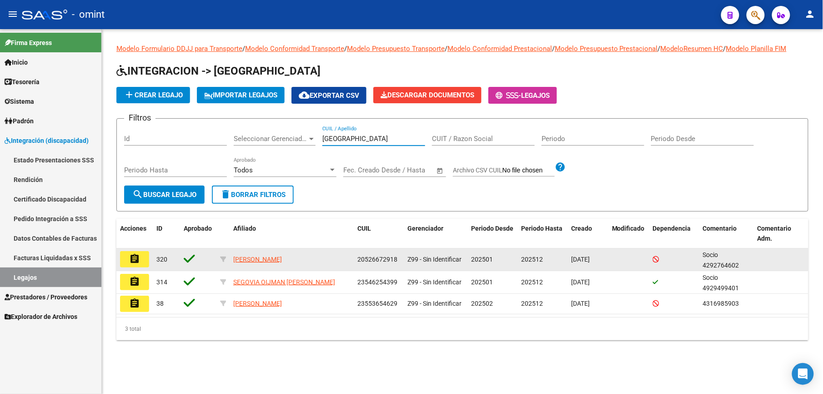
type input "[GEOGRAPHIC_DATA]"
click at [137, 262] on mat-icon "assignment" at bounding box center [134, 258] width 11 height 11
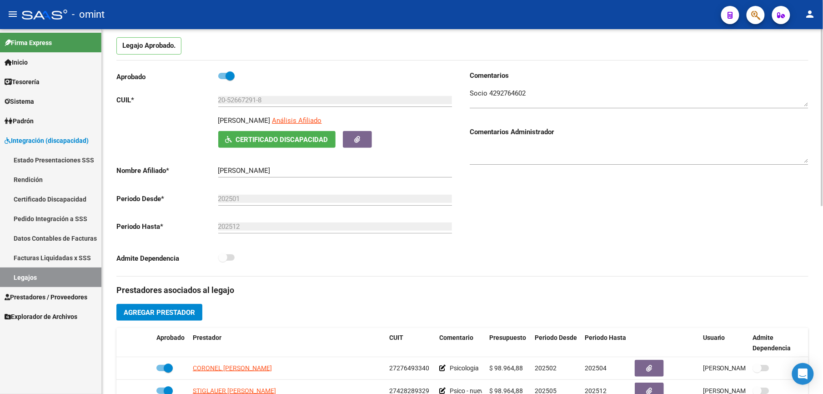
scroll to position [60, 0]
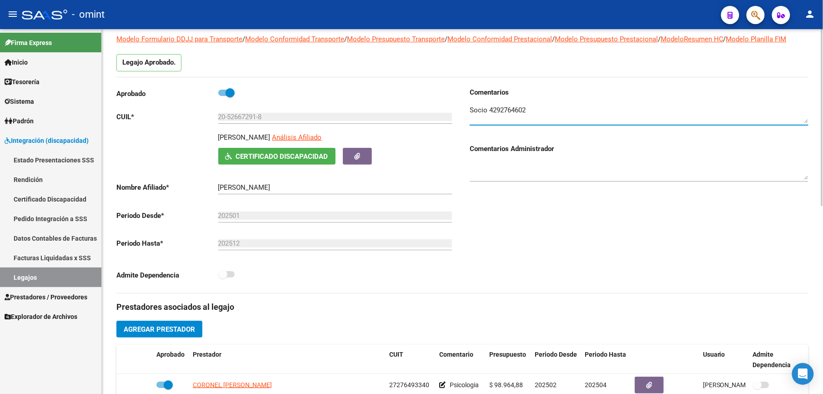
drag, startPoint x: 490, startPoint y: 106, endPoint x: 528, endPoint y: 108, distance: 38.3
click at [528, 108] on textarea at bounding box center [639, 114] width 339 height 18
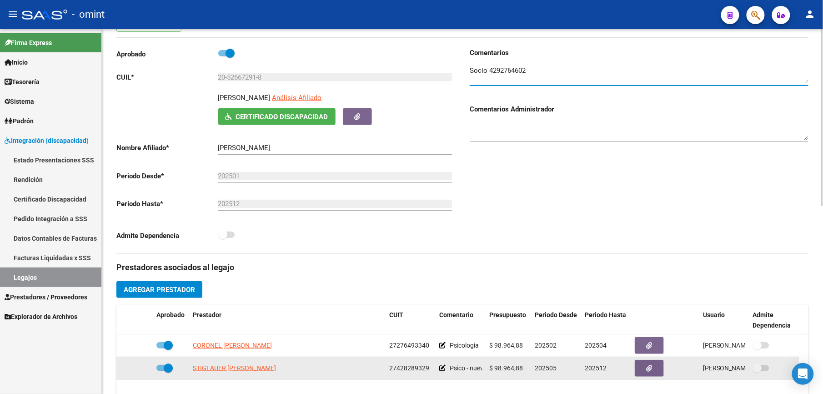
scroll to position [182, 0]
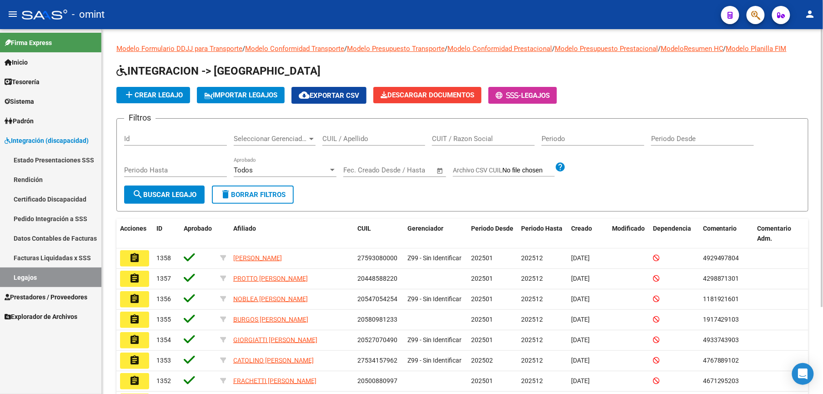
click at [335, 137] on input "CUIL / Apellido" at bounding box center [373, 139] width 103 height 8
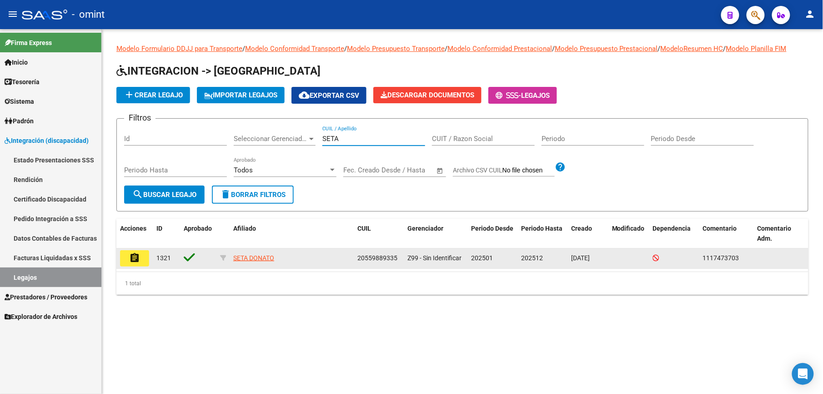
type input "SETA"
click at [135, 256] on mat-icon "assignment" at bounding box center [134, 257] width 11 height 11
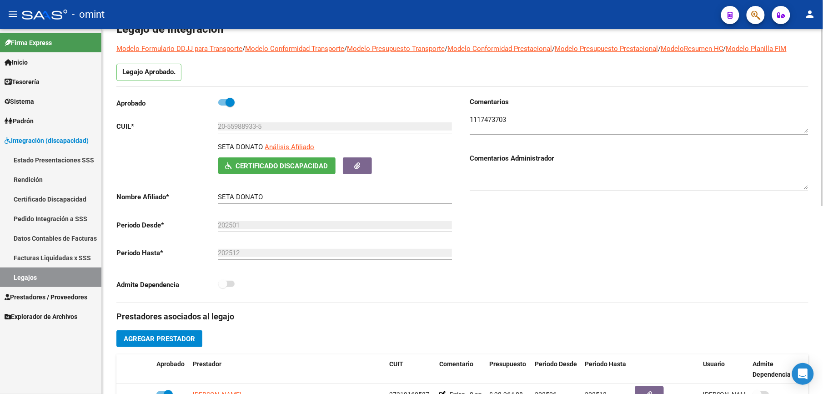
scroll to position [121, 0]
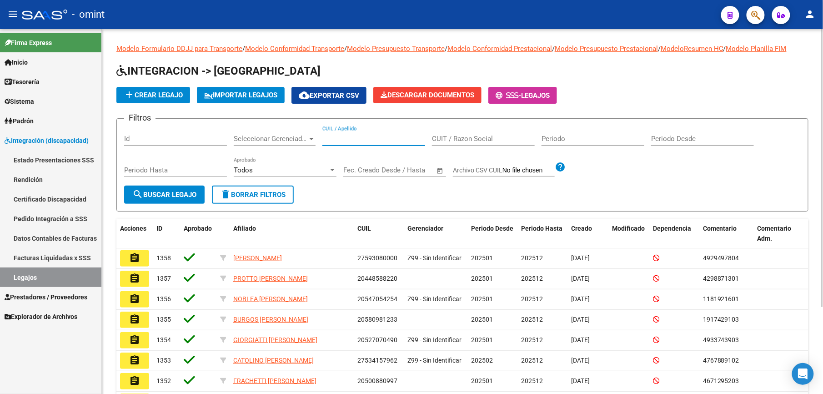
click at [335, 138] on input "CUIL / Apellido" at bounding box center [373, 139] width 103 height 8
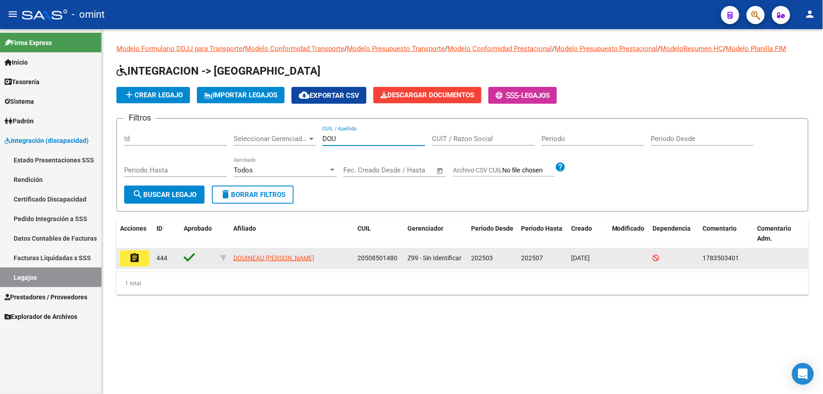
type input "DOU"
click at [144, 257] on button "assignment" at bounding box center [134, 258] width 29 height 16
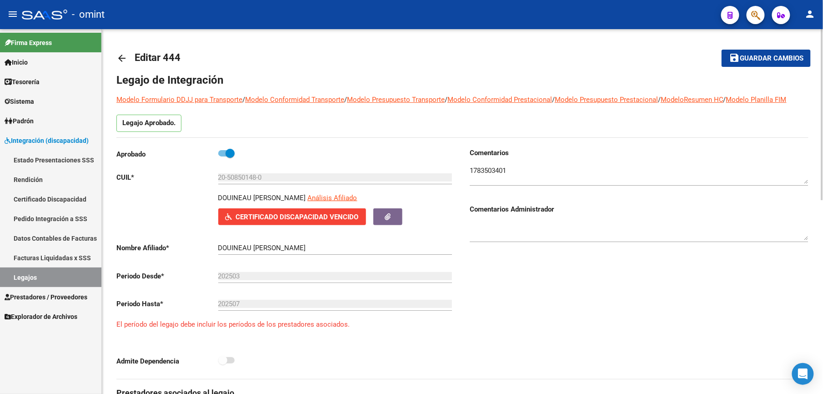
click at [228, 151] on span at bounding box center [230, 153] width 9 height 9
click at [223, 156] on input "checkbox" at bounding box center [222, 156] width 0 height 0
checkbox input "false"
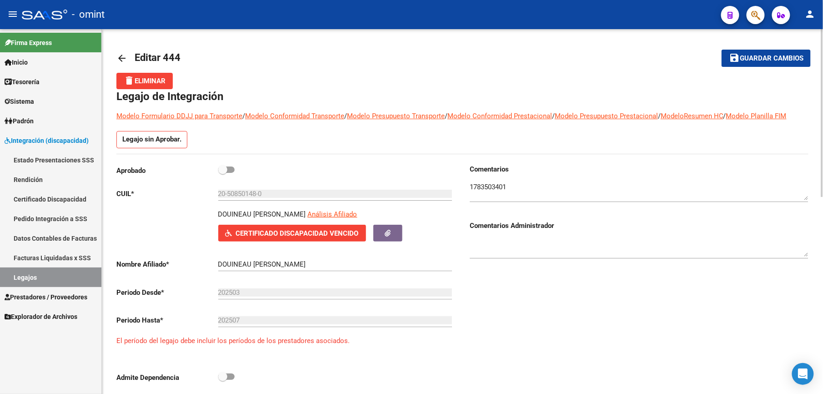
click at [556, 254] on textarea at bounding box center [639, 247] width 339 height 18
click at [516, 244] on textarea at bounding box center [639, 247] width 339 height 18
paste textarea "35746170/01"
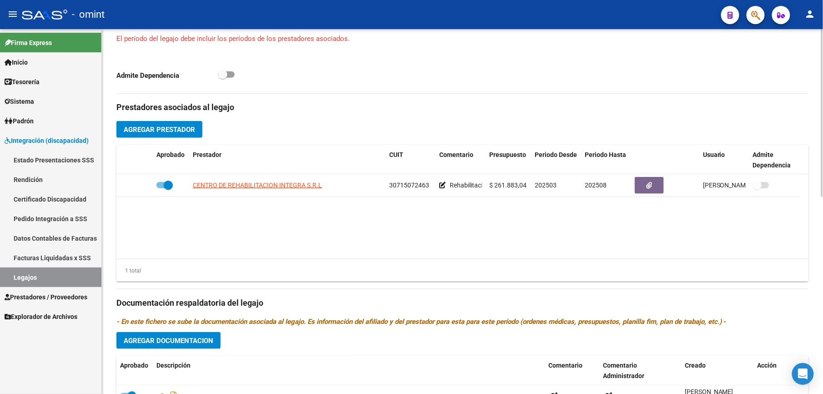
scroll to position [303, 0]
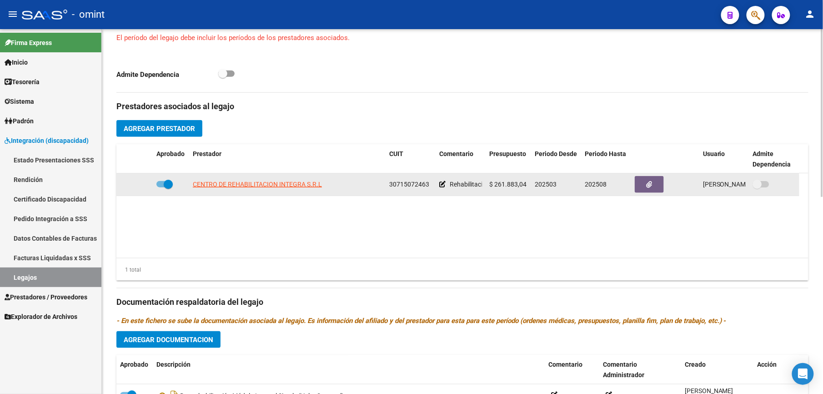
type textarea "ALTA MEDICA POR NEUROLOGO- SIN RENOVACION DE CUD 35746170/01"
click at [157, 185] on span at bounding box center [164, 184] width 16 height 6
click at [160, 187] on input "checkbox" at bounding box center [160, 187] width 0 height 0
checkbox input "false"
click at [140, 185] on icon at bounding box center [139, 184] width 6 height 6
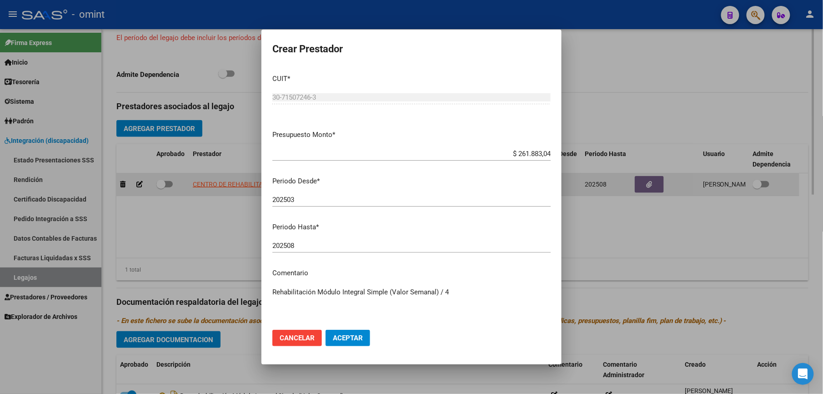
scroll to position [313, 0]
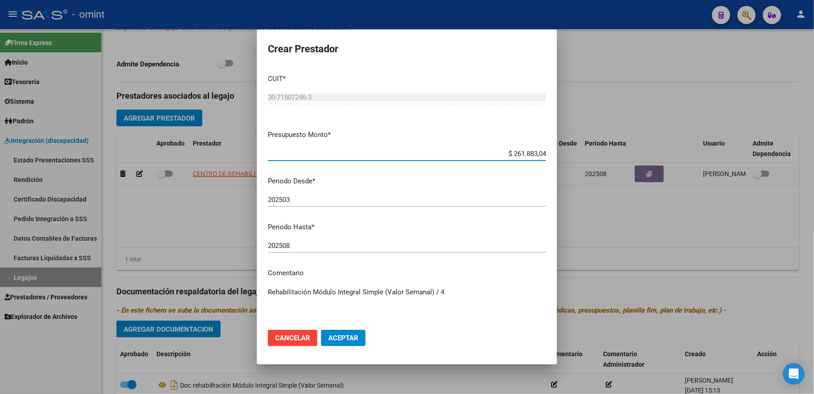
click at [323, 241] on input "202508" at bounding box center [407, 245] width 278 height 8
type input "202507"
click at [344, 337] on span "Aceptar" at bounding box center [343, 338] width 30 height 8
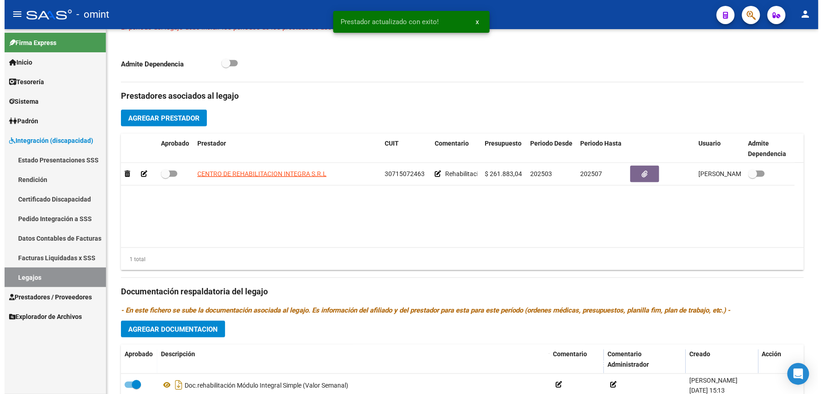
scroll to position [303, 0]
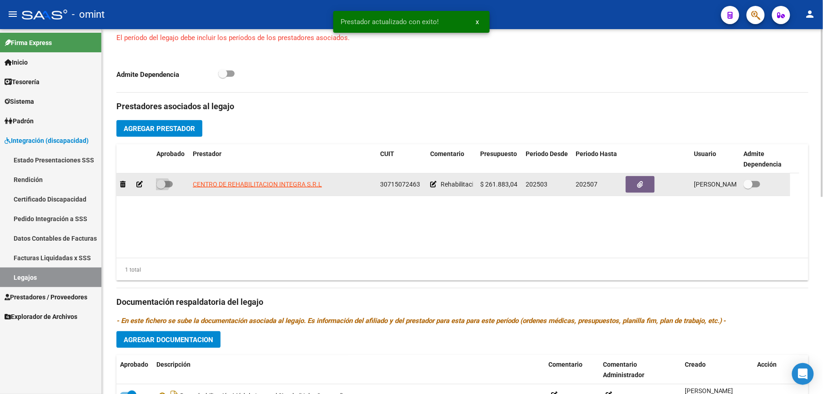
click at [165, 180] on label at bounding box center [164, 184] width 16 height 11
click at [161, 187] on input "checkbox" at bounding box center [160, 187] width 0 height 0
checkbox input "true"
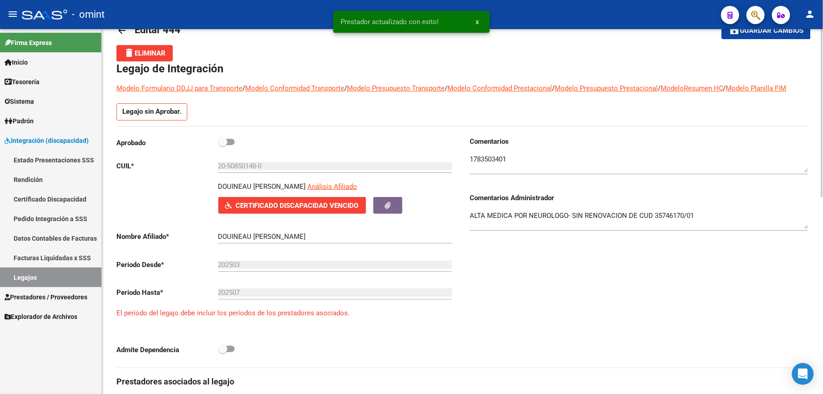
scroll to position [0, 0]
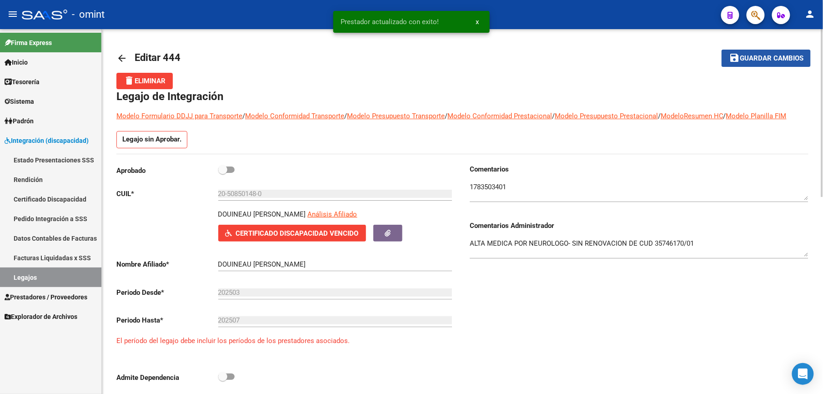
click at [750, 55] on span "Guardar cambios" at bounding box center [772, 59] width 64 height 8
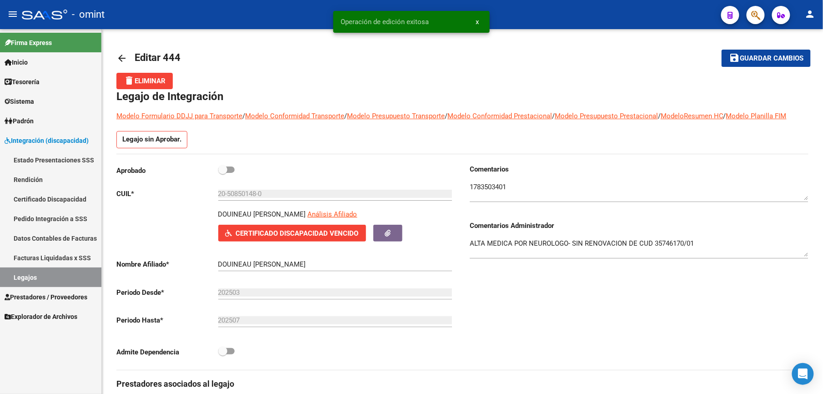
drag, startPoint x: 45, startPoint y: 279, endPoint x: 272, endPoint y: 329, distance: 232.9
click at [45, 279] on link "Legajos" at bounding box center [50, 277] width 101 height 20
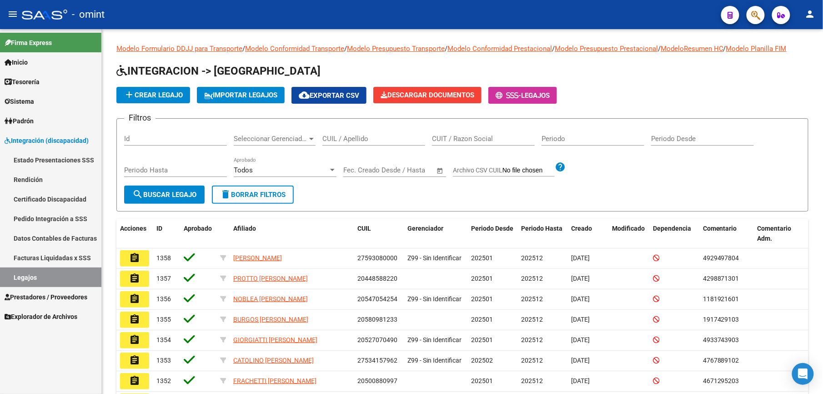
click at [52, 298] on span "Prestadores / Proveedores" at bounding box center [46, 297] width 83 height 10
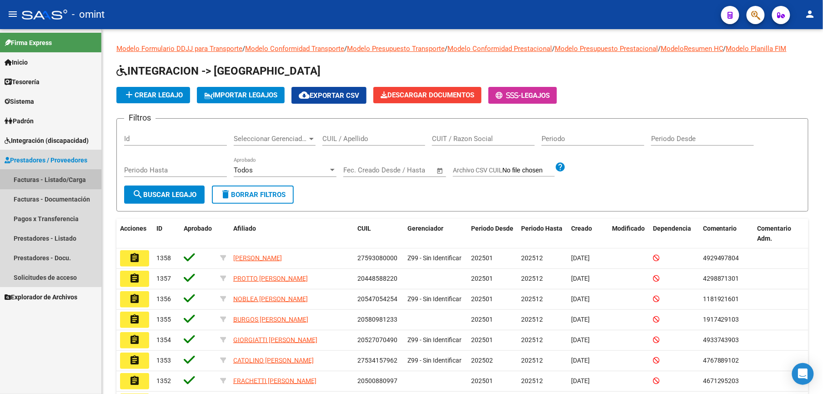
click at [50, 177] on link "Facturas - Listado/Carga" at bounding box center [50, 180] width 101 height 20
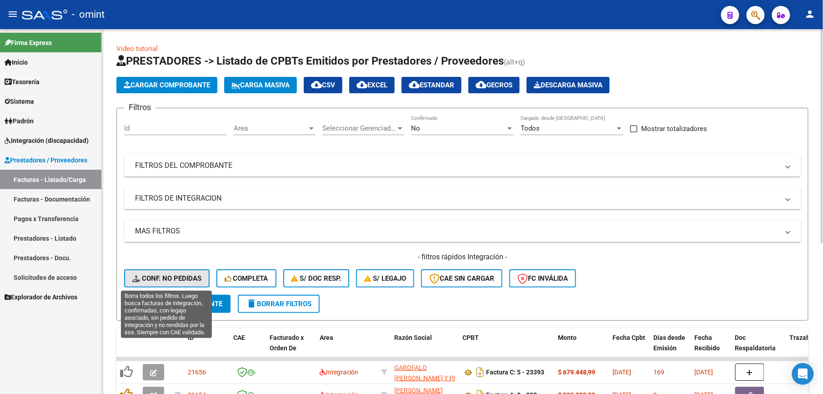
click at [177, 280] on span "Conf. no pedidas" at bounding box center [166, 278] width 69 height 8
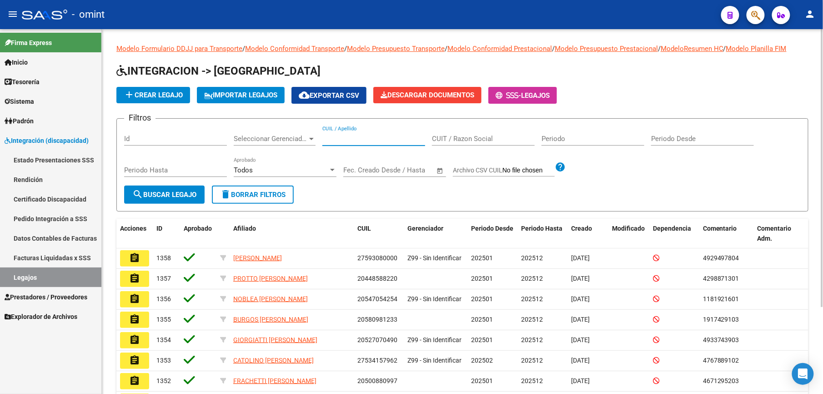
click at [384, 139] on input "CUIL / Apellido" at bounding box center [373, 139] width 103 height 8
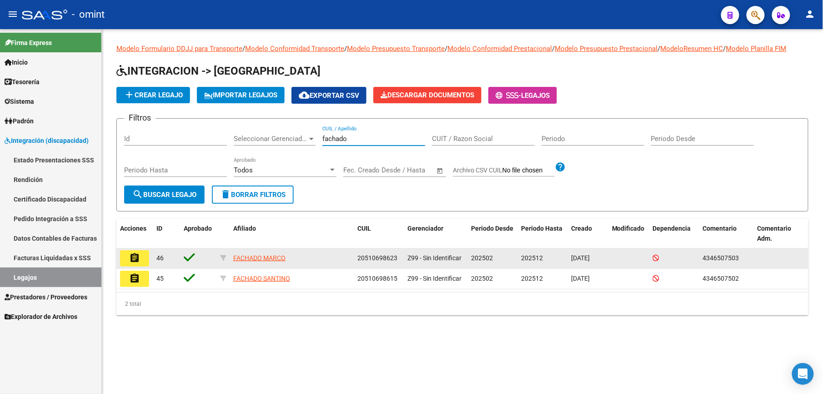
type input "fachado"
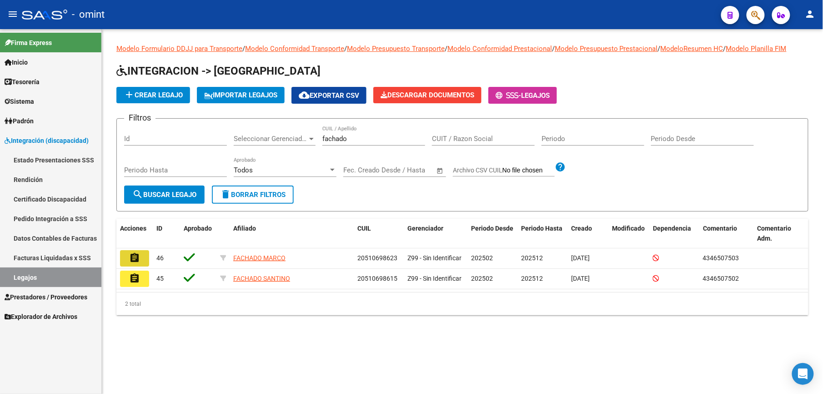
click at [139, 255] on mat-icon "assignment" at bounding box center [134, 257] width 11 height 11
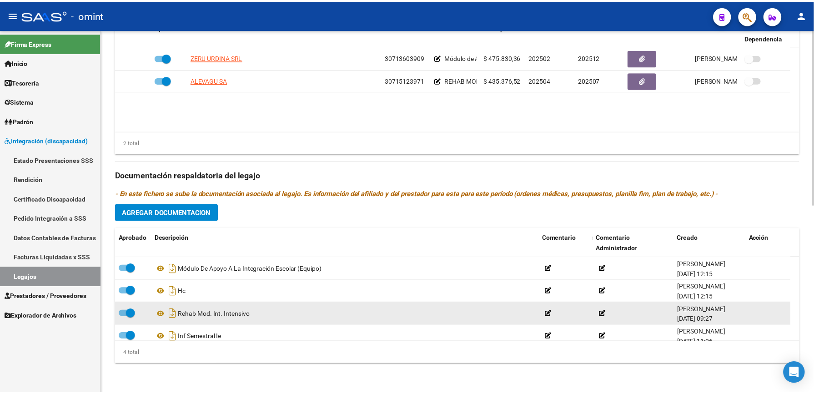
scroll to position [9, 0]
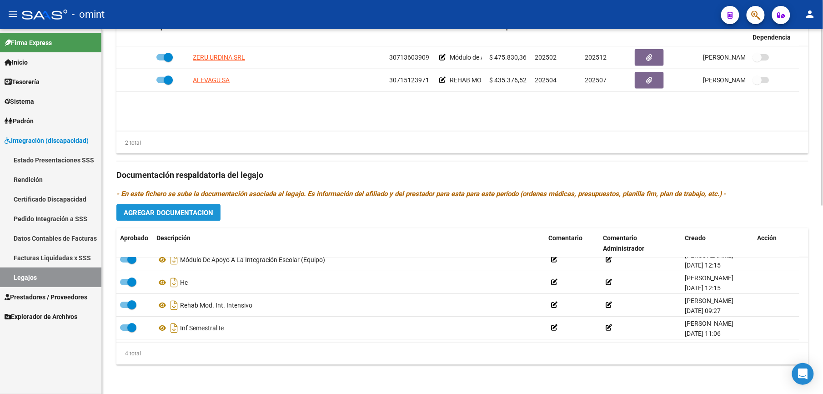
click at [200, 209] on span "Agregar Documentacion" at bounding box center [169, 213] width 90 height 8
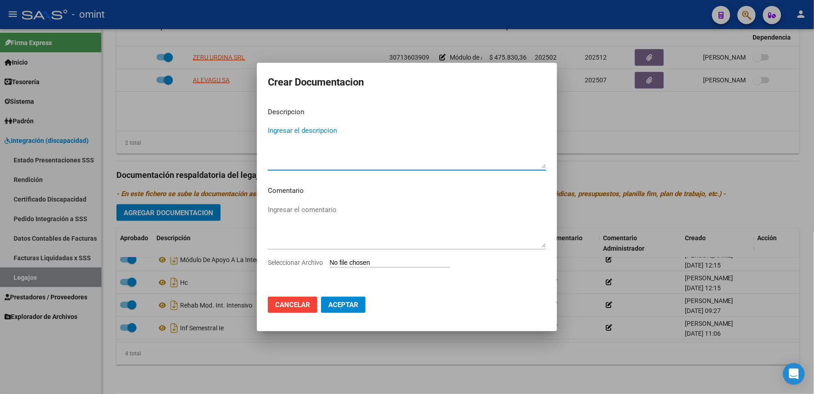
click at [379, 130] on textarea "Ingresar el descripcion" at bounding box center [407, 146] width 278 height 43
type textarea "INF SEMESTRAL"
click at [292, 258] on app-file-uploader "Seleccionar Archivo" at bounding box center [363, 262] width 190 height 8
click at [296, 262] on span "Seleccionar Archivo" at bounding box center [295, 262] width 55 height 7
click at [330, 262] on input "Seleccionar Archivo" at bounding box center [390, 263] width 120 height 9
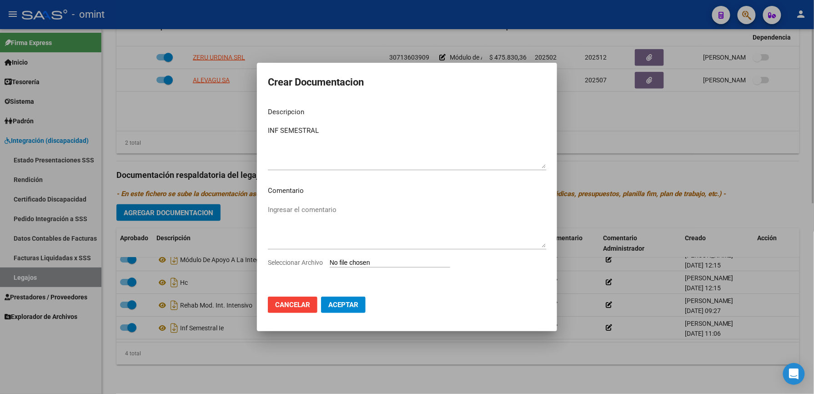
click at [595, 140] on div at bounding box center [407, 197] width 814 height 394
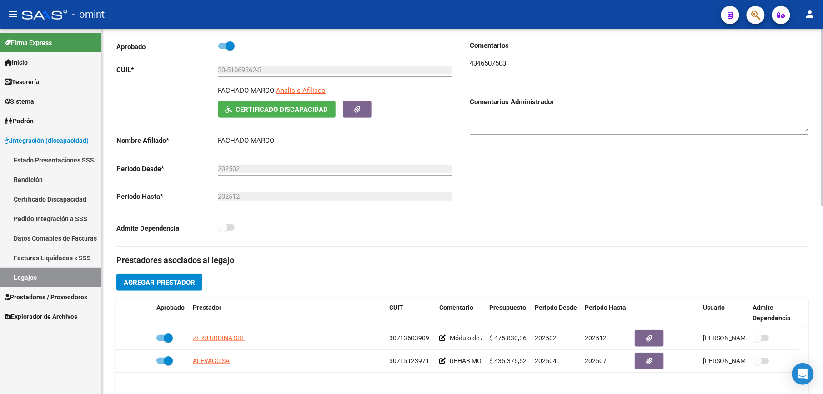
scroll to position [85, 0]
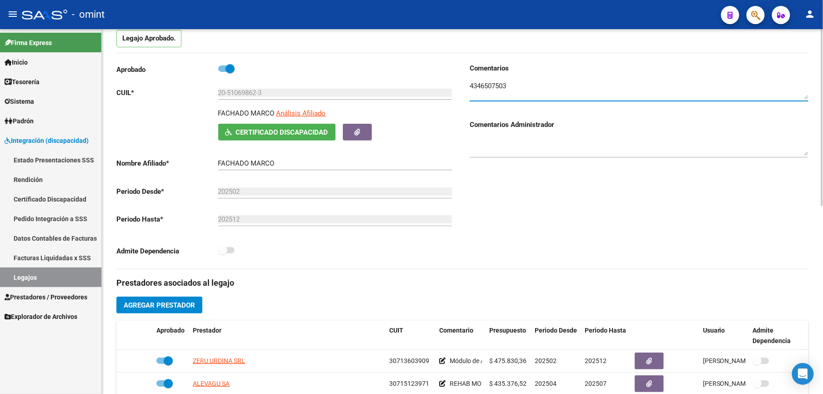
drag, startPoint x: 516, startPoint y: 85, endPoint x: 466, endPoint y: 87, distance: 49.6
click at [466, 87] on div "Comentarios Comentarios Administrador" at bounding box center [635, 166] width 346 height 206
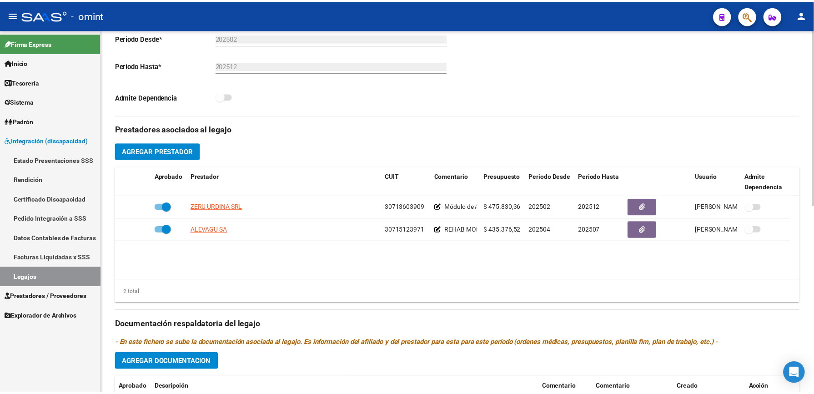
scroll to position [266, 0]
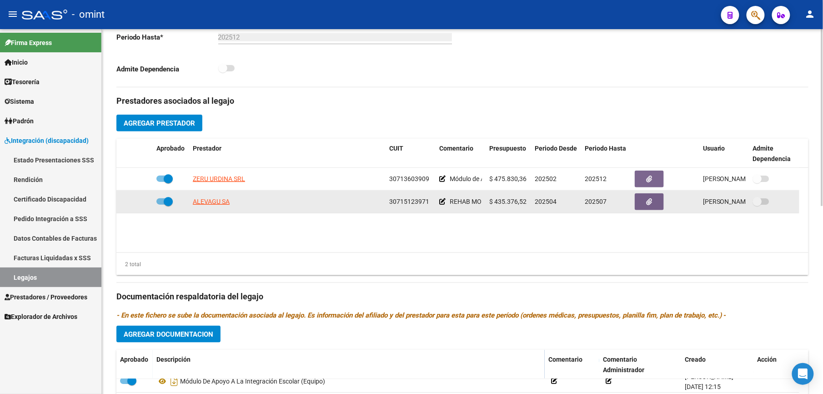
click at [157, 202] on span at bounding box center [164, 201] width 16 height 6
click at [160, 205] on input "checkbox" at bounding box center [160, 205] width 0 height 0
checkbox input "false"
click at [142, 201] on icon at bounding box center [139, 201] width 6 height 6
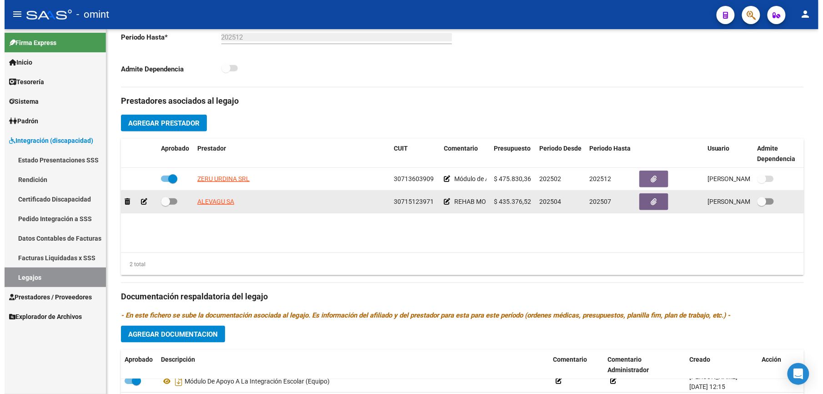
scroll to position [276, 0]
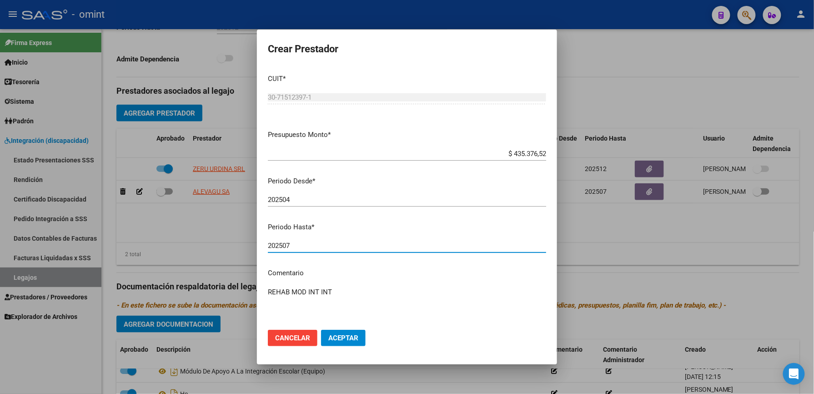
click at [370, 241] on input "202507" at bounding box center [407, 245] width 278 height 8
click at [367, 244] on input "202507" at bounding box center [407, 245] width 278 height 8
type input "202512"
click at [336, 339] on span "Aceptar" at bounding box center [343, 338] width 30 height 8
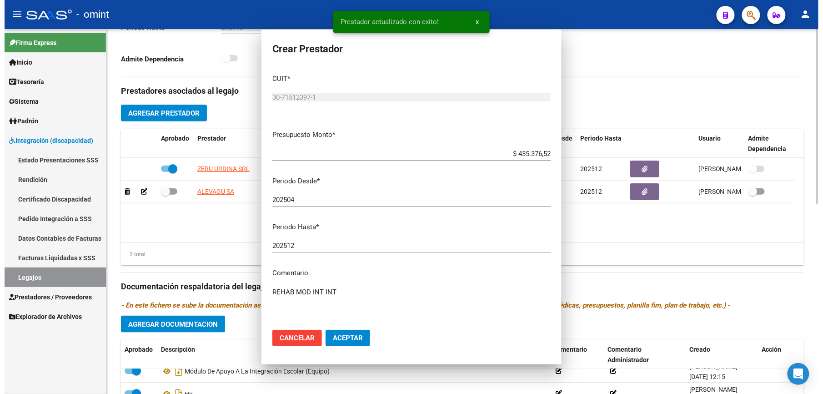
scroll to position [266, 0]
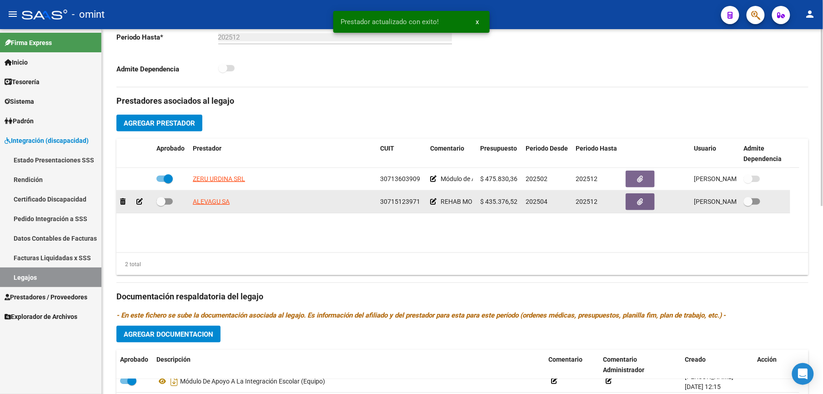
click at [166, 204] on span at bounding box center [164, 201] width 16 height 6
click at [161, 205] on input "checkbox" at bounding box center [160, 205] width 0 height 0
checkbox input "true"
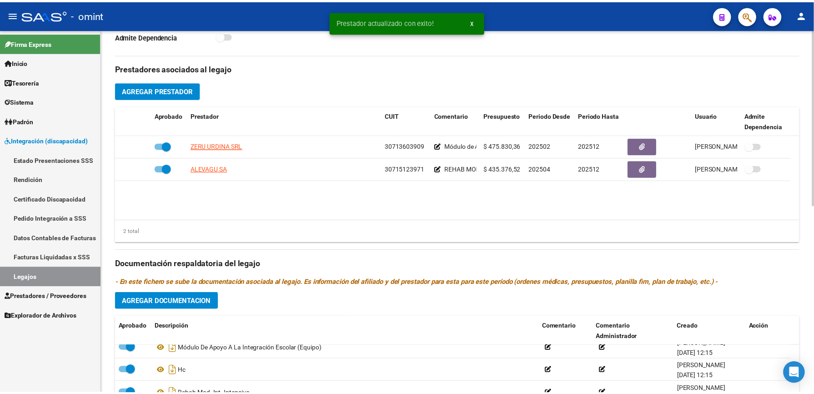
scroll to position [388, 0]
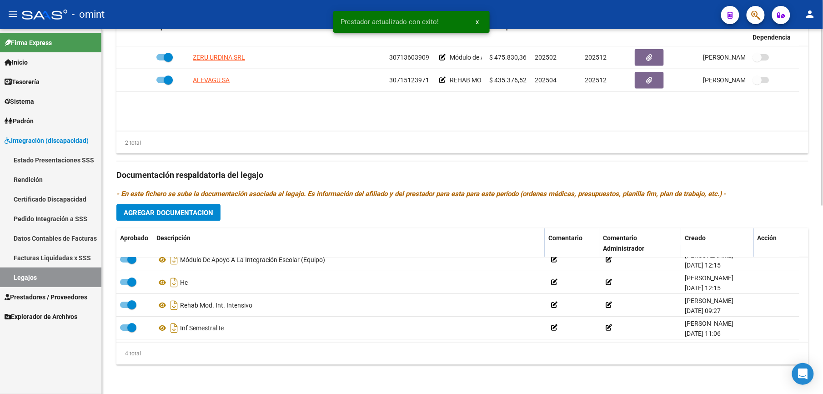
click at [193, 211] on span "Agregar Documentacion" at bounding box center [169, 213] width 90 height 8
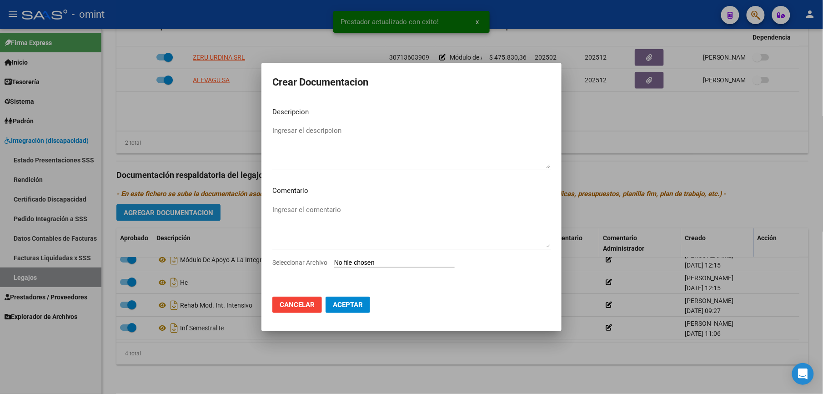
scroll to position [398, 0]
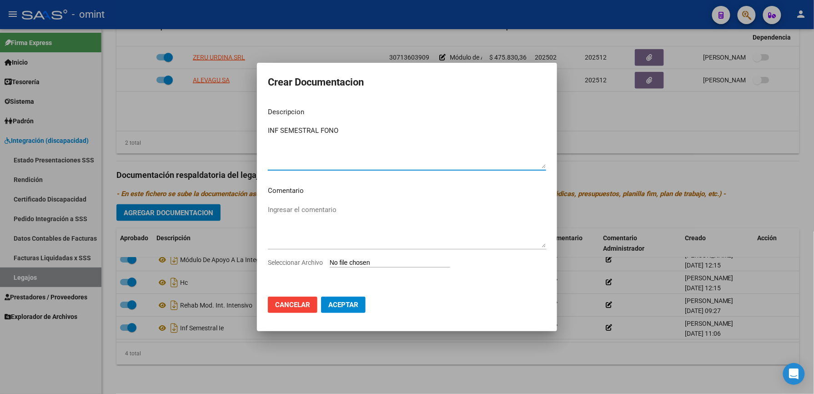
type textarea "INF SEMESTRAL FONO"
click at [279, 262] on span "Seleccionar Archivo" at bounding box center [295, 262] width 55 height 7
click at [330, 262] on input "Seleccionar Archivo" at bounding box center [390, 263] width 120 height 9
type input "C:\fakepath\INF SEMESTRAL FONO.pdf"
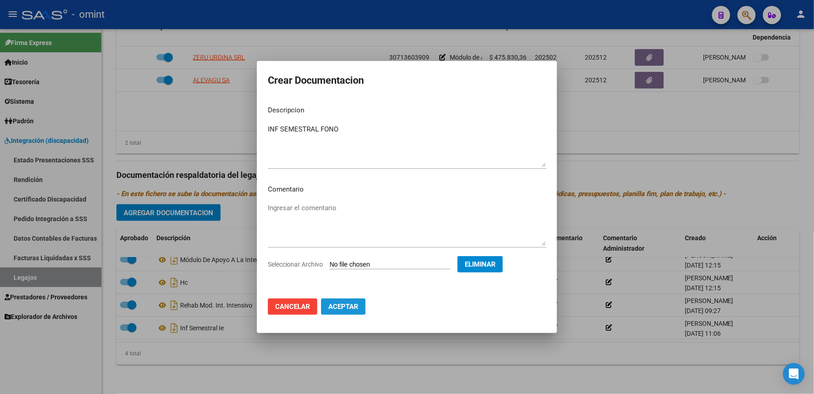
click at [345, 304] on span "Aceptar" at bounding box center [343, 306] width 30 height 8
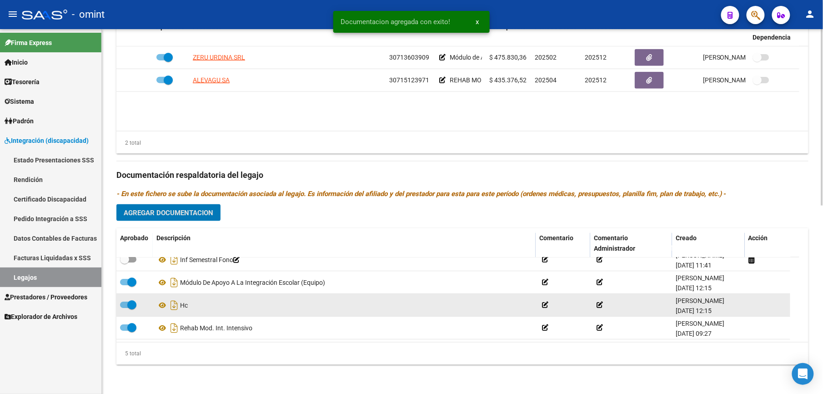
scroll to position [388, 0]
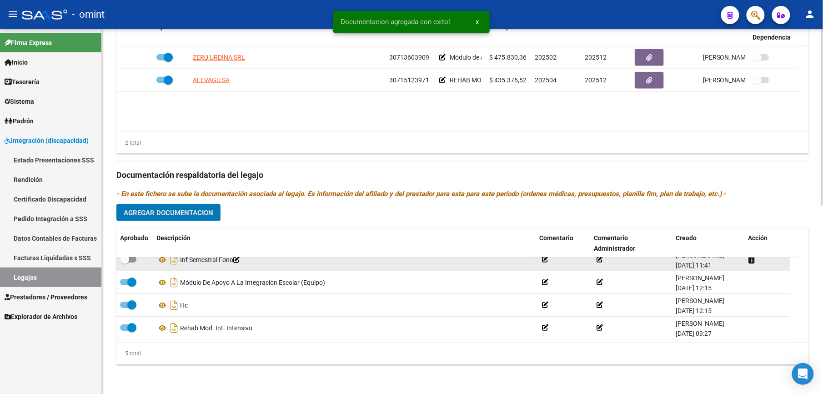
click at [130, 261] on span at bounding box center [128, 259] width 16 height 6
click at [125, 262] on input "checkbox" at bounding box center [124, 262] width 0 height 0
checkbox input "true"
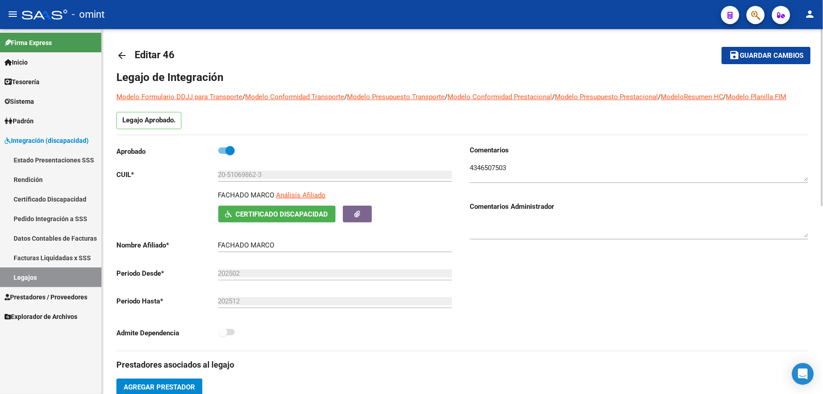
scroll to position [0, 0]
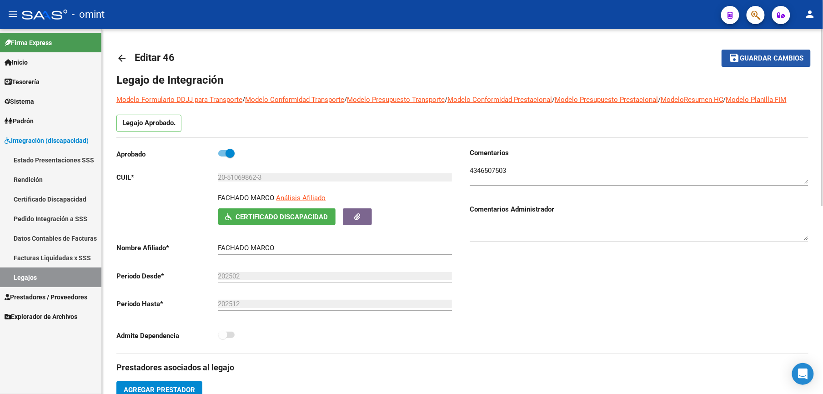
click at [737, 52] on mat-icon "save" at bounding box center [734, 57] width 11 height 11
click at [788, 59] on span "Guardar cambios" at bounding box center [772, 59] width 64 height 8
